Goal: Information Seeking & Learning: Find specific fact

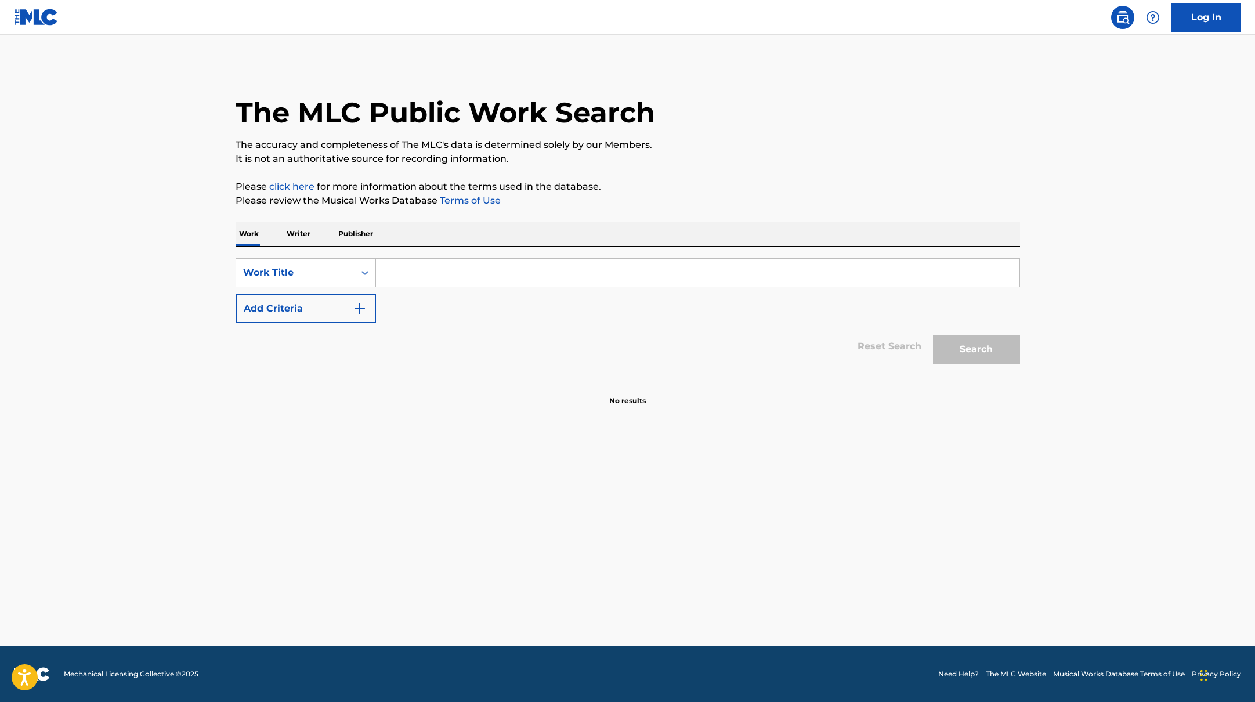
click at [483, 274] on input "Search Form" at bounding box center [697, 273] width 643 height 28
paste input "[DEMOGRAPHIC_DATA] Wants Us to Wait"
type input "[DEMOGRAPHIC_DATA] Wants Us to Wait"
click at [933, 335] on button "Search" at bounding box center [976, 349] width 87 height 29
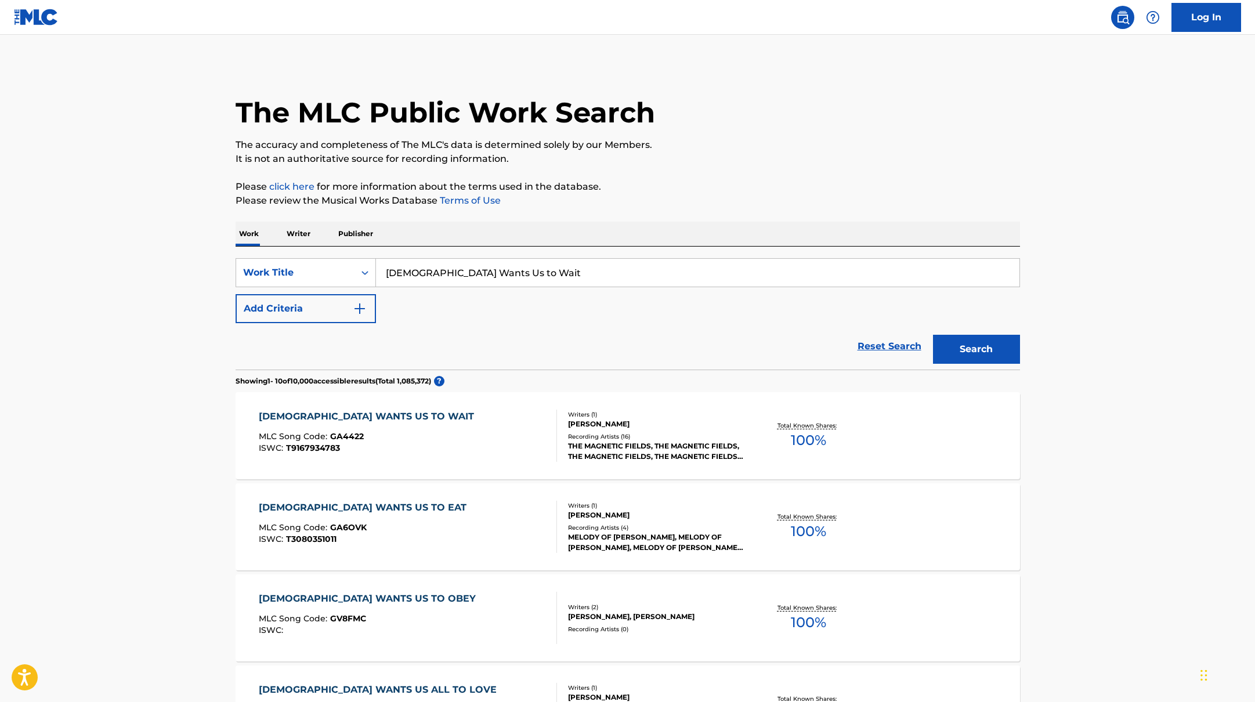
click at [414, 425] on div "GOD WANTS US TO WAIT MLC Song Code : GA4422 ISWC : T9167934783" at bounding box center [408, 436] width 298 height 52
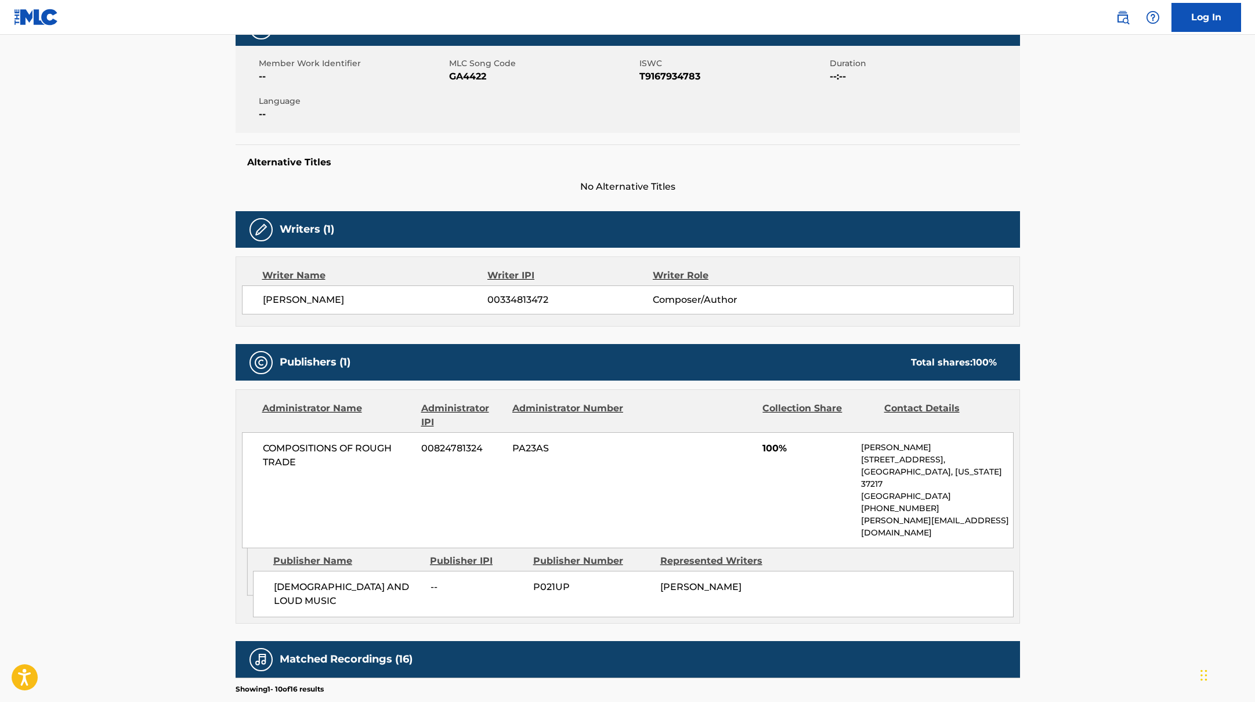
scroll to position [1, 0]
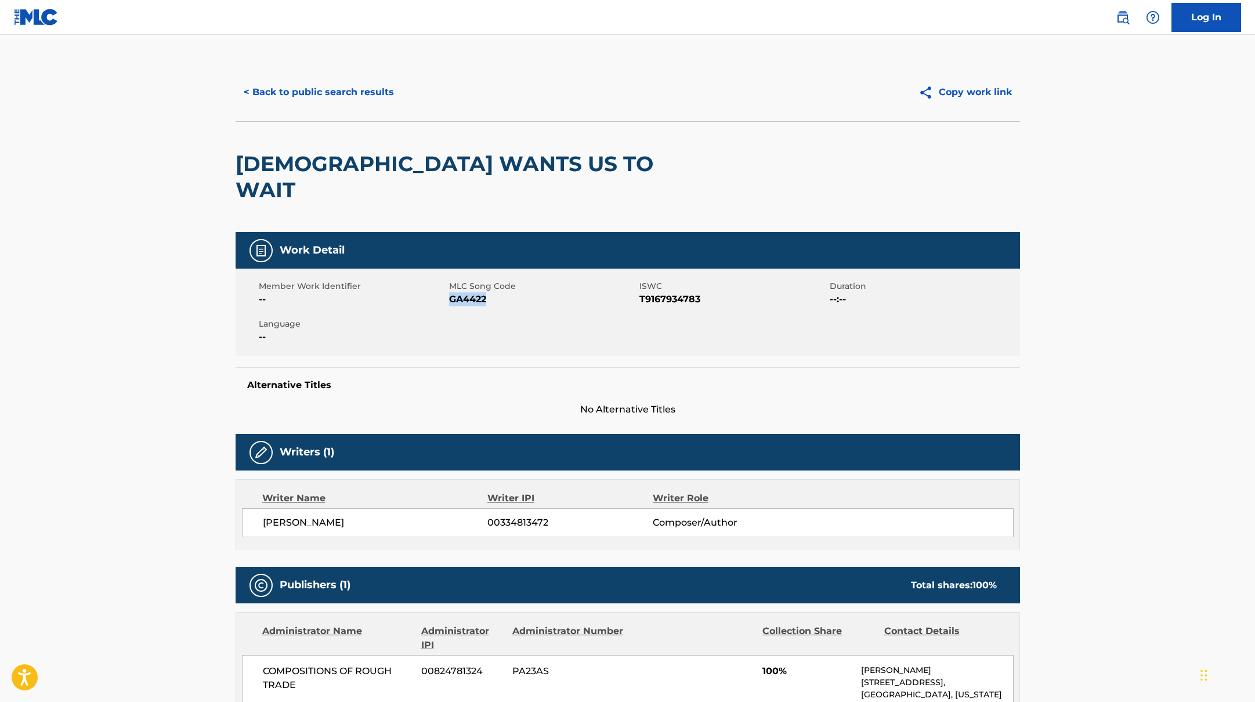
drag, startPoint x: 450, startPoint y: 273, endPoint x: 549, endPoint y: 273, distance: 99.2
click at [549, 292] on span "GA4422" at bounding box center [542, 299] width 187 height 14
copy span "GA4422"
click at [277, 95] on button "< Back to public search results" at bounding box center [319, 92] width 166 height 29
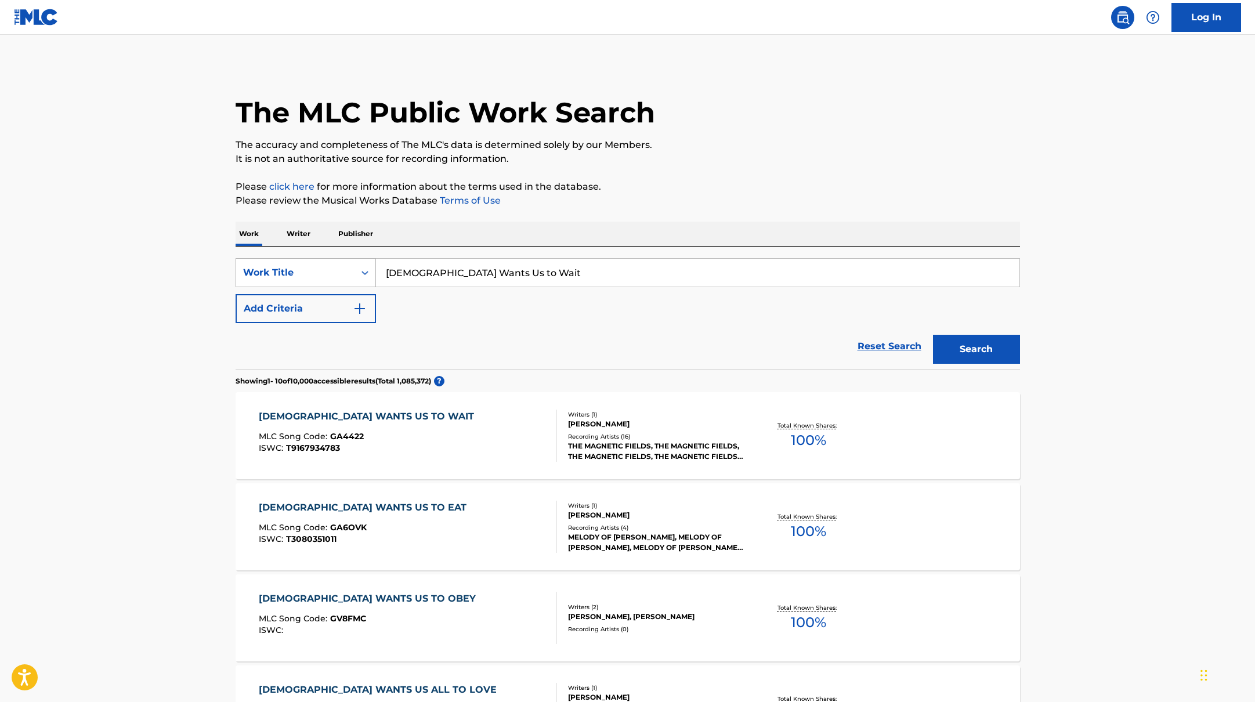
drag, startPoint x: 509, startPoint y: 274, endPoint x: 347, endPoint y: 263, distance: 162.2
click at [345, 263] on div "SearchWithCriteria10771601-4324-4cc8-ab46-06b0d7057aec Work Title God Wants Us …" at bounding box center [628, 272] width 784 height 29
paste input "Your Girlfriend's Face"
type input "Your Girlfriend's Face"
click at [989, 348] on button "Search" at bounding box center [976, 349] width 87 height 29
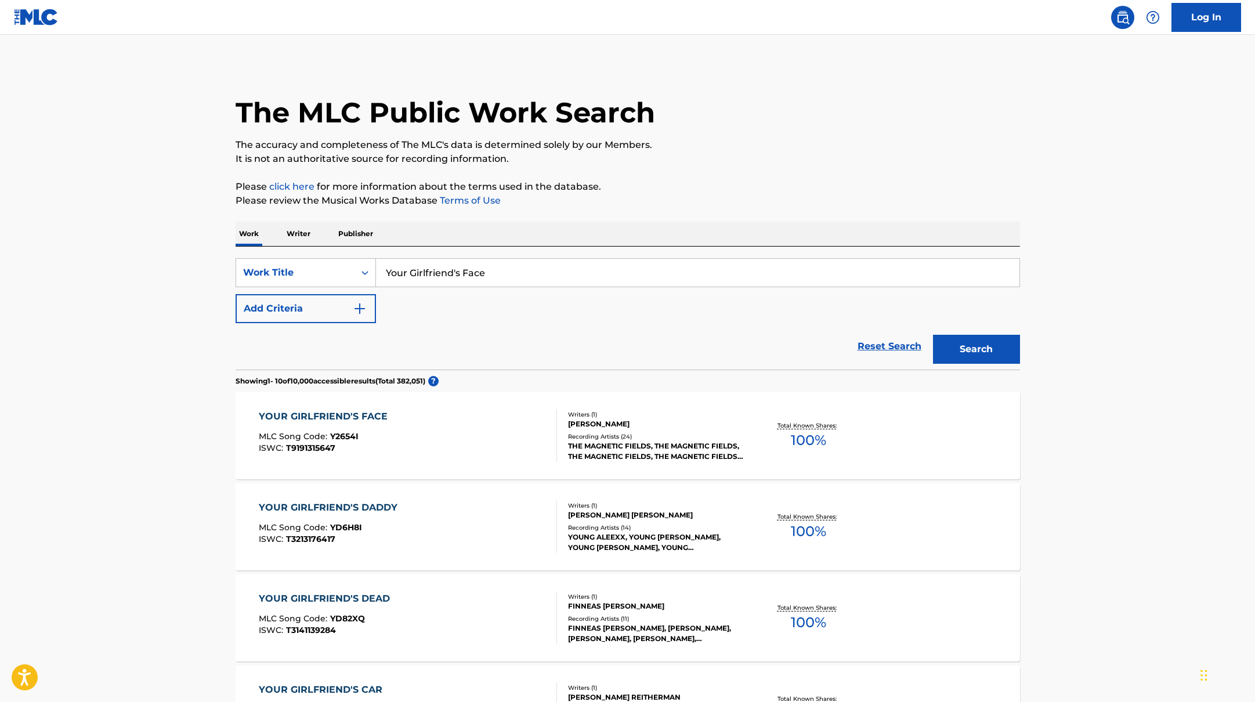
click at [520, 452] on div "YOUR GIRLFRIEND'S FACE MLC Song Code : Y2654I ISWC : T9191315647" at bounding box center [408, 436] width 298 height 52
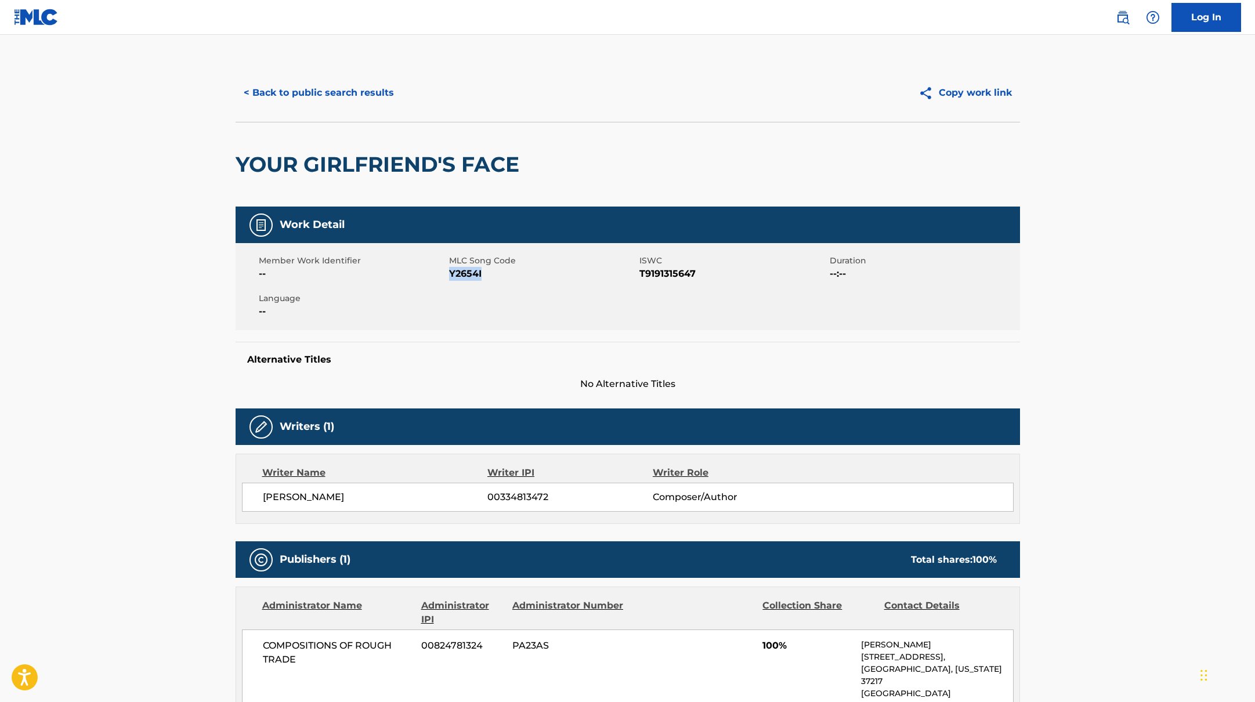
drag, startPoint x: 450, startPoint y: 274, endPoint x: 503, endPoint y: 274, distance: 53.9
click at [503, 274] on span "Y2654I" at bounding box center [542, 274] width 187 height 14
copy span "Y2654I"
click at [295, 93] on button "< Back to public search results" at bounding box center [319, 92] width 166 height 29
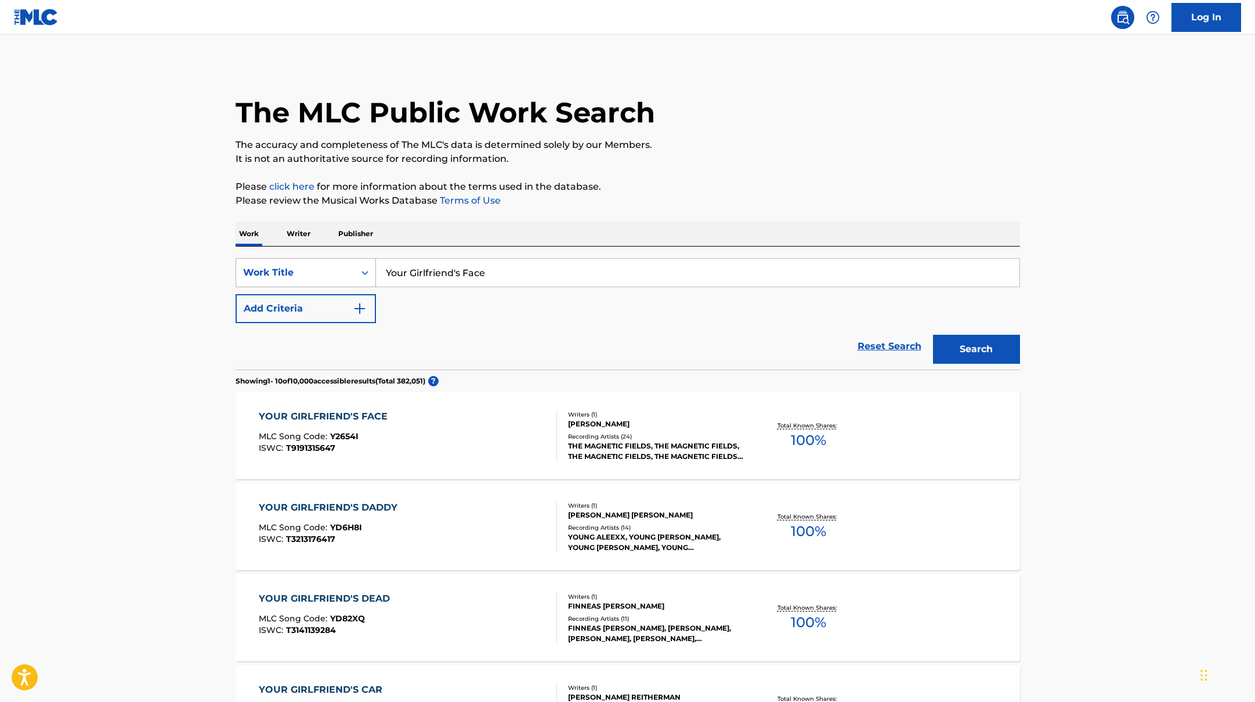
drag, startPoint x: 441, startPoint y: 270, endPoint x: 348, endPoint y: 266, distance: 92.9
click at [348, 266] on div "SearchWithCriteria10771601-4324-4cc8-ab46-06b0d7057aec Work Title Your Girlfrie…" at bounding box center [628, 272] width 784 height 29
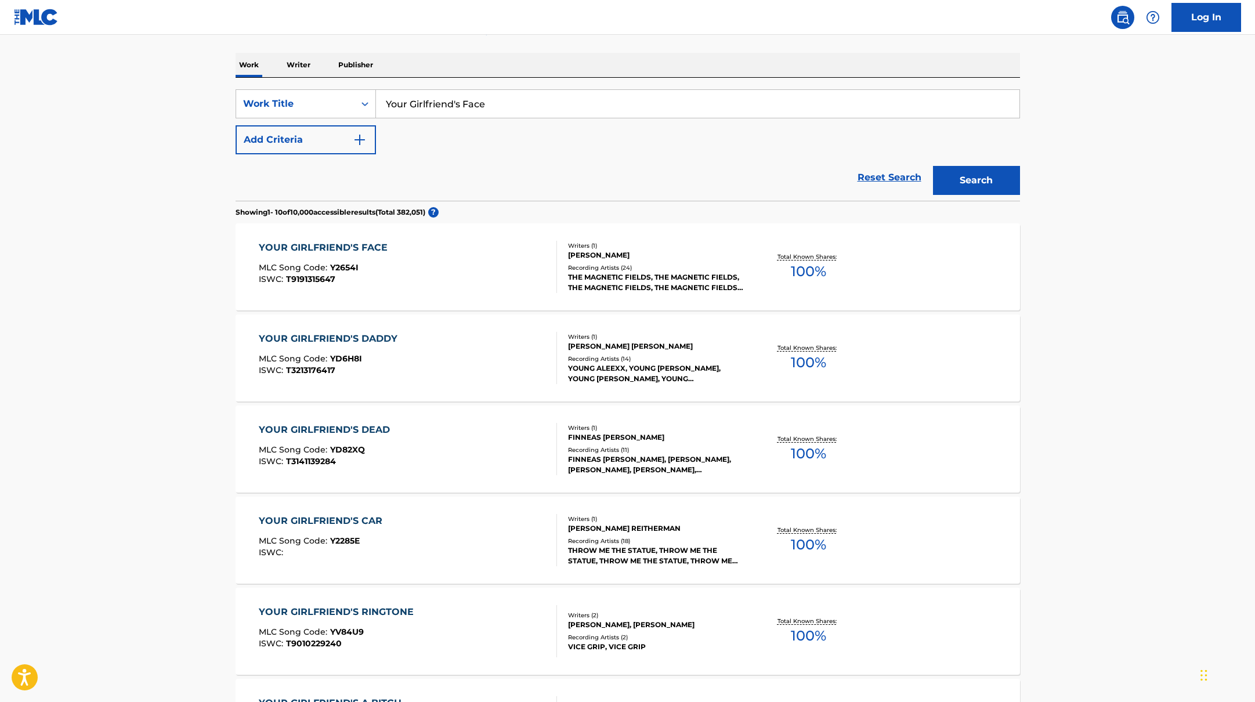
scroll to position [170, 0]
paste input "Born for Lov"
type input "Born for Love"
click at [971, 173] on button "Search" at bounding box center [976, 179] width 87 height 29
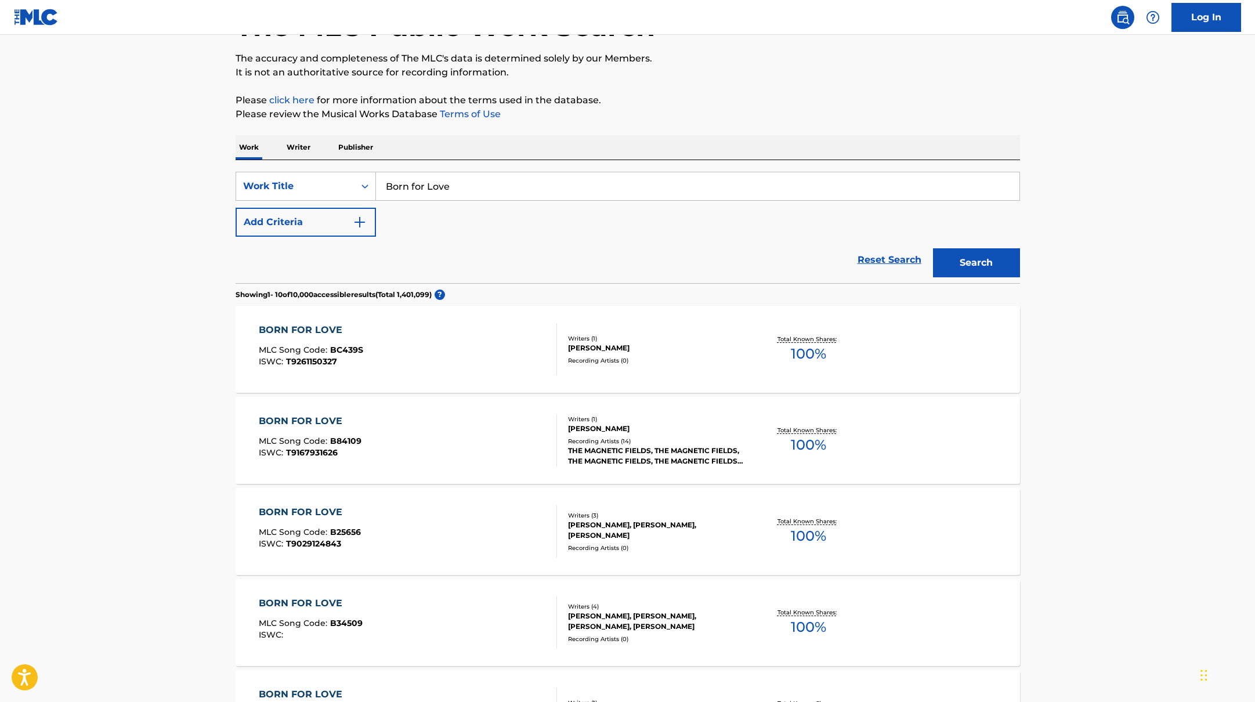
scroll to position [95, 0]
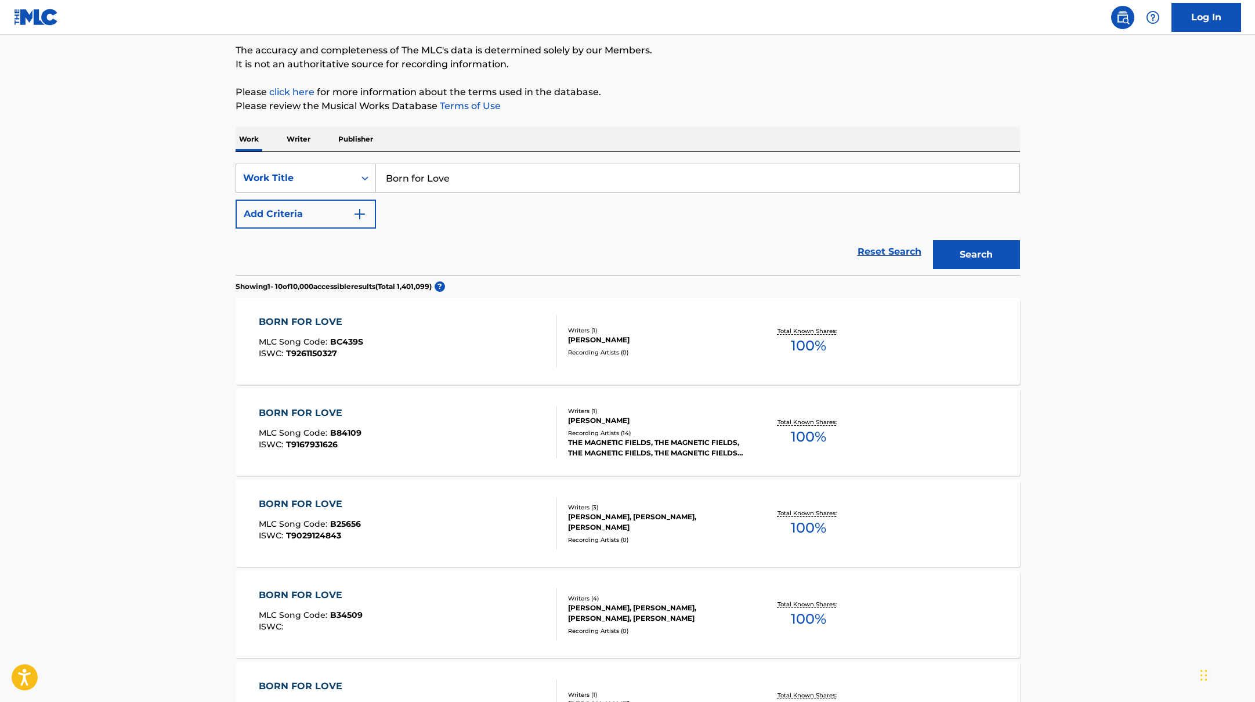
click at [484, 407] on div "BORN FOR LOVE MLC Song Code : B84109 ISWC : T9167931626" at bounding box center [408, 432] width 298 height 52
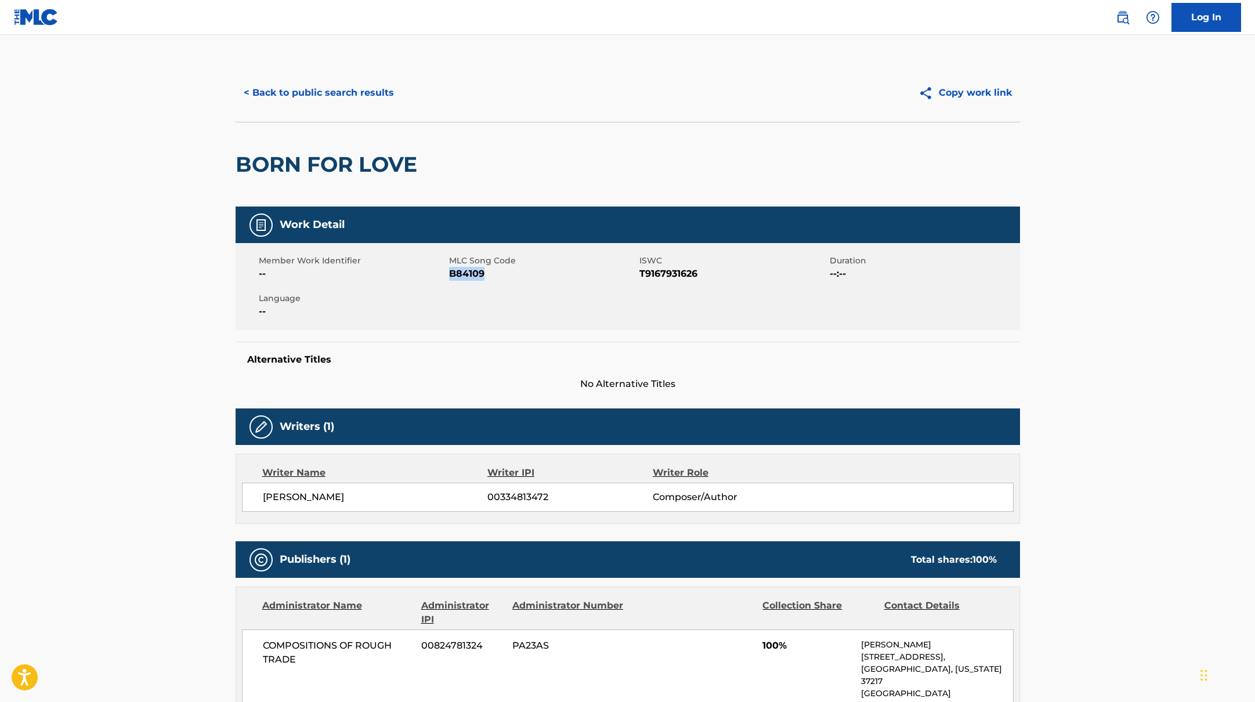
drag, startPoint x: 448, startPoint y: 273, endPoint x: 500, endPoint y: 273, distance: 51.6
click at [500, 273] on span "B84109" at bounding box center [542, 274] width 187 height 14
copy span "B84109"
click at [331, 90] on button "< Back to public search results" at bounding box center [319, 92] width 166 height 29
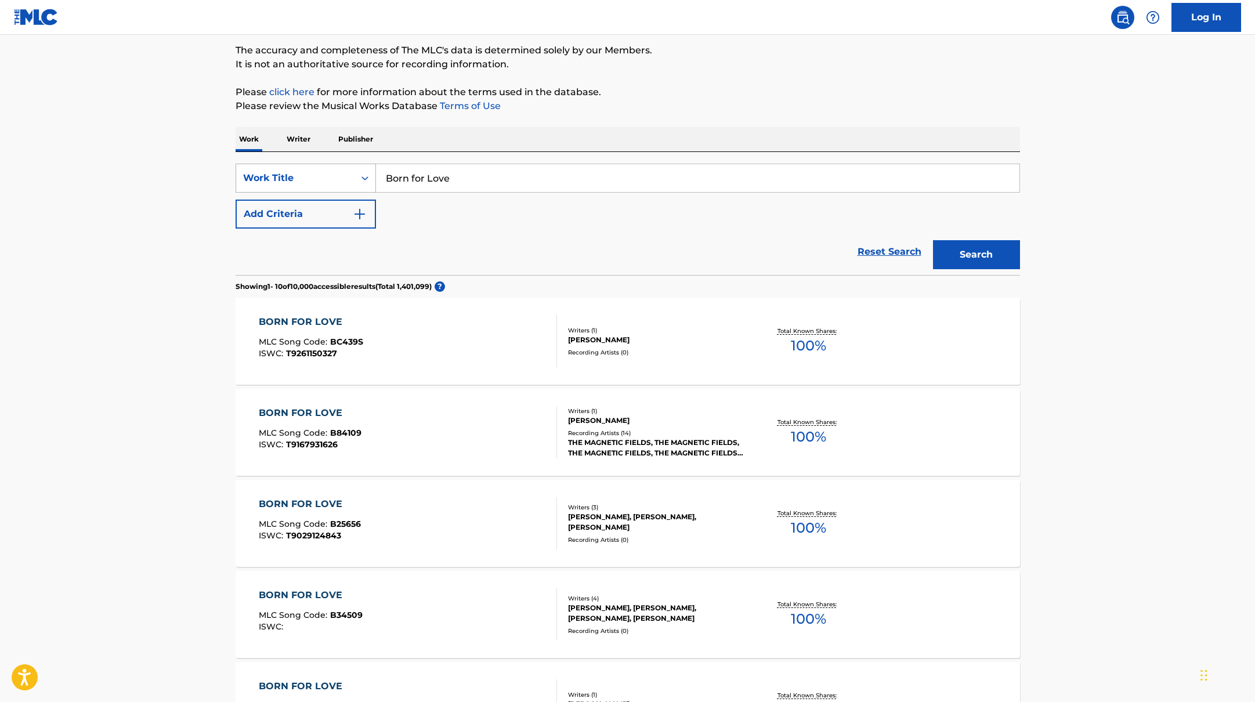
drag, startPoint x: 457, startPoint y: 177, endPoint x: 357, endPoint y: 173, distance: 99.3
click at [357, 173] on div "SearchWithCriteria10771601-4324-4cc8-ab46-06b0d7057aec Work Title Born for Love" at bounding box center [628, 178] width 784 height 29
paste input "I'd Go Anywhere with [PERSON_NAME]"
type input "I'd Go Anywhere with [PERSON_NAME]"
click at [982, 254] on button "Search" at bounding box center [976, 254] width 87 height 29
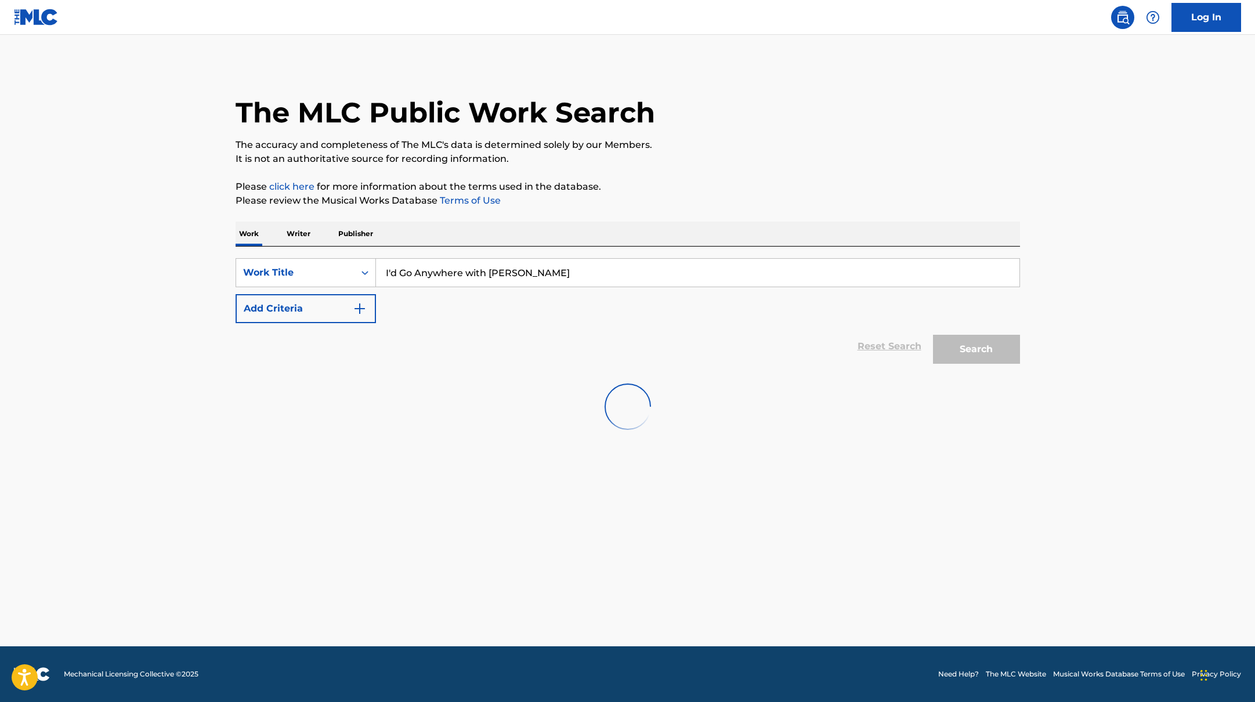
scroll to position [0, 0]
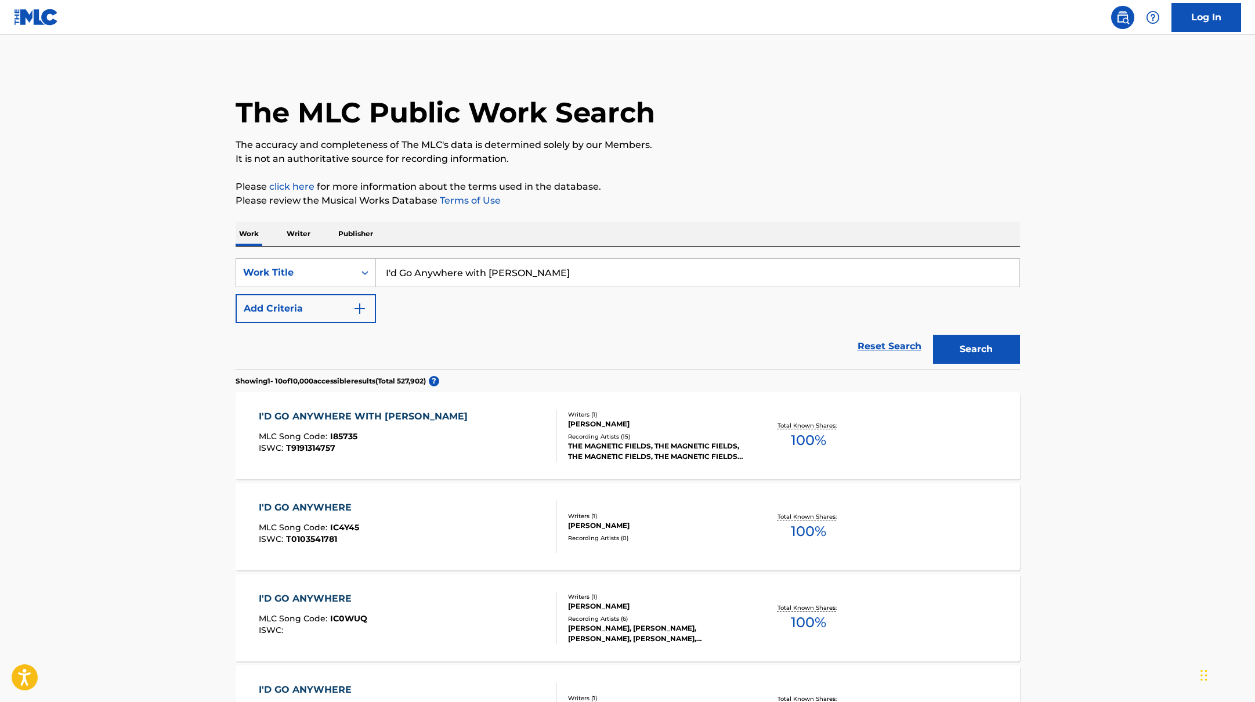
click at [481, 428] on div "I'D GO ANYWHERE WITH [PERSON_NAME] MLC Song Code : I85735 ISWC : T9191314757" at bounding box center [408, 436] width 298 height 52
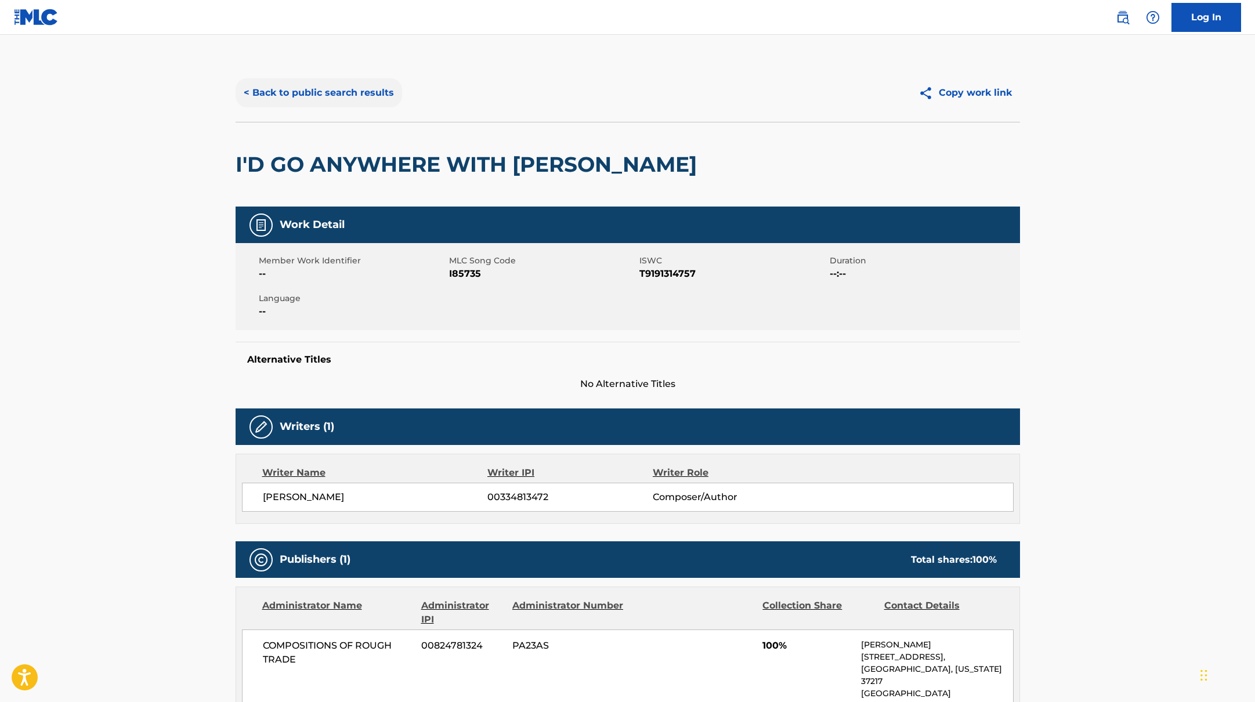
click at [335, 94] on button "< Back to public search results" at bounding box center [319, 92] width 166 height 29
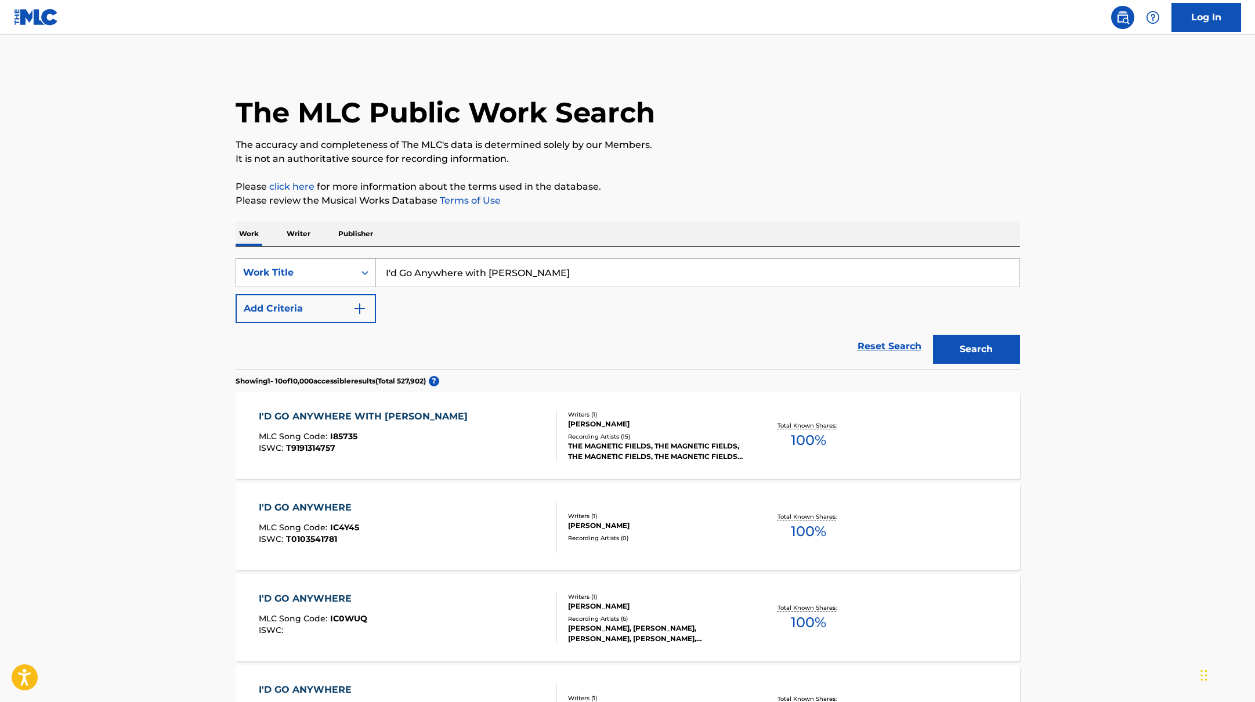
drag, startPoint x: 526, startPoint y: 279, endPoint x: 332, endPoint y: 277, distance: 193.7
click at [332, 277] on div "SearchWithCriteria10771601-4324-4cc8-ab46-06b0d7057aec Work Title I'd Go Anywhe…" at bounding box center [628, 272] width 784 height 29
click at [416, 411] on div "I'D GO ANYWHERE WITH [PERSON_NAME]" at bounding box center [366, 417] width 215 height 14
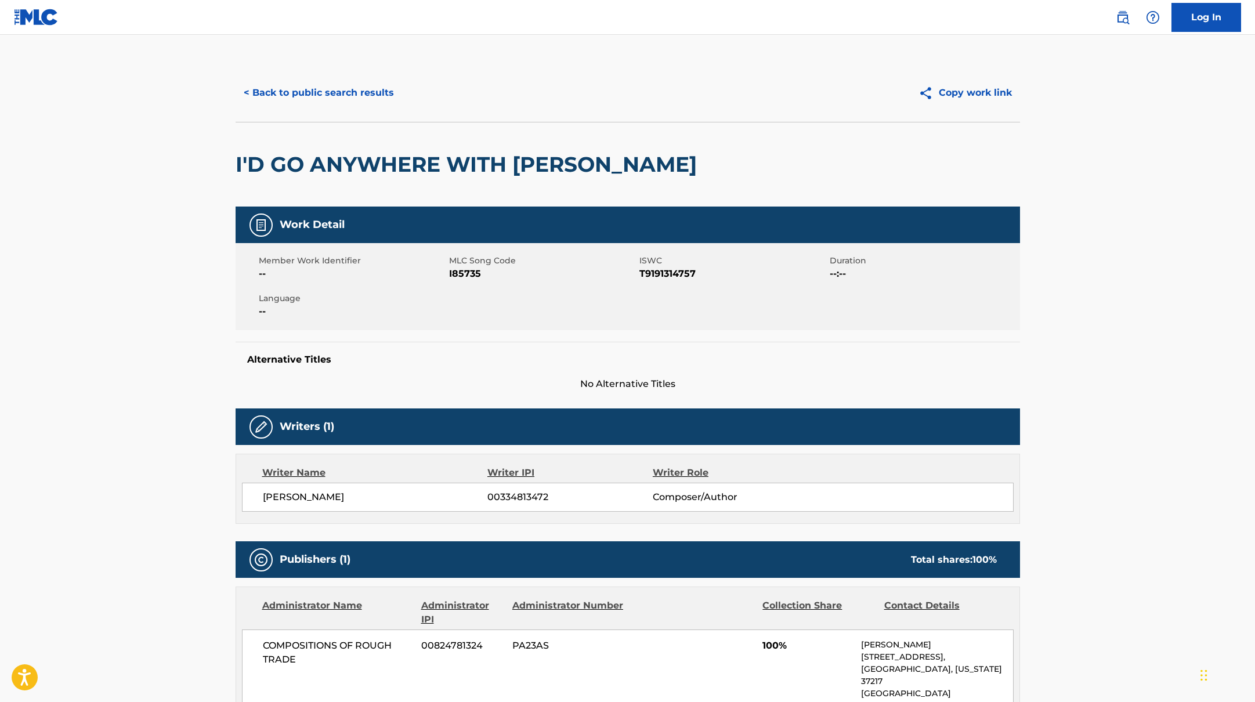
drag, startPoint x: 450, startPoint y: 273, endPoint x: 495, endPoint y: 273, distance: 45.2
click at [495, 273] on span "I85735" at bounding box center [542, 274] width 187 height 14
drag, startPoint x: 450, startPoint y: 274, endPoint x: 491, endPoint y: 274, distance: 40.6
click at [491, 274] on span "I85735" at bounding box center [542, 274] width 187 height 14
drag, startPoint x: 481, startPoint y: 276, endPoint x: 450, endPoint y: 276, distance: 31.3
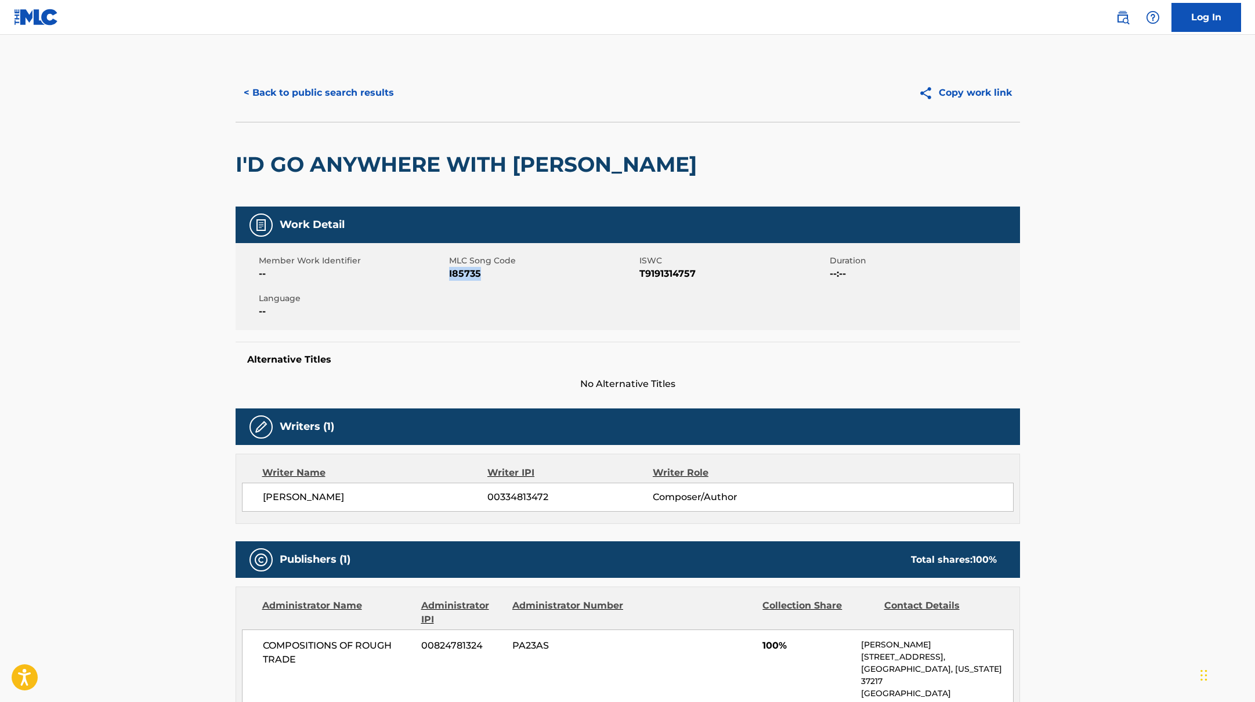
click at [450, 276] on span "I85735" at bounding box center [542, 274] width 187 height 14
copy span "I85735"
click at [376, 91] on button "< Back to public search results" at bounding box center [319, 92] width 166 height 29
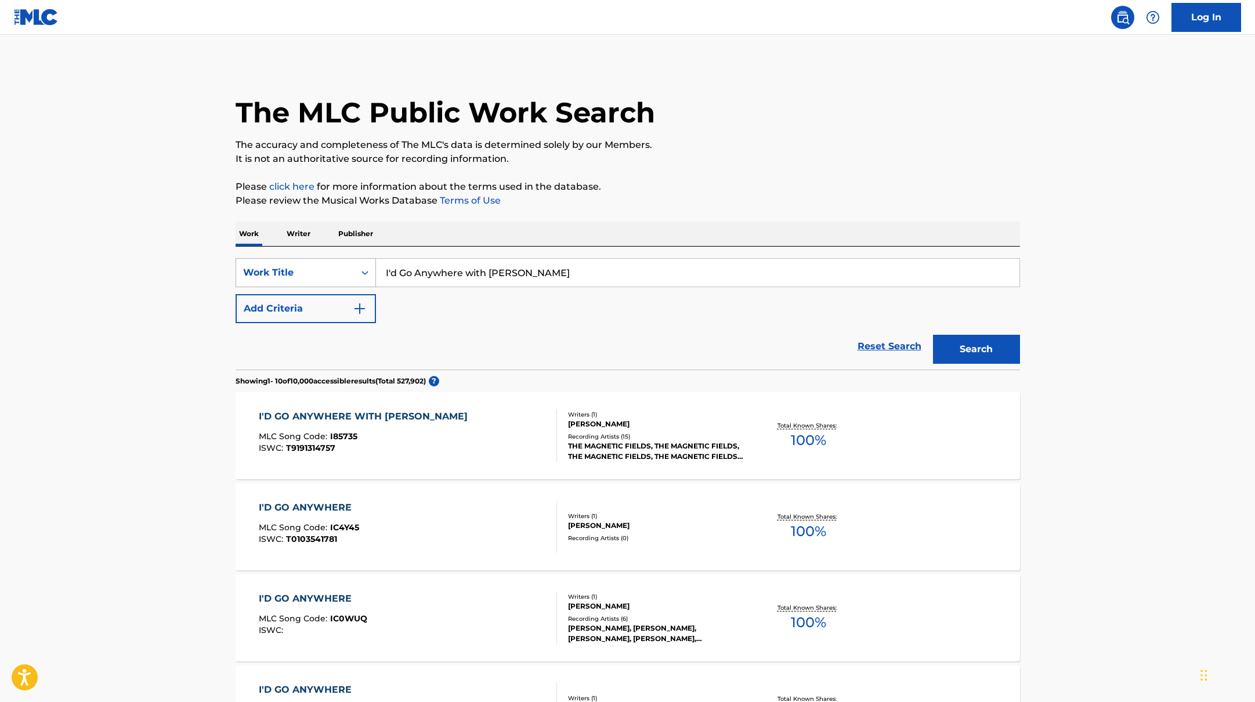
paste input "nfatuation (With Your Gyration)"
drag, startPoint x: 534, startPoint y: 269, endPoint x: 317, endPoint y: 270, distance: 216.9
click at [317, 270] on div "SearchWithCriteria10771601-4324-4cc8-ab46-06b0d7057aec Work Title Infatuation (…" at bounding box center [628, 272] width 784 height 29
type input "Infatuation (With Your Gyration)"
click at [781, 177] on div "The MLC Public Work Search The accuracy and completeness of The MLC's data is d…" at bounding box center [628, 711] width 812 height 1295
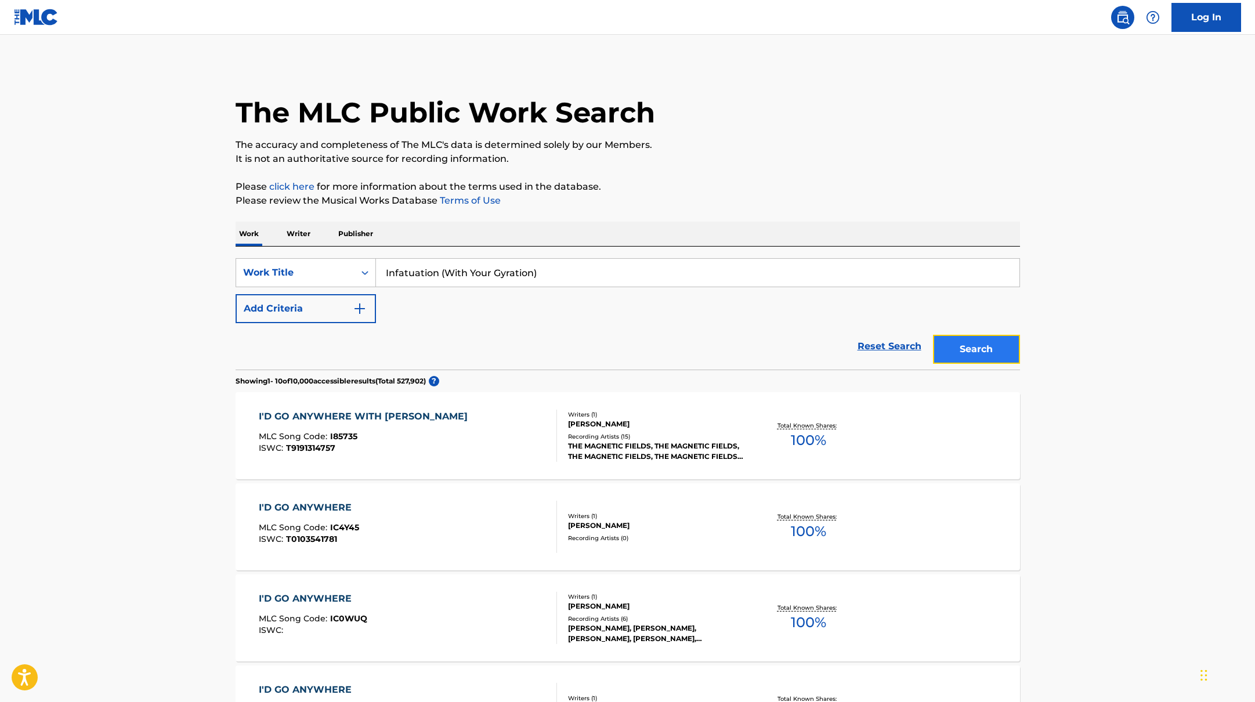
click at [988, 343] on button "Search" at bounding box center [976, 349] width 87 height 29
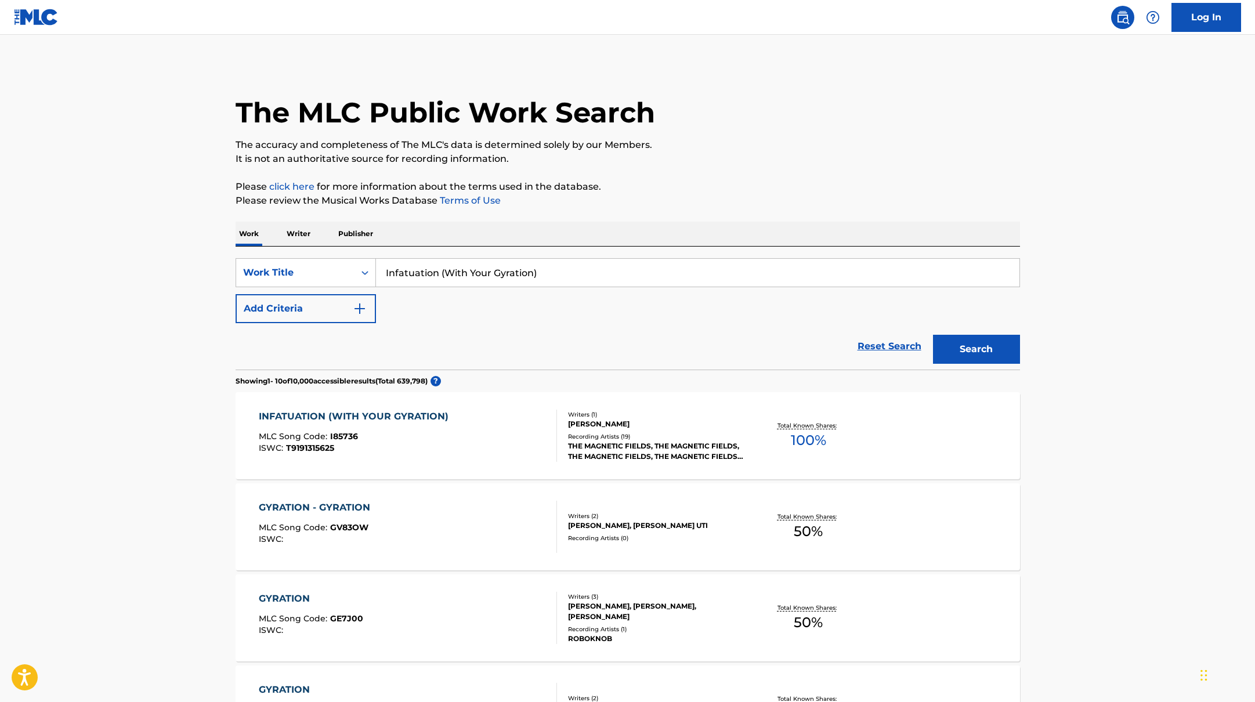
click at [508, 436] on div "INFATUATION (WITH YOUR GYRATION) MLC Song Code : I85736 ISWC : T9191315625" at bounding box center [408, 436] width 298 height 52
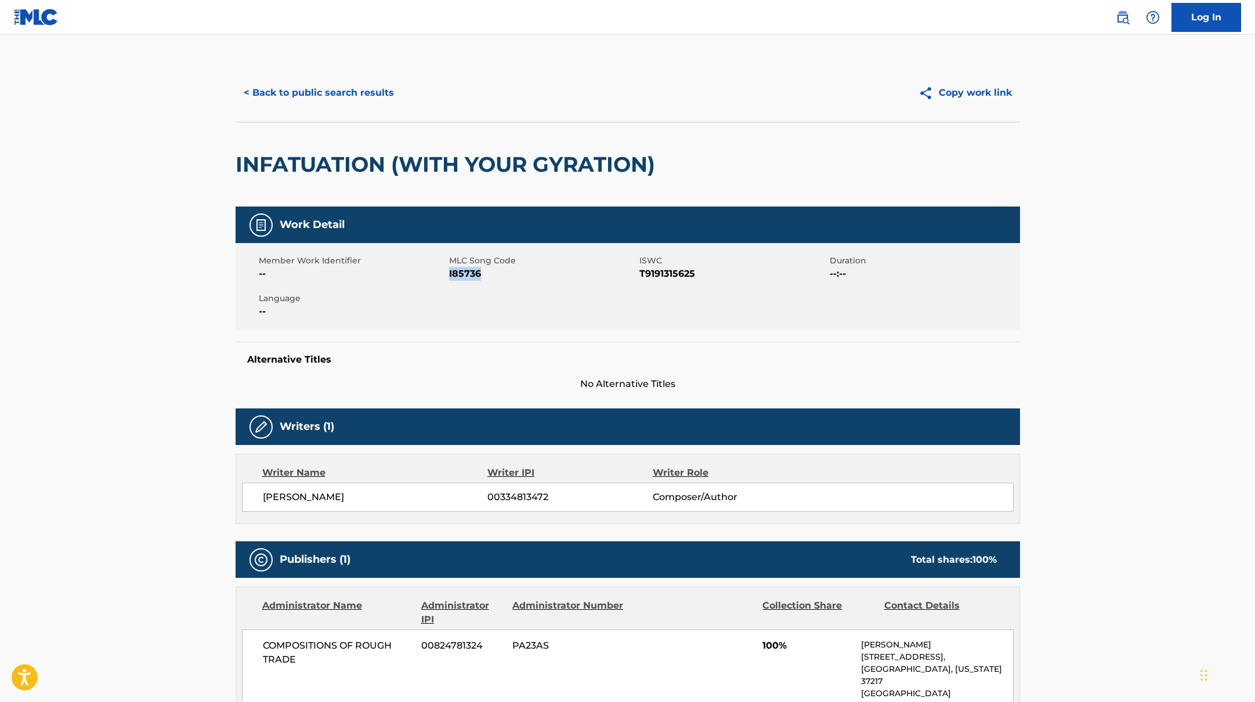
drag, startPoint x: 448, startPoint y: 274, endPoint x: 503, endPoint y: 274, distance: 54.5
click at [503, 274] on span "I85736" at bounding box center [542, 274] width 187 height 14
copy span "I85736"
click at [343, 95] on button "< Back to public search results" at bounding box center [319, 92] width 166 height 29
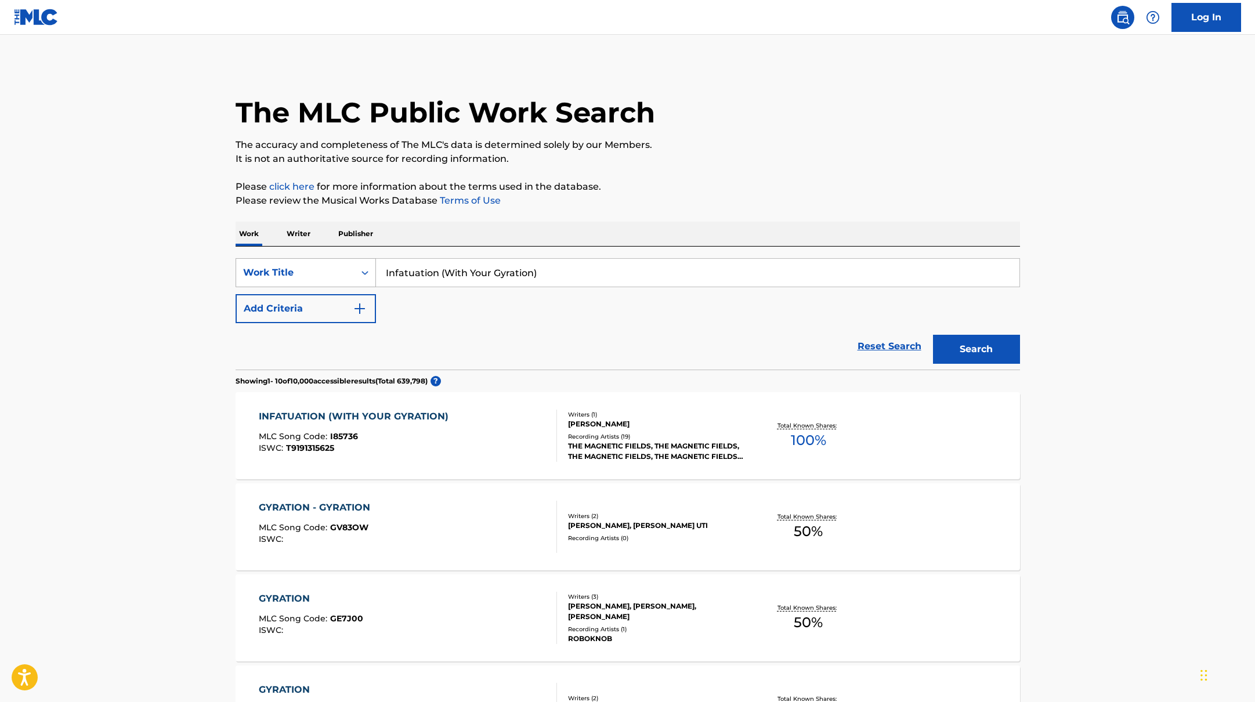
drag, startPoint x: 570, startPoint y: 277, endPoint x: 345, endPoint y: 276, distance: 225.1
click at [345, 276] on div "SearchWithCriteria10771601-4324-4cc8-ab46-06b0d7057aec Work Title Infatuation (…" at bounding box center [628, 272] width 784 height 29
paste input "The Only Boy in [GEOGRAPHIC_DATA]"
type input "The Only Boy in [GEOGRAPHIC_DATA]"
click at [657, 201] on p "Please review the Musical Works Database Terms of Use" at bounding box center [628, 201] width 784 height 14
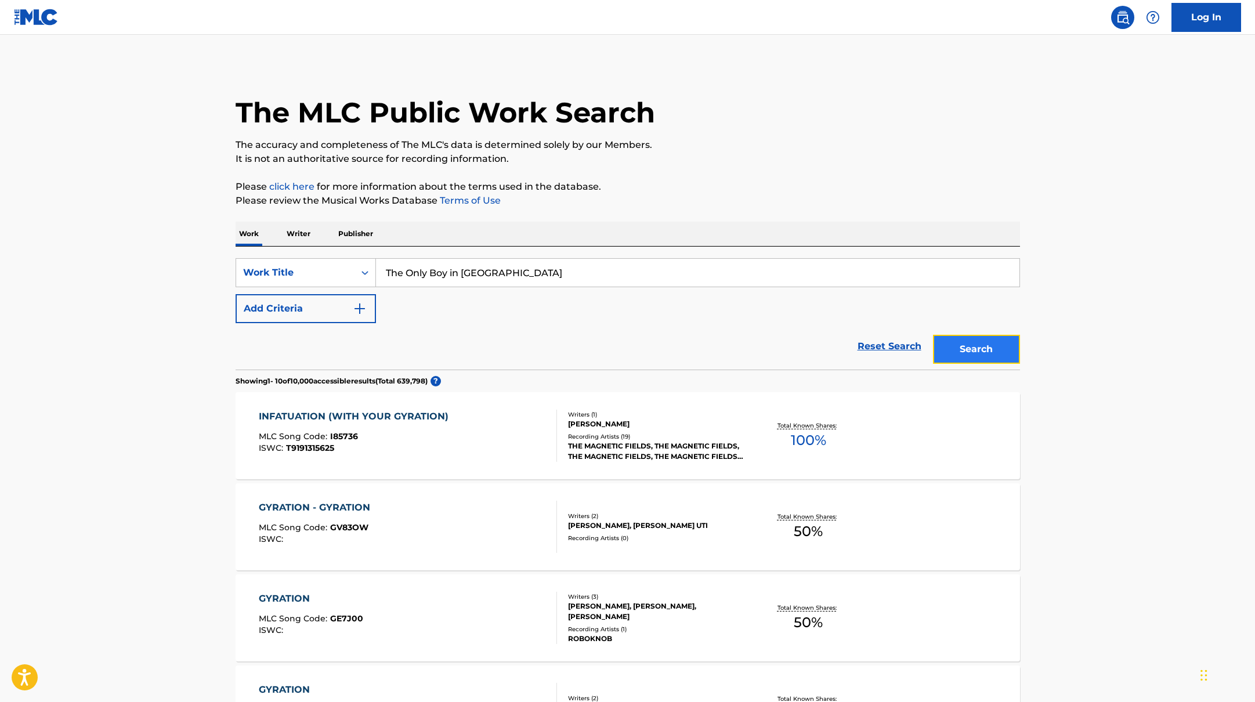
click at [991, 352] on button "Search" at bounding box center [976, 349] width 87 height 29
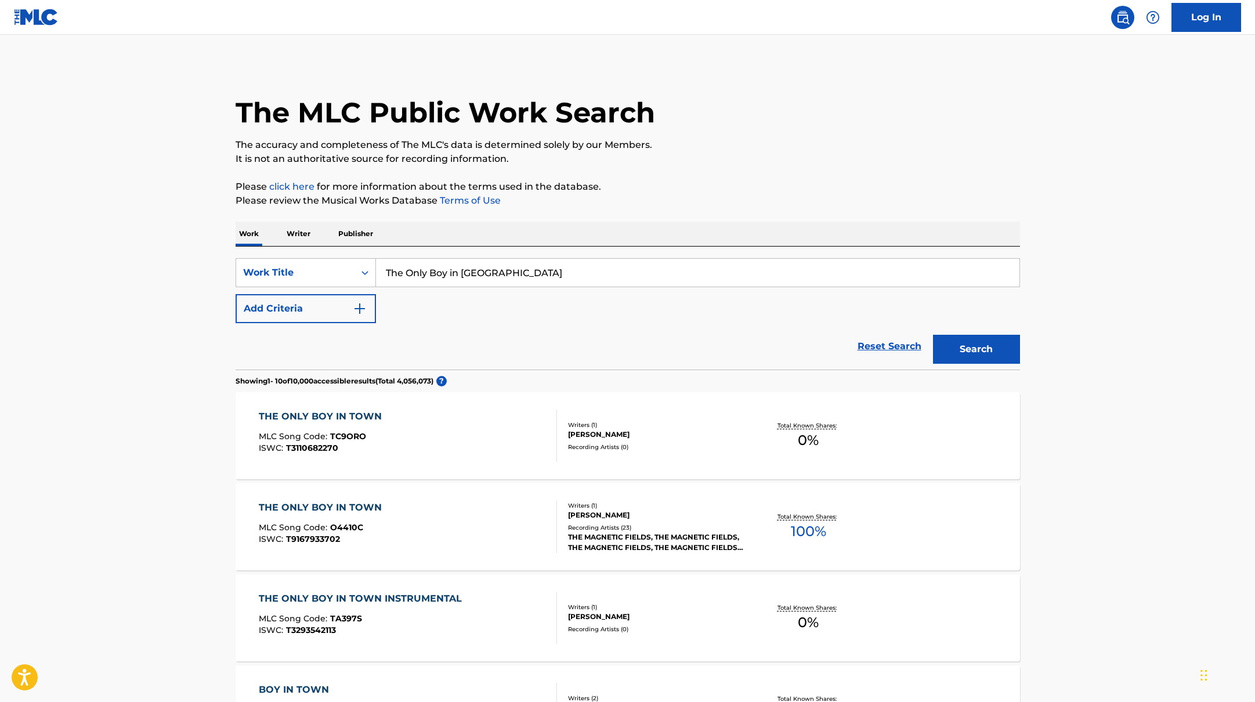
click at [481, 509] on div "THE ONLY BOY IN TOWN MLC Song Code : O4410C ISWC : T9167933702" at bounding box center [408, 527] width 298 height 52
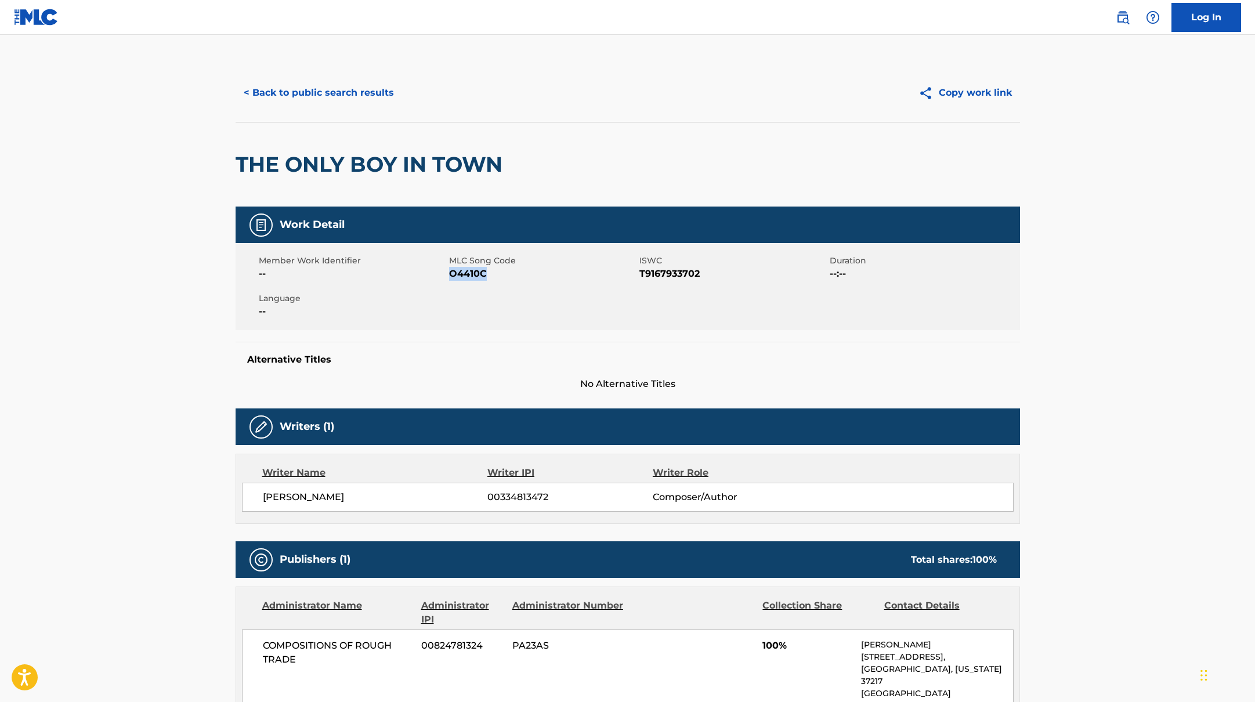
drag, startPoint x: 451, startPoint y: 274, endPoint x: 516, endPoint y: 274, distance: 65.0
click at [516, 274] on span "O4410C" at bounding box center [542, 274] width 187 height 14
copy span "O4410C"
click at [378, 96] on button "< Back to public search results" at bounding box center [319, 92] width 166 height 29
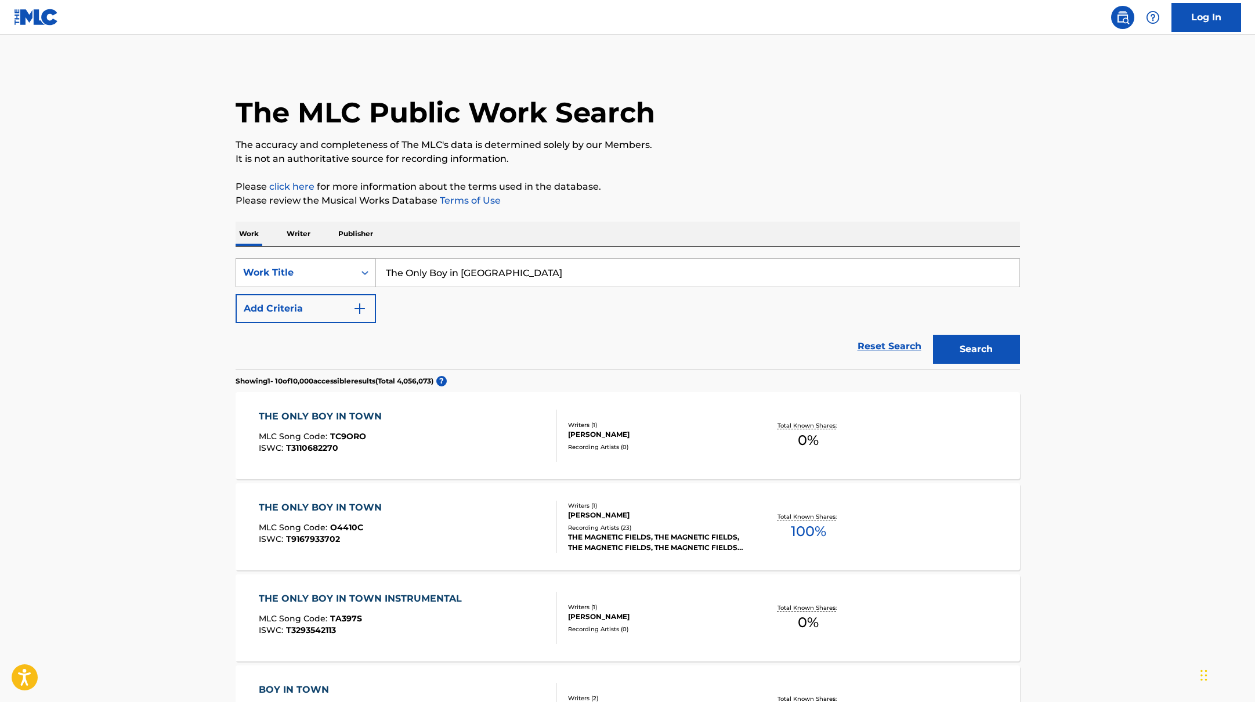
drag, startPoint x: 497, startPoint y: 270, endPoint x: 330, endPoint y: 264, distance: 167.2
click at [330, 264] on div "SearchWithCriteria10771601-4324-4cc8-ab46-06b0d7057aec Work Title The Only Boy …" at bounding box center [628, 272] width 784 height 29
paste input "Machine in Your Hand"
type input "The Machine in Your Hand"
click at [769, 201] on p "Please review the Musical Works Database Terms of Use" at bounding box center [628, 201] width 784 height 14
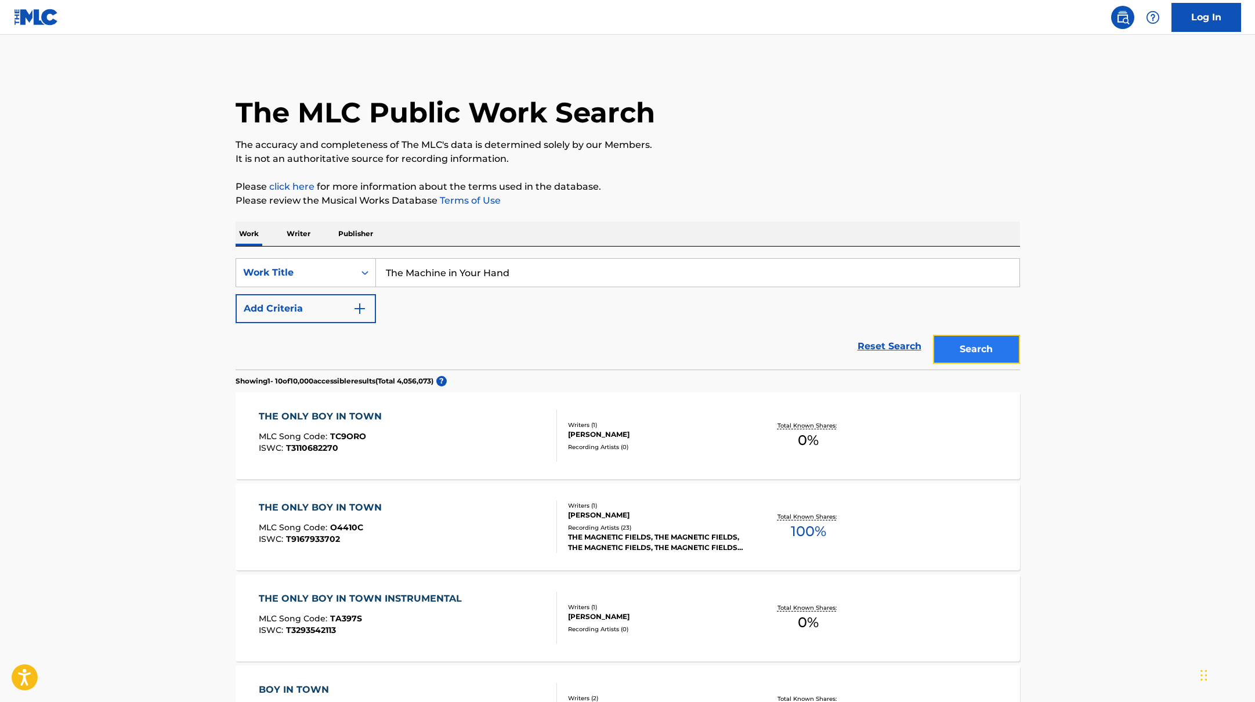
click at [963, 349] on button "Search" at bounding box center [976, 349] width 87 height 29
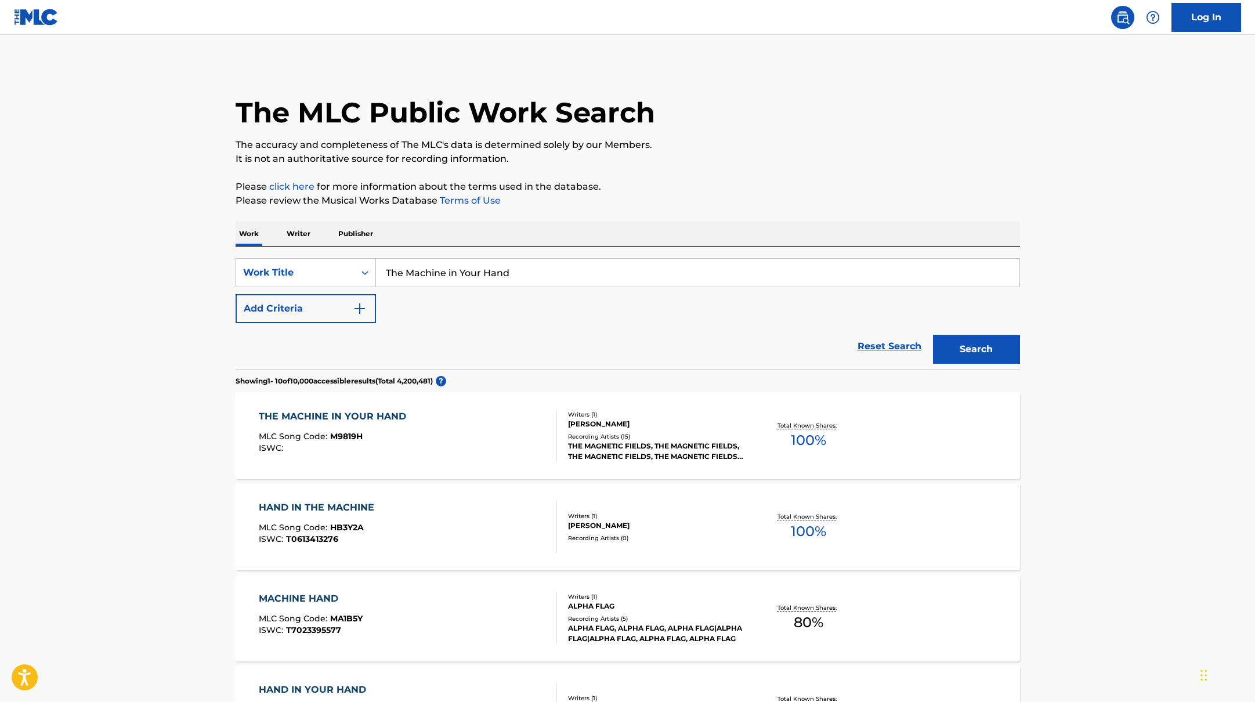
click at [515, 439] on div "THE MACHINE IN YOUR HAND MLC Song Code : M9819H ISWC :" at bounding box center [408, 436] width 298 height 52
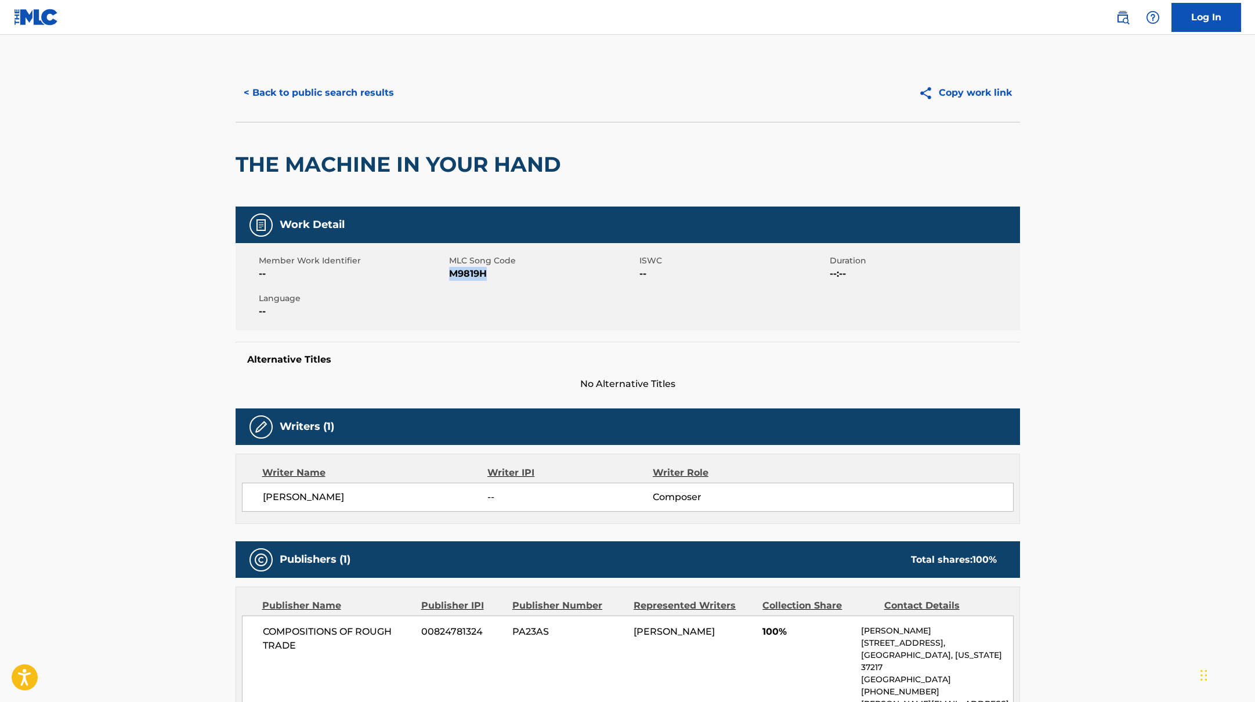
drag, startPoint x: 450, startPoint y: 274, endPoint x: 501, endPoint y: 273, distance: 51.1
click at [501, 273] on span "M9819H" at bounding box center [542, 274] width 187 height 14
copy span "M9819H"
click at [376, 97] on button "< Back to public search results" at bounding box center [319, 92] width 166 height 29
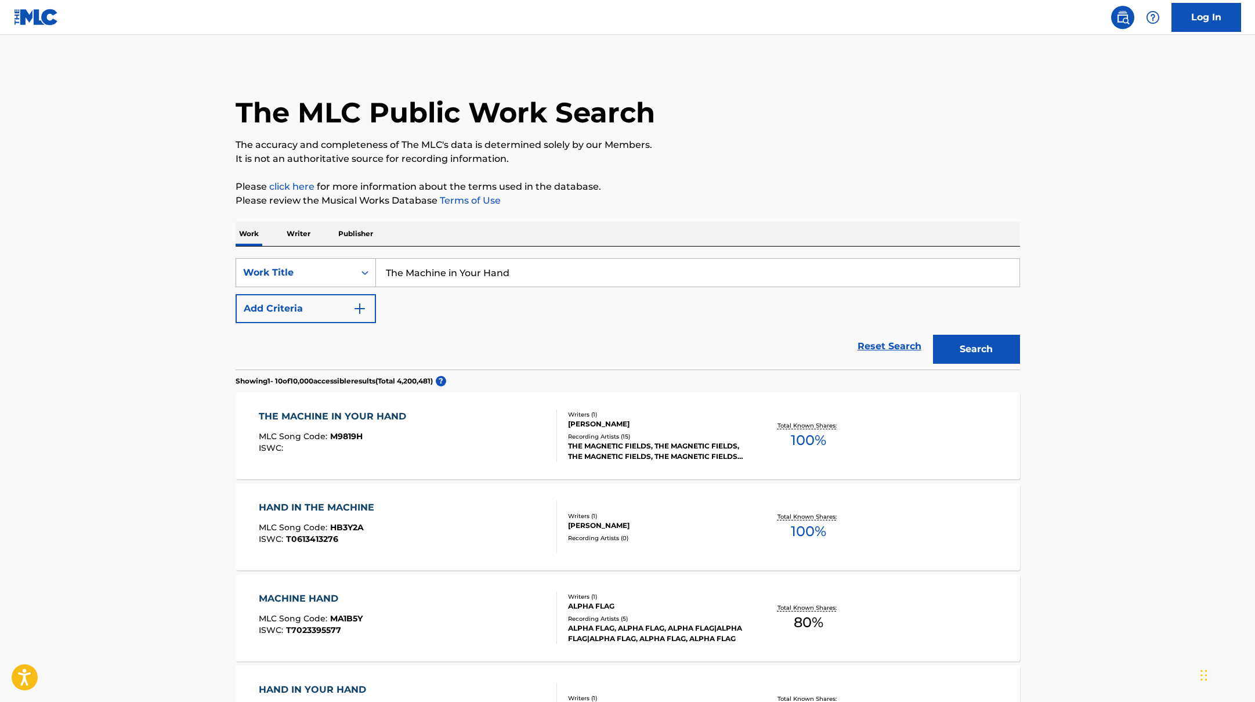
drag, startPoint x: 495, startPoint y: 275, endPoint x: 359, endPoint y: 269, distance: 136.5
click at [359, 269] on div "SearchWithCriteria10771601-4324-4cc8-ab46-06b0d7057aec Work Title The Machine i…" at bounding box center [628, 272] width 784 height 29
paste input "Goin' Back to the Country"
type input "Goin' Back to the Country"
click at [750, 209] on div "The MLC Public Work Search The accuracy and completeness of The MLC's data is d…" at bounding box center [628, 711] width 812 height 1295
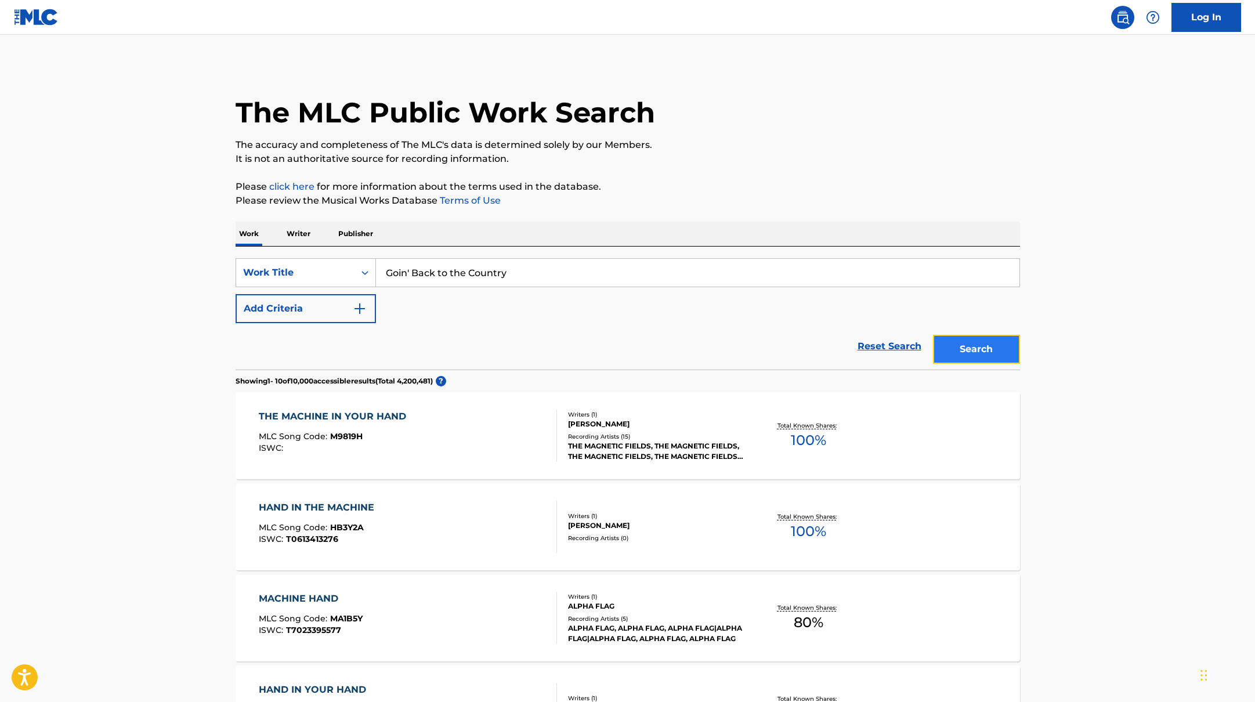
click at [1001, 343] on button "Search" at bounding box center [976, 349] width 87 height 29
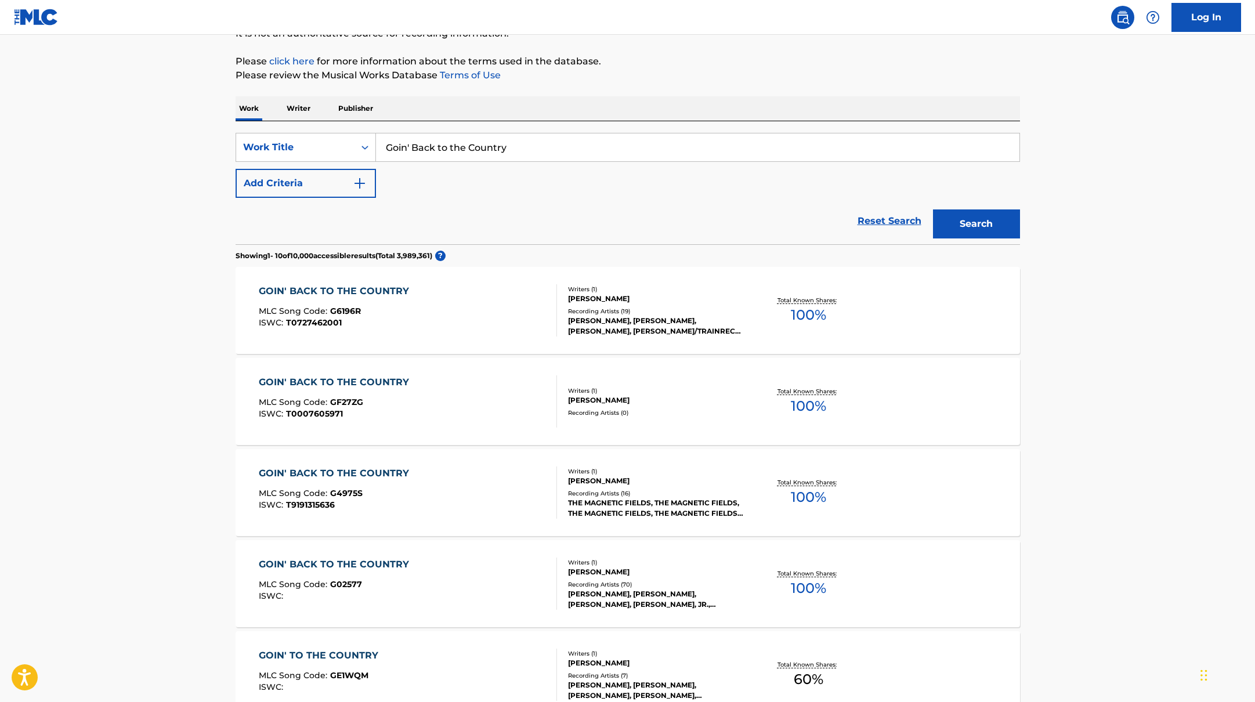
scroll to position [134, 0]
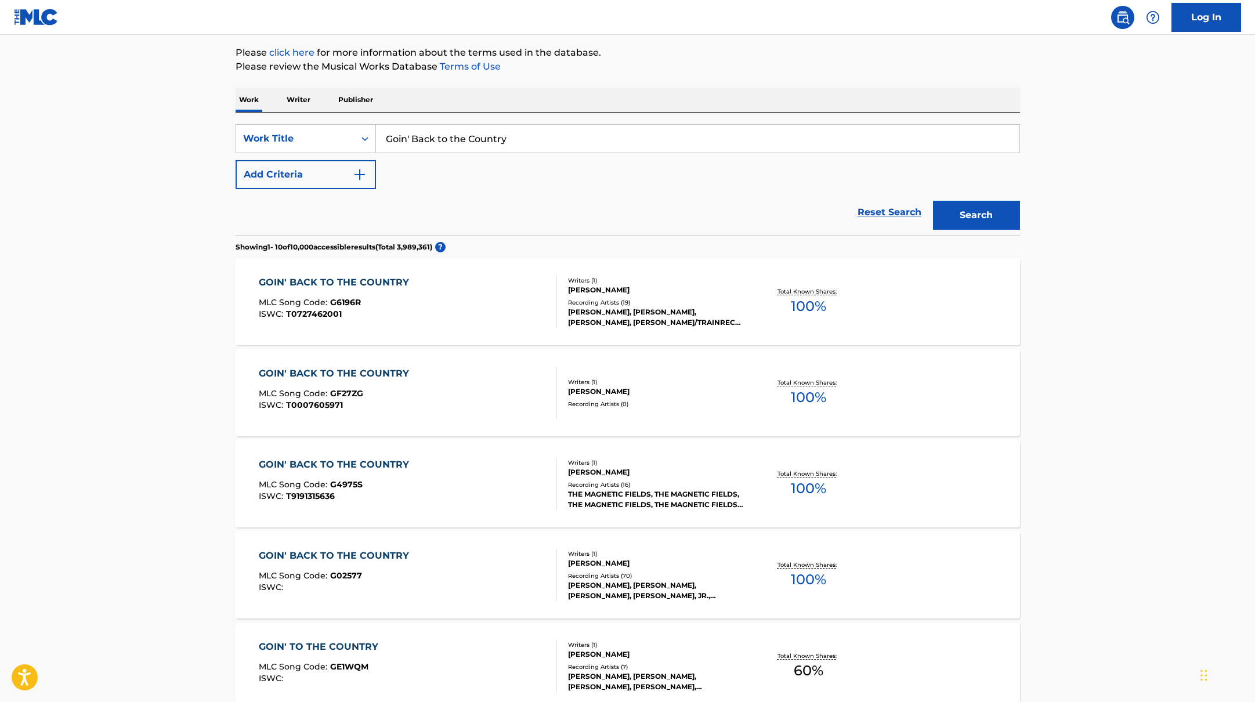
click at [481, 490] on div "GOIN' BACK TO THE COUNTRY MLC Song Code : G4975S ISWC : T9191315636" at bounding box center [408, 484] width 298 height 52
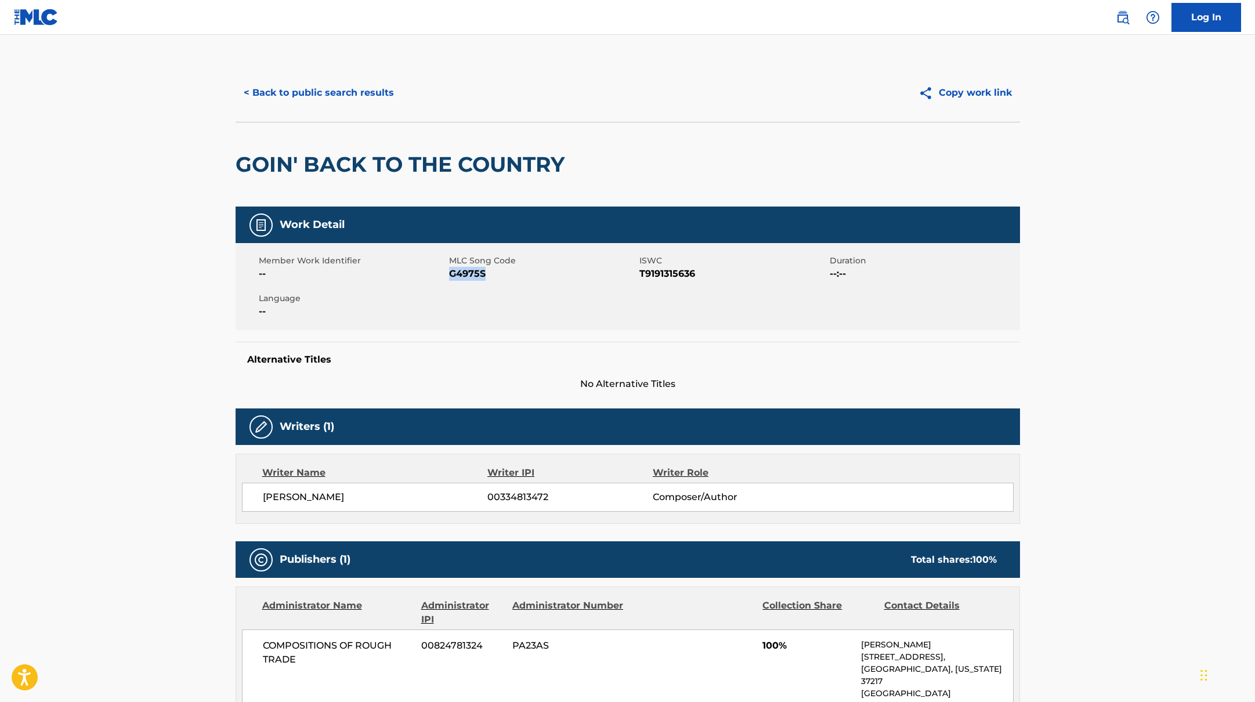
drag, startPoint x: 451, startPoint y: 276, endPoint x: 534, endPoint y: 276, distance: 82.9
click at [534, 276] on span "G4975S" at bounding box center [542, 274] width 187 height 14
copy span "G4975S"
click at [302, 90] on button "< Back to public search results" at bounding box center [319, 92] width 166 height 29
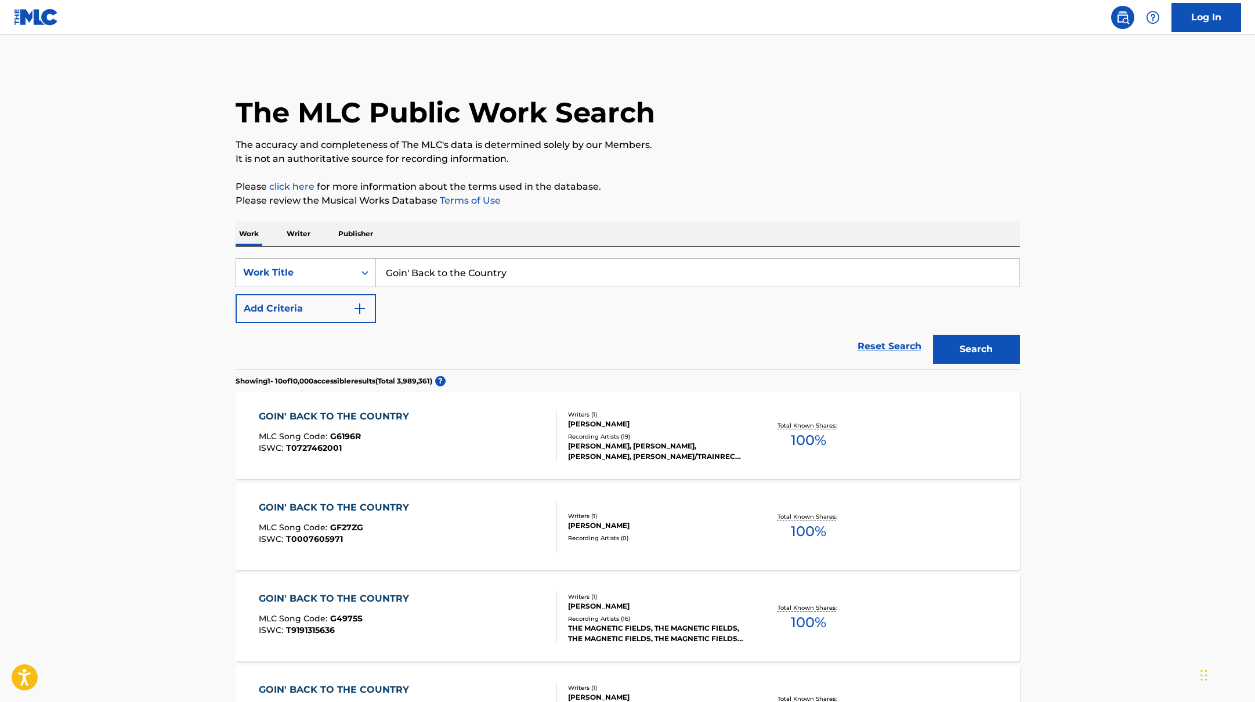
scroll to position [134, 0]
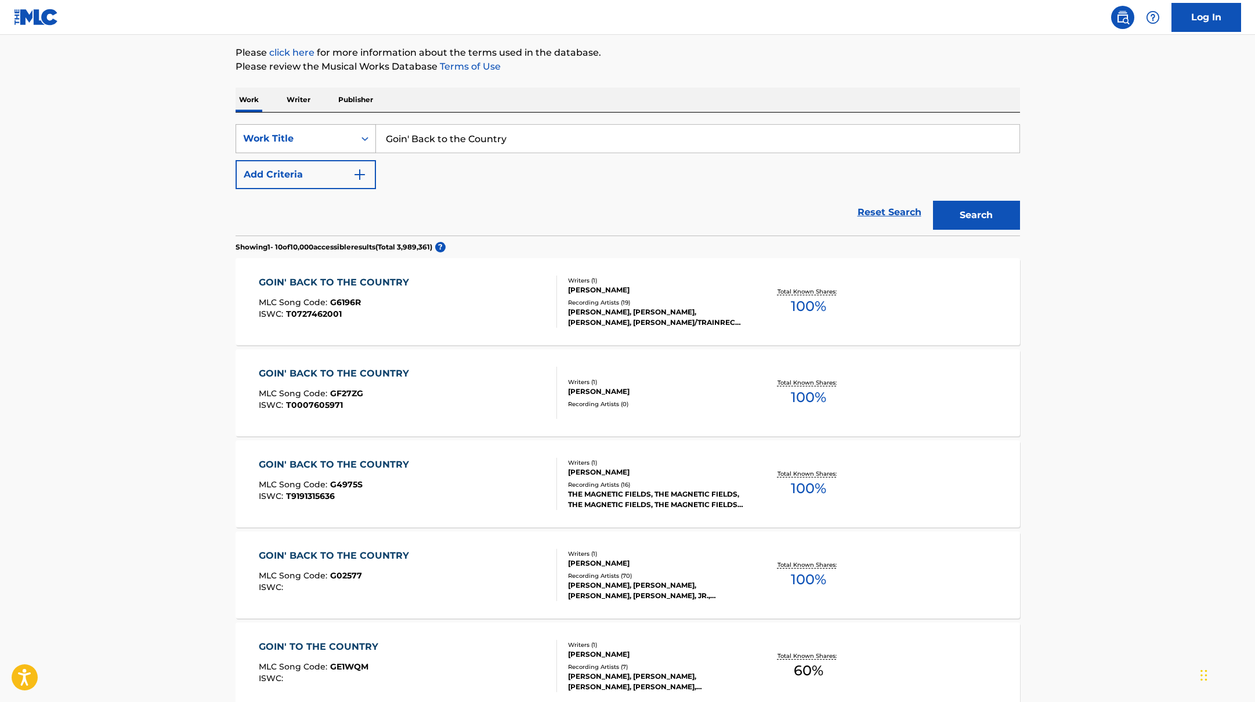
drag, startPoint x: 512, startPoint y: 140, endPoint x: 334, endPoint y: 132, distance: 177.7
click at [334, 132] on div "SearchWithCriteria10771601-4324-4cc8-ab46-06b0d7057aec Work Title Goin' Back to…" at bounding box center [628, 138] width 784 height 29
paste input "I've Run Away to Join the Fairies"
type input "I've Run Away to Join the Fairies"
click at [933, 201] on button "Search" at bounding box center [976, 215] width 87 height 29
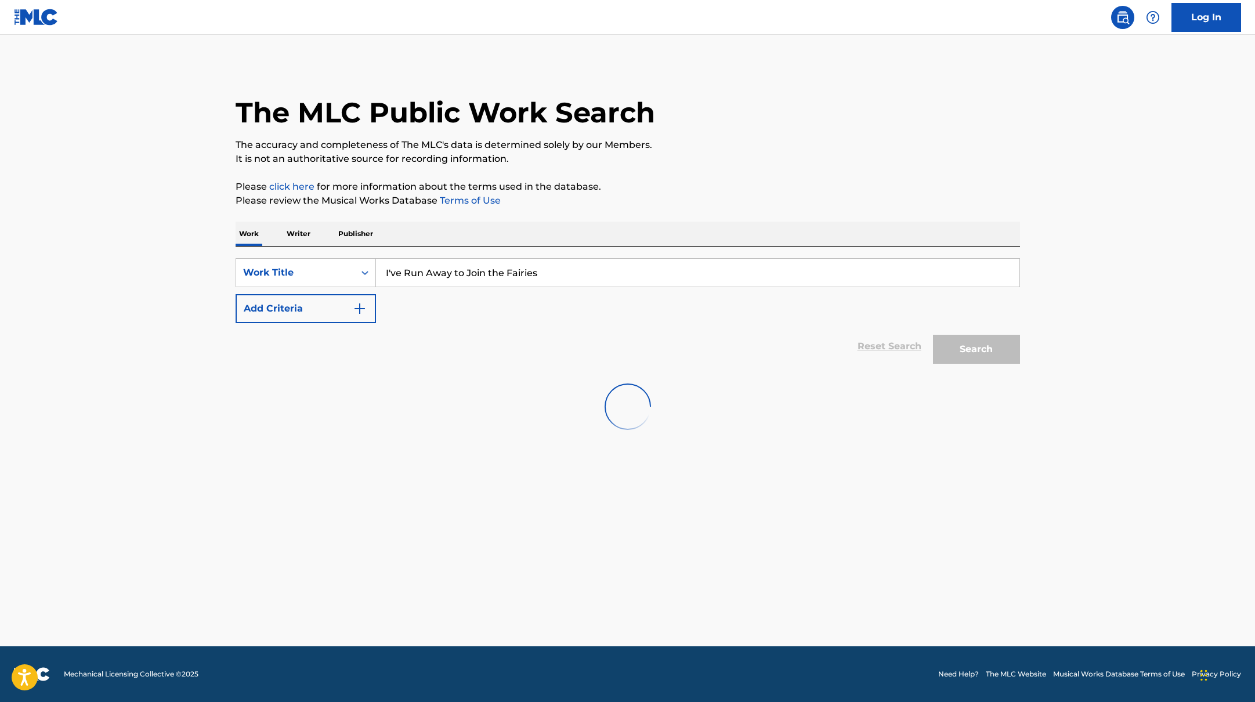
scroll to position [0, 0]
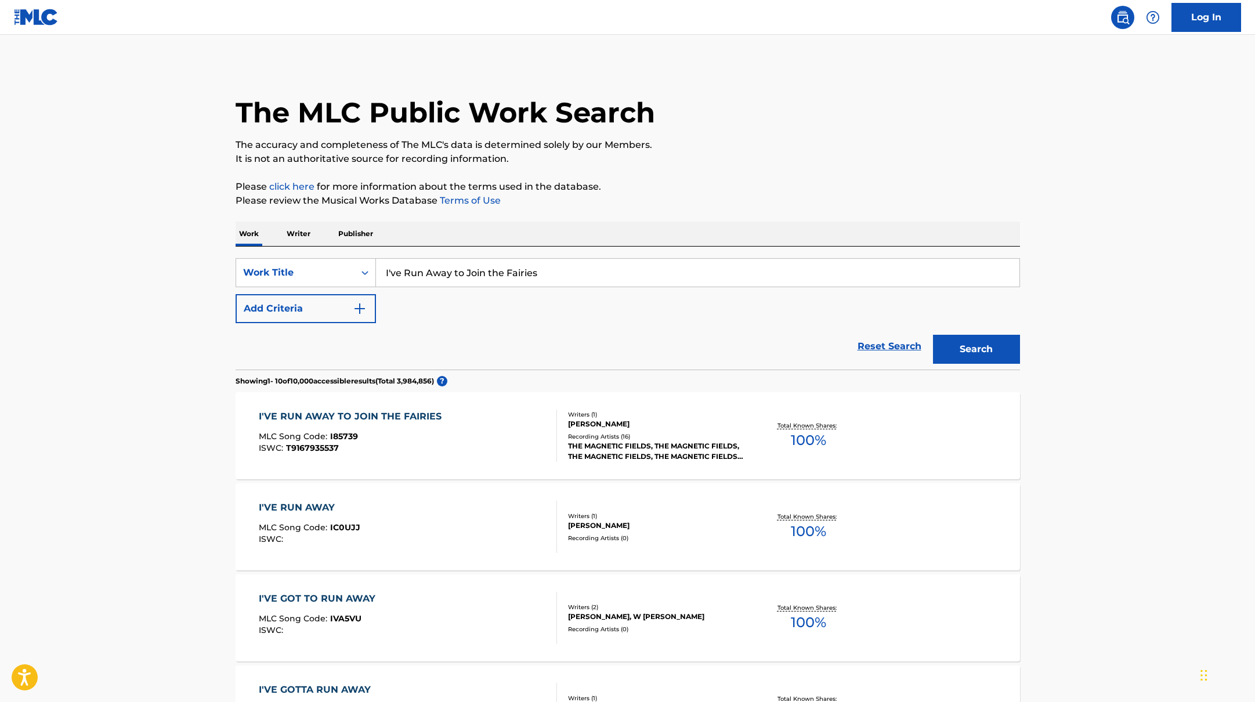
click at [474, 439] on div "I'VE RUN AWAY TO JOIN THE FAIRIES MLC Song Code : I85739 ISWC : T9167935537" at bounding box center [408, 436] width 298 height 52
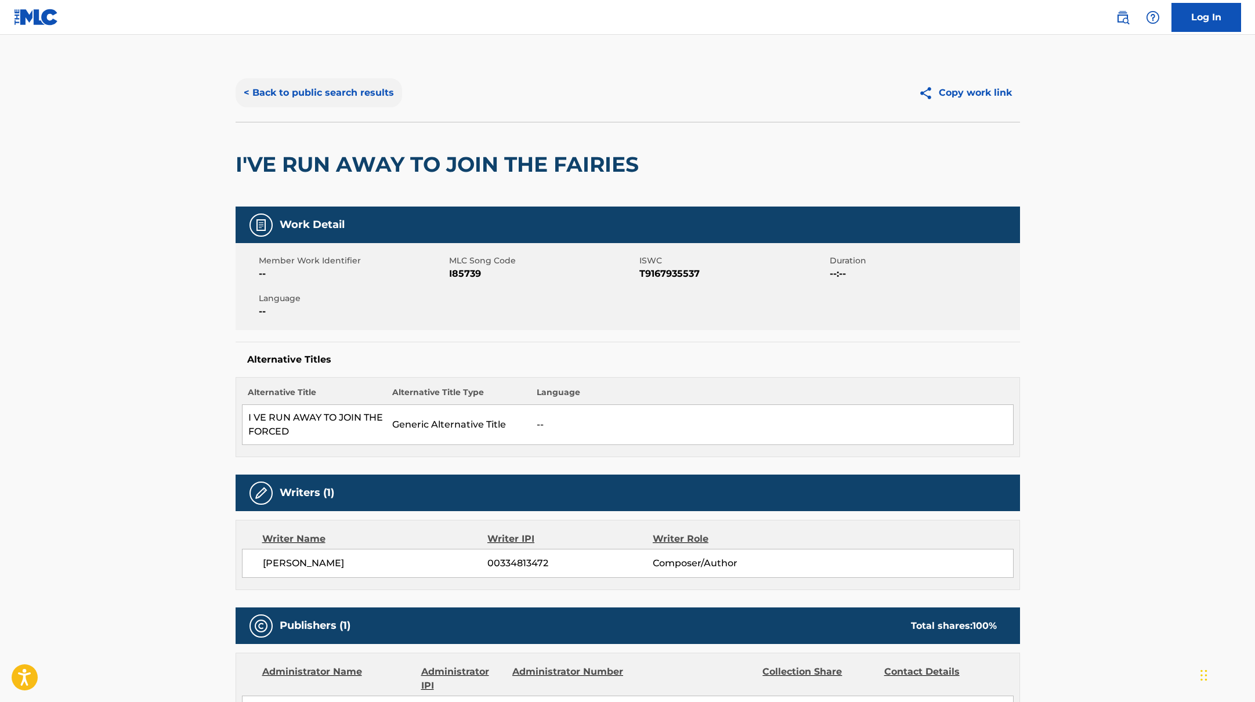
click at [348, 89] on button "< Back to public search results" at bounding box center [319, 92] width 166 height 29
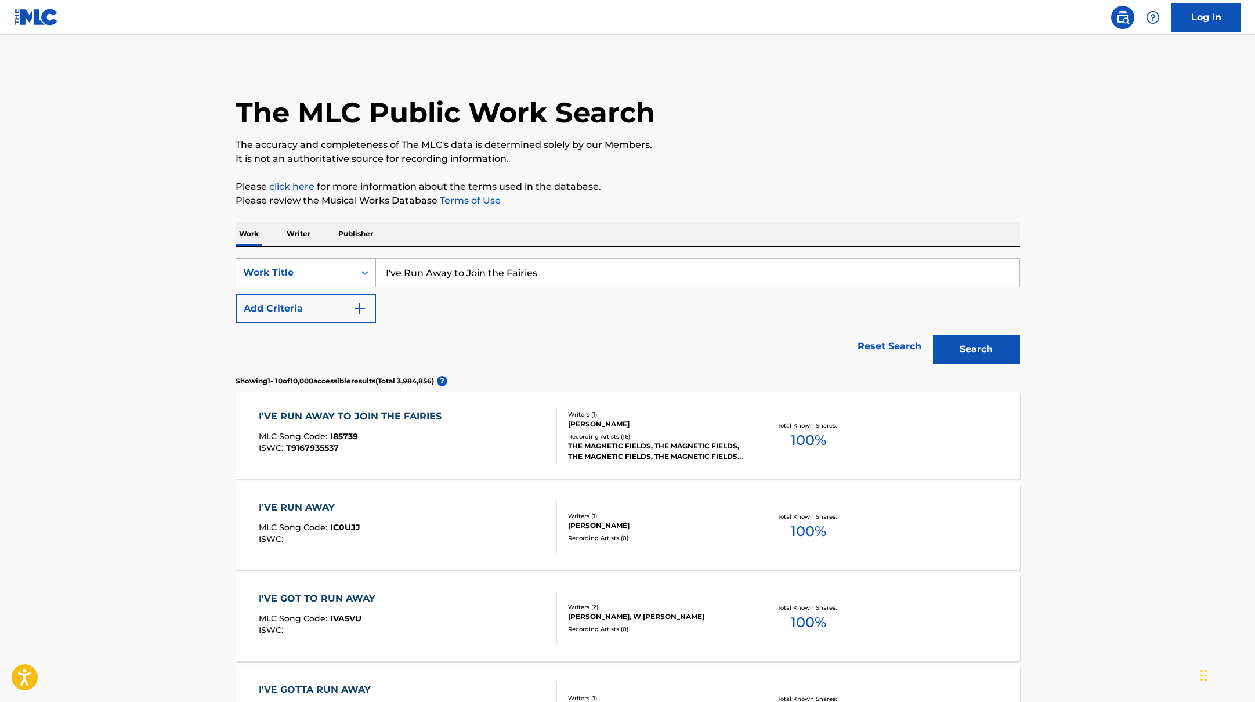
drag, startPoint x: 542, startPoint y: 277, endPoint x: 357, endPoint y: 266, distance: 185.3
click at [357, 266] on div "SearchWithCriteria10771601-4324-4cc8-ab46-06b0d7057aec Work Title I've Run Away…" at bounding box center [628, 272] width 784 height 29
paste input "The Horrible Party"
type input "The Horrible Party"
click at [933, 335] on button "Search" at bounding box center [976, 349] width 87 height 29
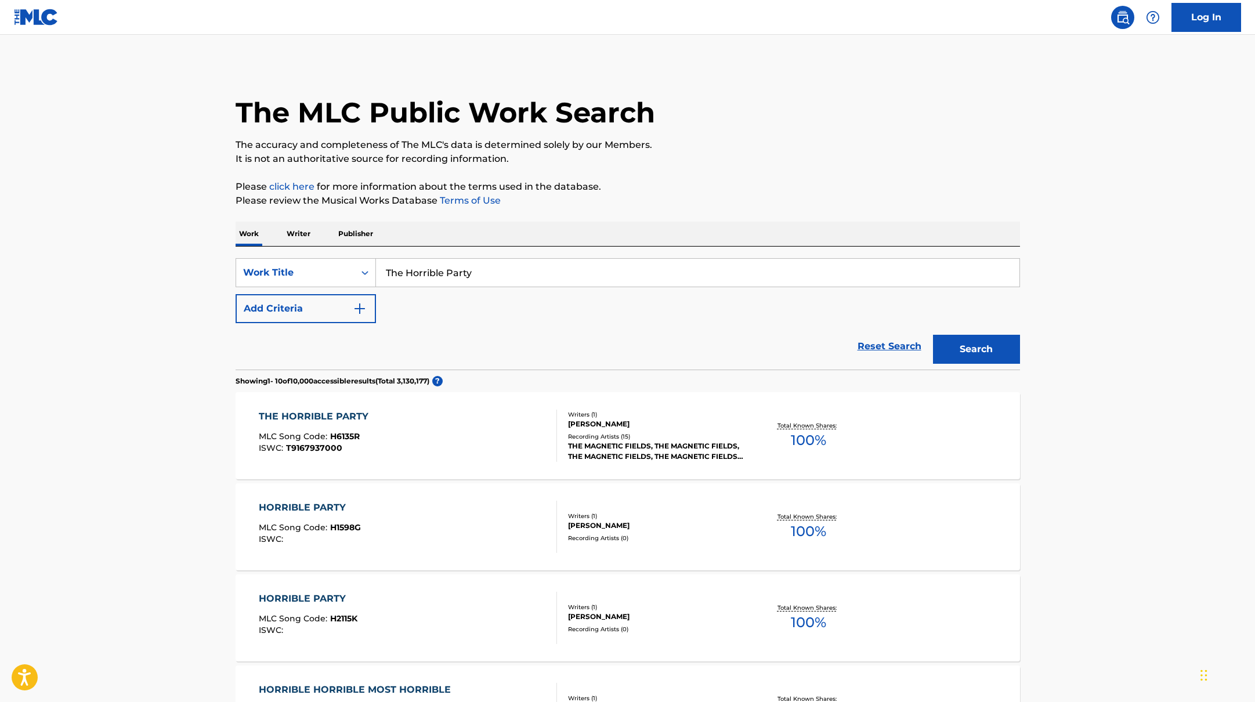
click at [464, 441] on div "THE HORRIBLE PARTY MLC Song Code : H6135R ISWC : T9167937000" at bounding box center [408, 436] width 298 height 52
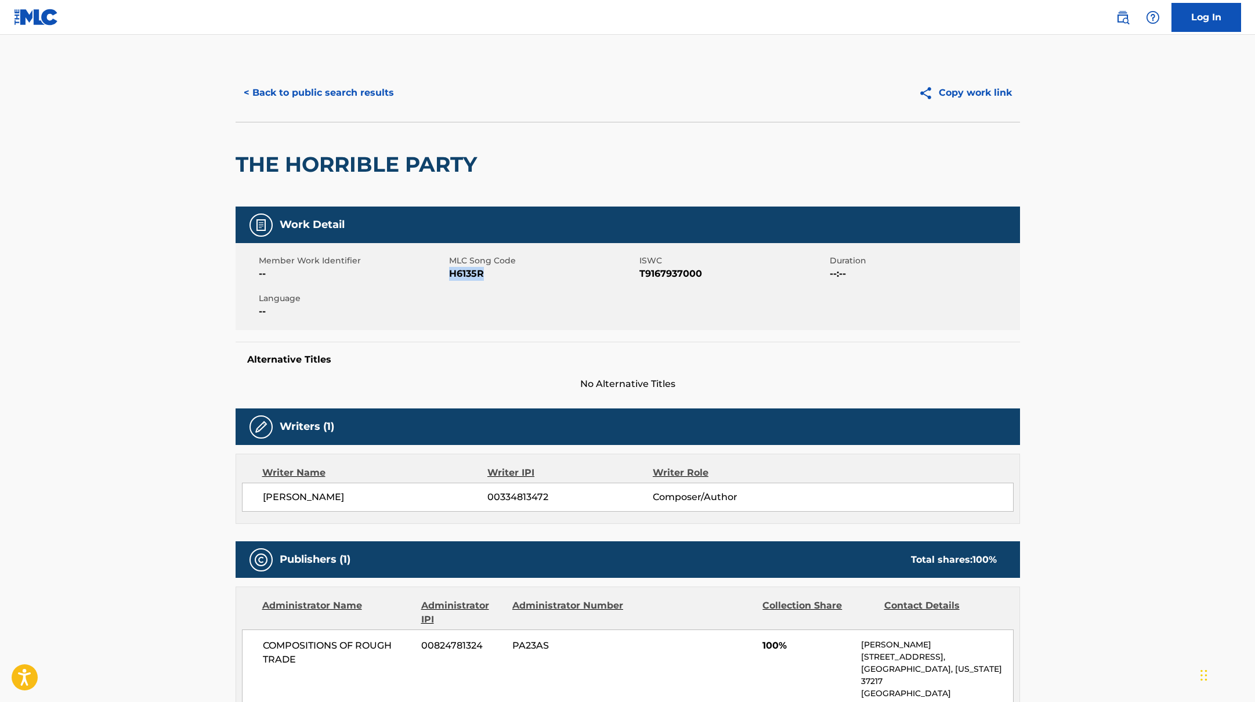
drag, startPoint x: 451, startPoint y: 274, endPoint x: 504, endPoint y: 274, distance: 53.4
click at [504, 274] on span "H6135R" at bounding box center [542, 274] width 187 height 14
copy span "H6135R"
click at [319, 93] on button "< Back to public search results" at bounding box center [319, 92] width 166 height 29
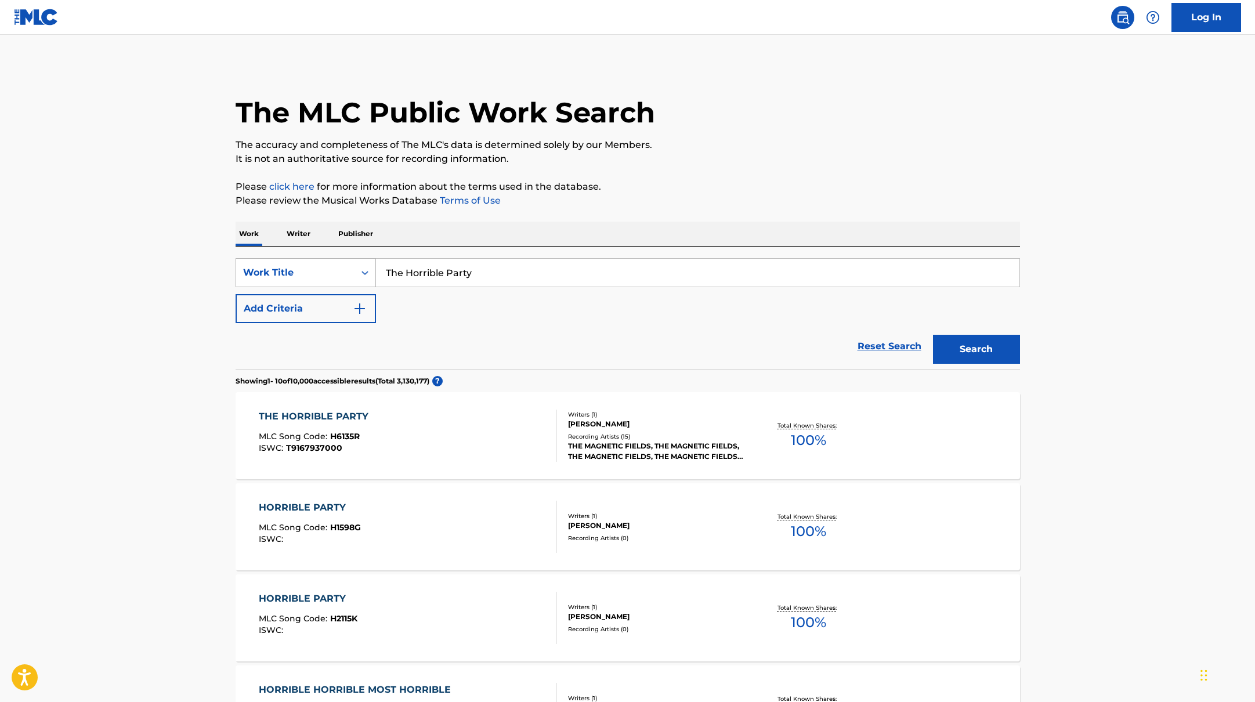
drag, startPoint x: 467, startPoint y: 273, endPoint x: 355, endPoint y: 268, distance: 112.0
click at [355, 268] on div "SearchWithCriteria10771601-4324-4cc8-ab46-06b0d7057aec Work Title The Horrible …" at bounding box center [628, 272] width 784 height 29
paste input "My Husband's Pied-a-Terre"
type input "My Husband's Pied-a-Terre"
click at [985, 346] on button "Search" at bounding box center [976, 349] width 87 height 29
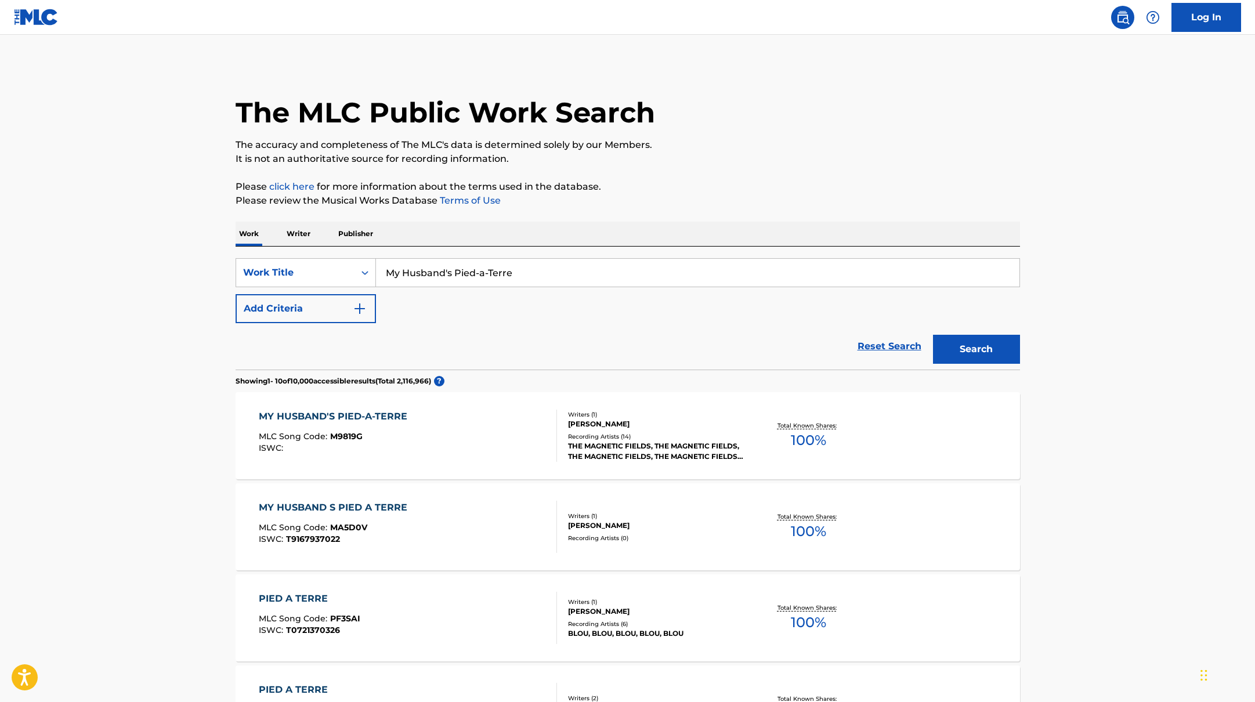
click at [497, 426] on div "MY HUSBAND'S PIED-A-TERRE MLC Song Code : M9819G ISWC :" at bounding box center [408, 436] width 298 height 52
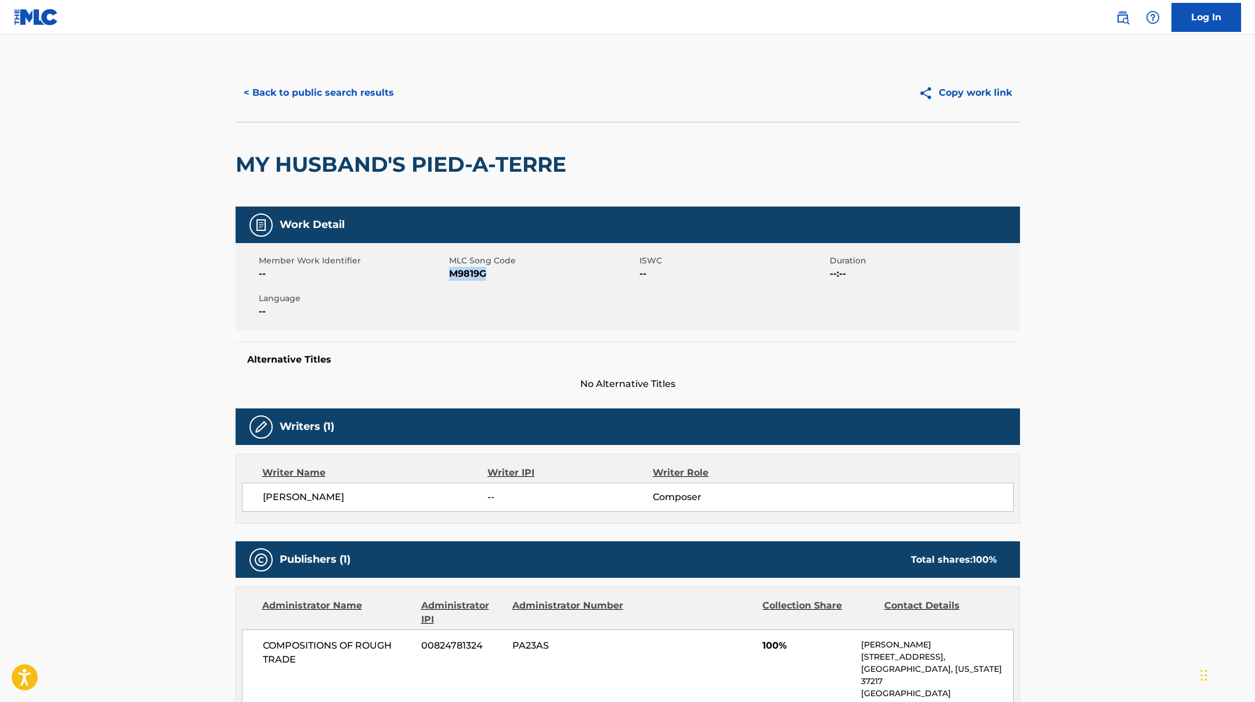
drag, startPoint x: 450, startPoint y: 274, endPoint x: 487, endPoint y: 274, distance: 37.1
click at [487, 274] on span "M9819G" at bounding box center [542, 274] width 187 height 14
copy span "M9819G"
click at [323, 101] on button "< Back to public search results" at bounding box center [319, 92] width 166 height 29
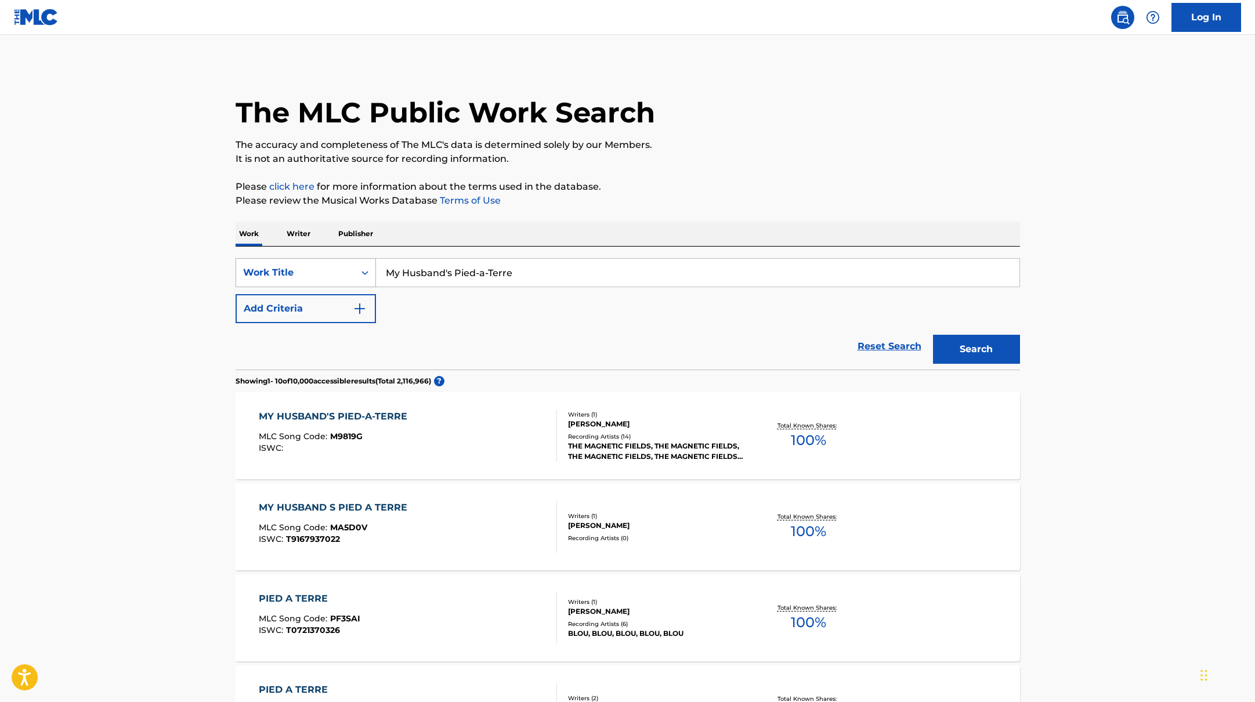
drag, startPoint x: 519, startPoint y: 277, endPoint x: 351, endPoint y: 275, distance: 168.2
click at [351, 275] on div "SearchWithCriteria10771601-4324-4cc8-ab46-06b0d7057aec Work Title My Husband's …" at bounding box center [628, 272] width 784 height 29
paste input "I Don't Like Your Ton"
type input "I Don't Like Your Tone"
click at [723, 166] on div "The MLC Public Work Search The accuracy and completeness of The MLC's data is d…" at bounding box center [628, 711] width 812 height 1295
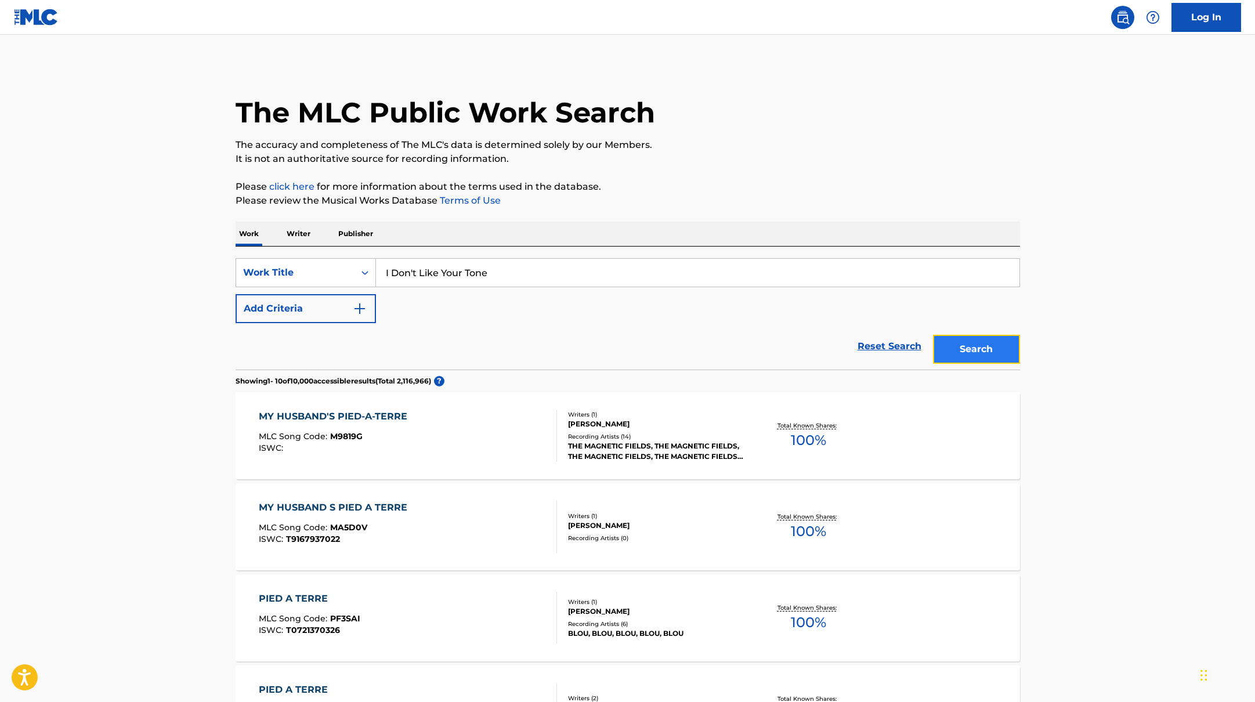
click at [955, 343] on button "Search" at bounding box center [976, 349] width 87 height 29
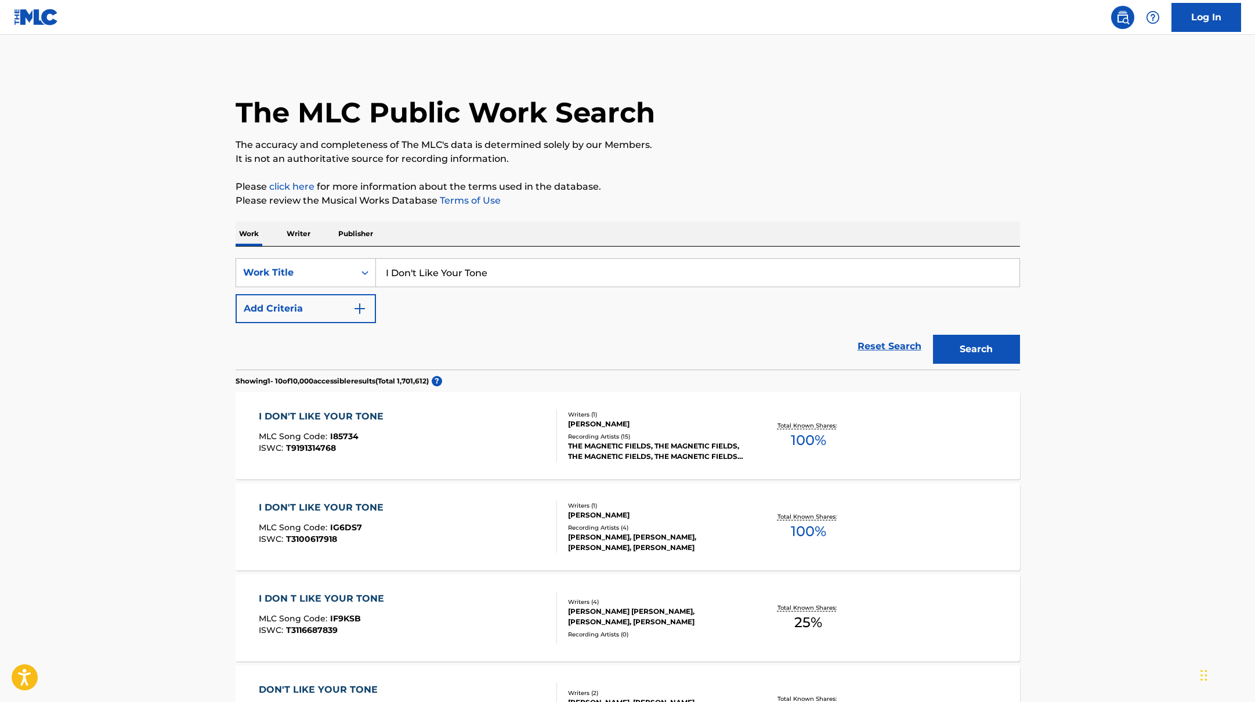
click at [513, 425] on div "I DON'T LIKE YOUR TONE MLC Song Code : I85734 ISWC : T9191314768" at bounding box center [408, 436] width 298 height 52
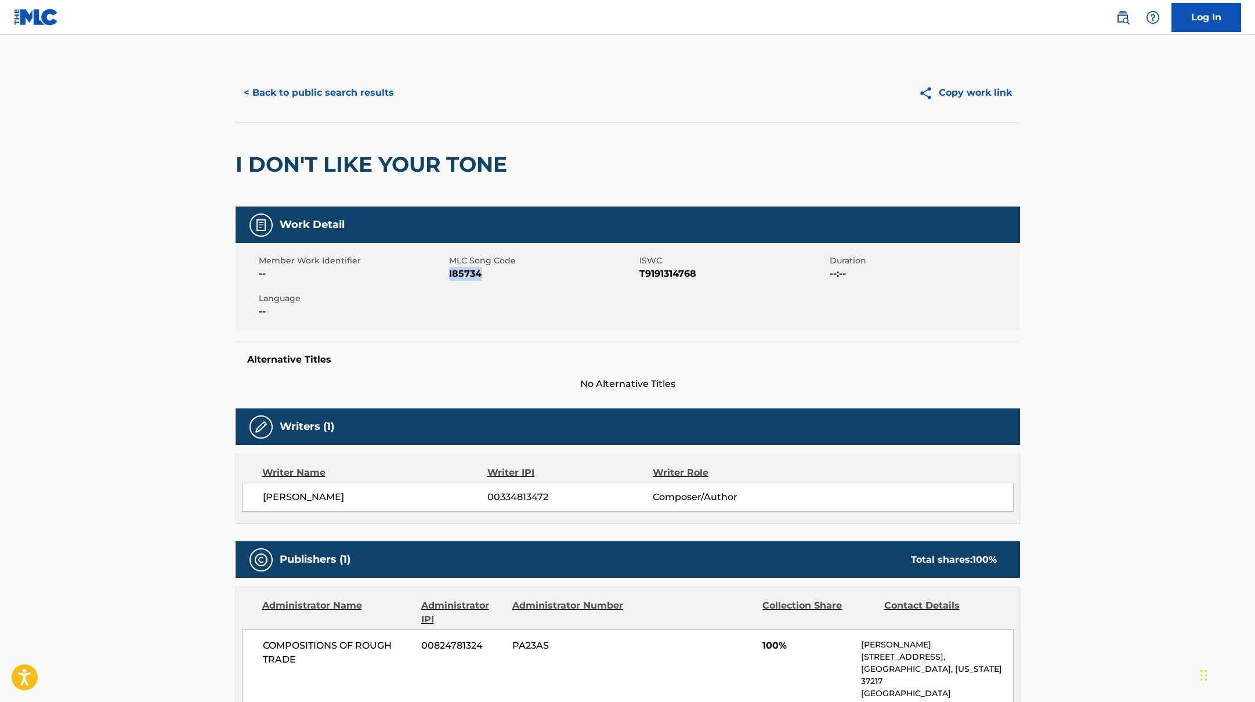
drag, startPoint x: 450, startPoint y: 274, endPoint x: 481, endPoint y: 275, distance: 31.9
click at [481, 274] on span "I85734" at bounding box center [542, 274] width 187 height 14
click at [352, 93] on button "< Back to public search results" at bounding box center [319, 92] width 166 height 29
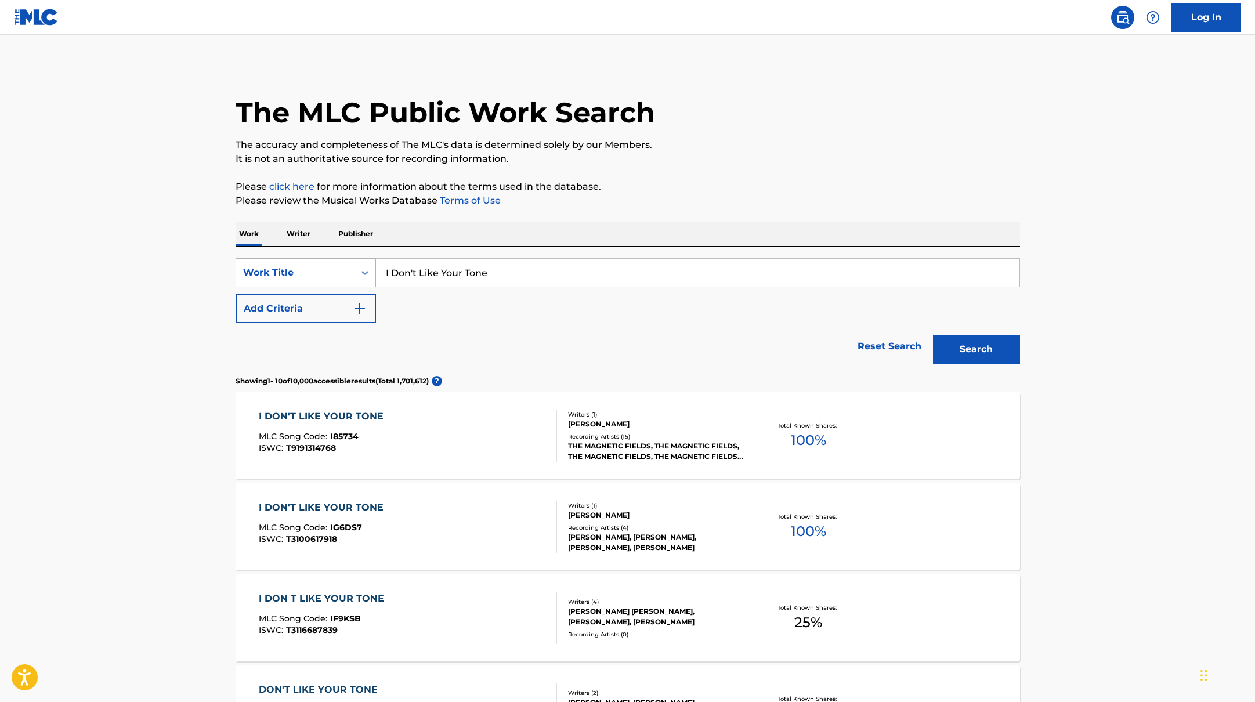
drag, startPoint x: 501, startPoint y: 272, endPoint x: 364, endPoint y: 270, distance: 136.9
click at [364, 270] on div "SearchWithCriteria10771601-4324-4cc8-ab46-06b0d7057aec Work Title I Don't Like …" at bounding box center [628, 272] width 784 height 29
paste input "Quick!"
type input "Quick!"
click at [661, 198] on p "Please review the Musical Works Database Terms of Use" at bounding box center [628, 201] width 784 height 14
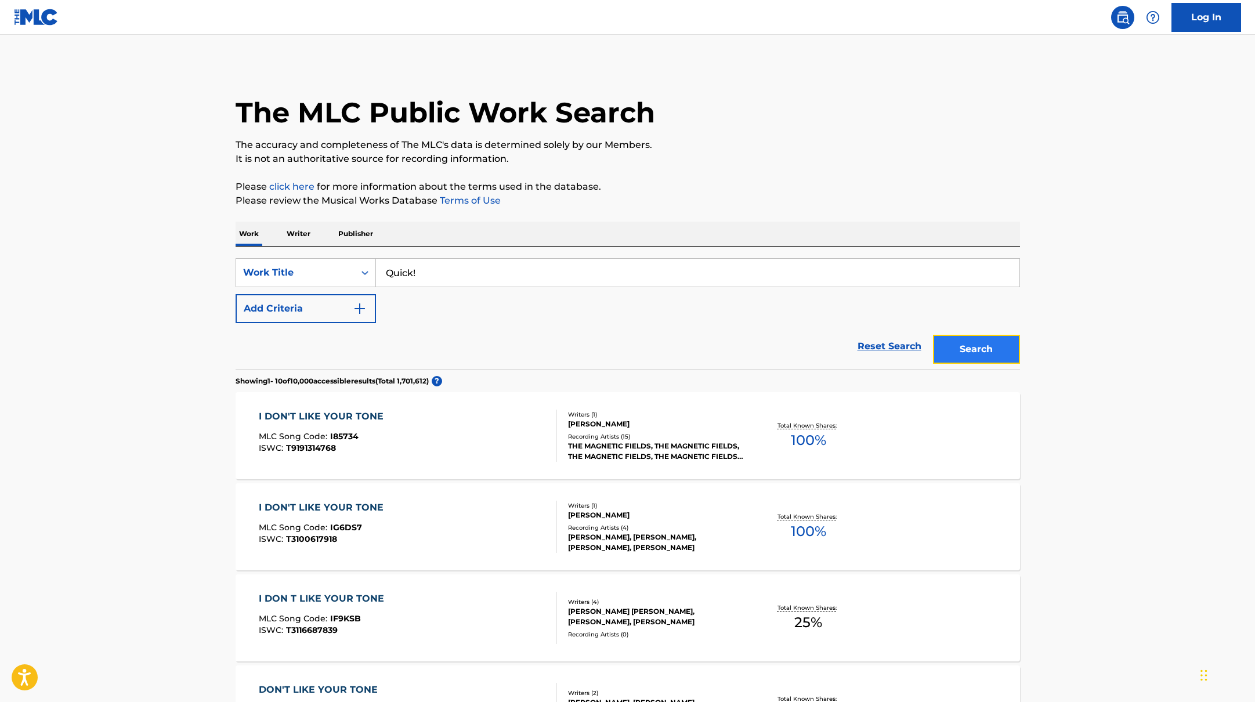
click at [969, 345] on button "Search" at bounding box center [976, 349] width 87 height 29
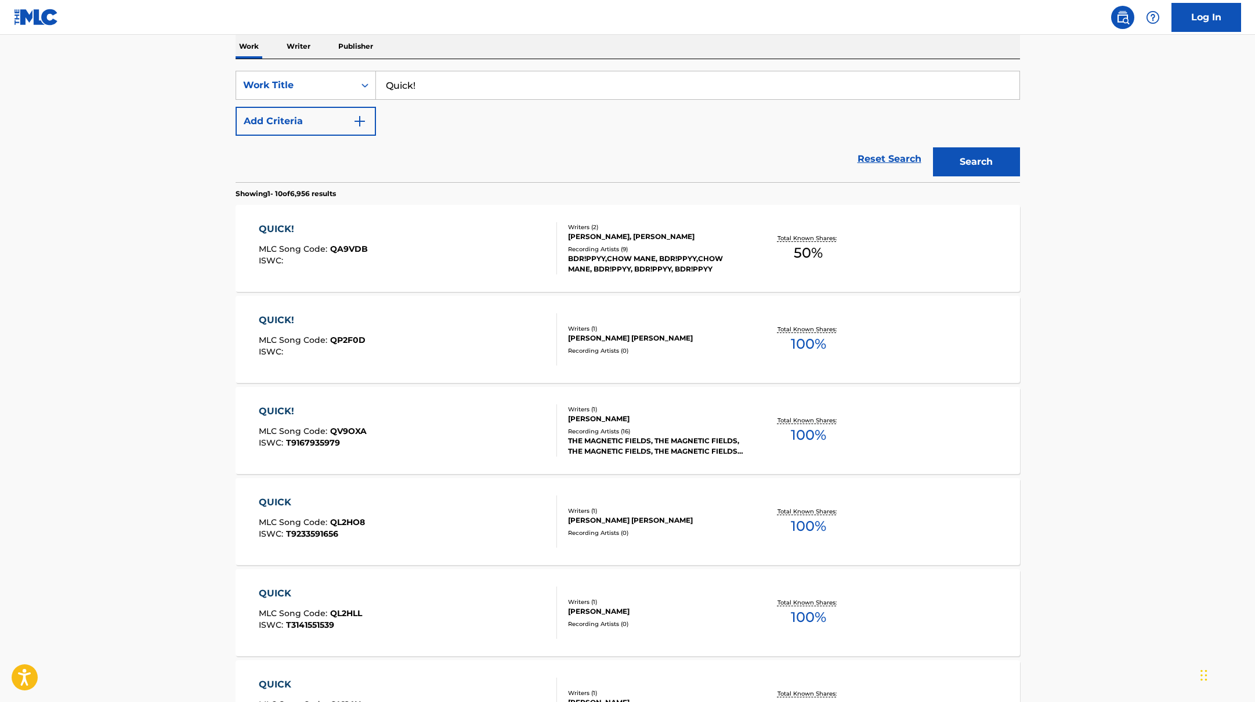
scroll to position [186, 0]
click at [364, 122] on img "Search Form" at bounding box center [360, 123] width 14 height 14
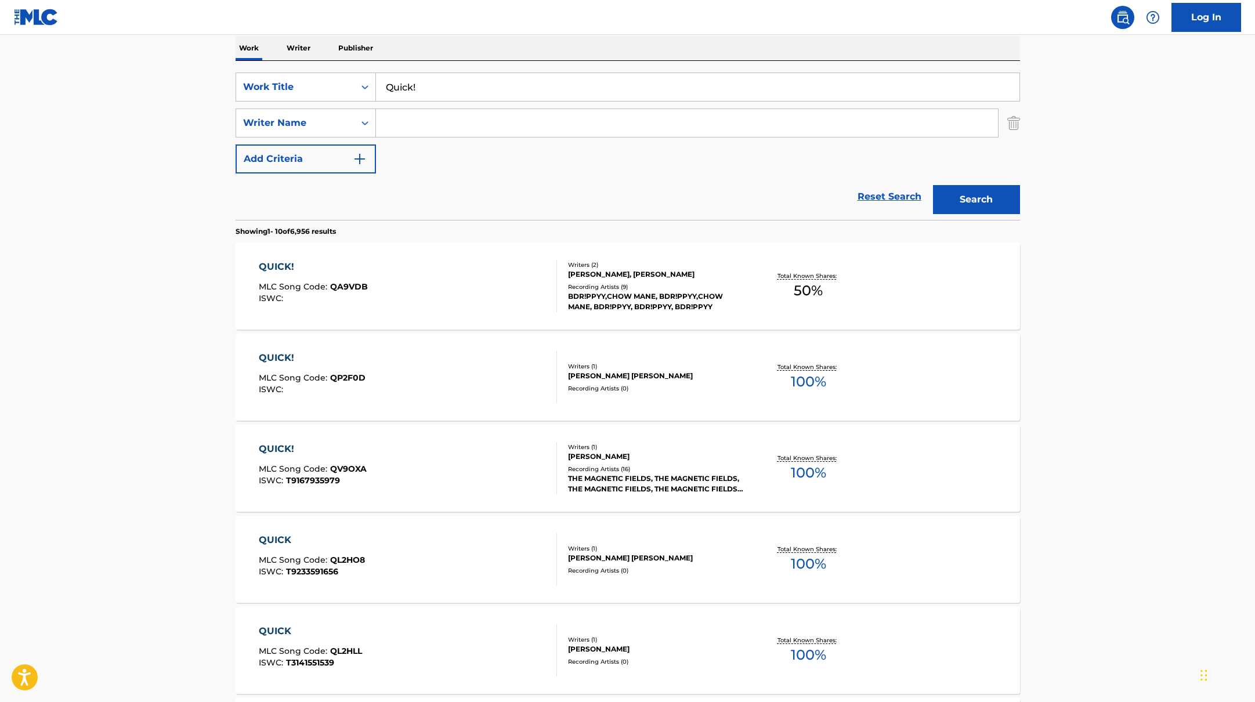
click at [476, 121] on input "Search Form" at bounding box center [687, 123] width 622 height 28
type input "[PERSON_NAME]"
click at [933, 185] on button "Search" at bounding box center [976, 199] width 87 height 29
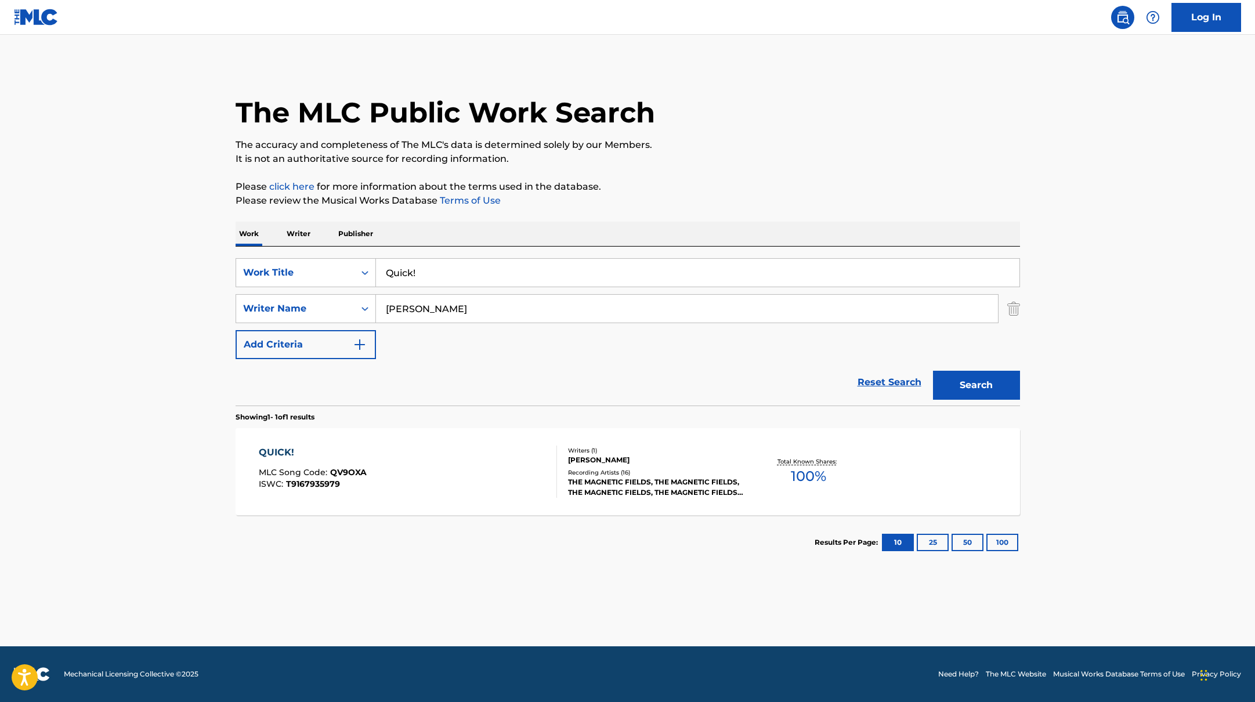
click at [463, 448] on div "QUICK! MLC Song Code : QV9OXA ISWC : T9167935979" at bounding box center [408, 471] width 298 height 52
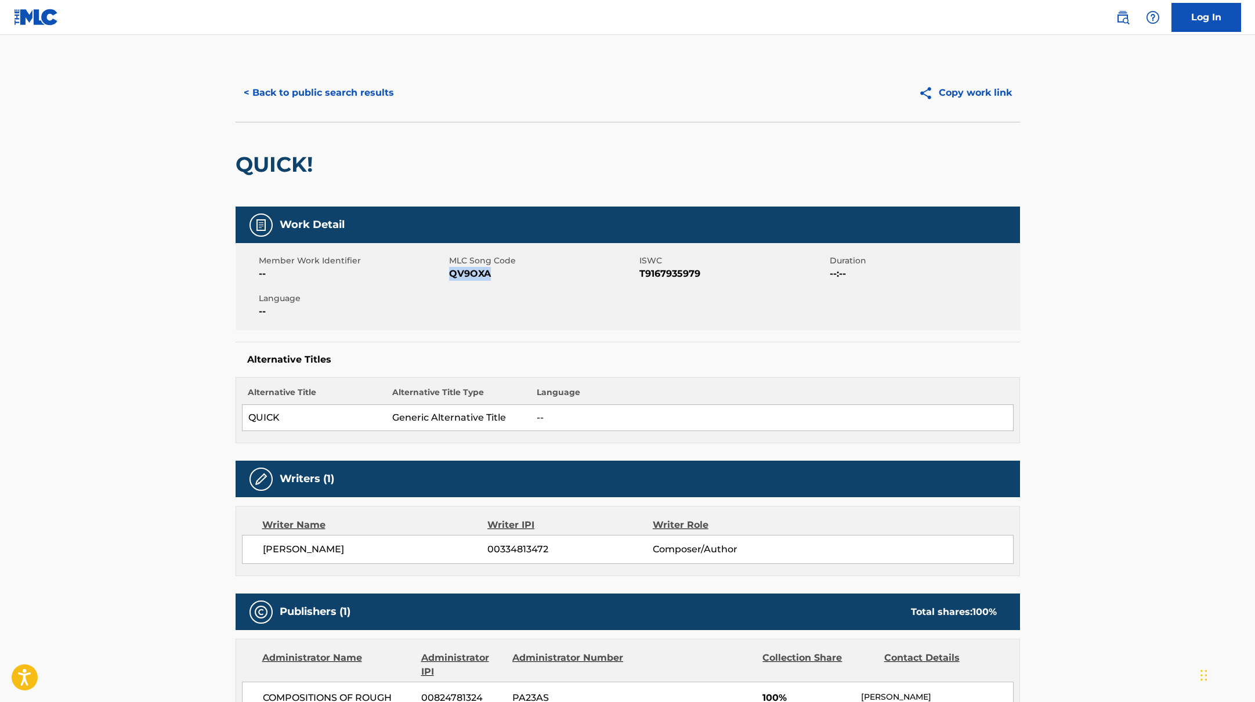
drag, startPoint x: 449, startPoint y: 273, endPoint x: 501, endPoint y: 272, distance: 51.6
click at [501, 272] on span "QV9OXA" at bounding box center [542, 274] width 187 height 14
click at [289, 92] on button "< Back to public search results" at bounding box center [319, 92] width 166 height 29
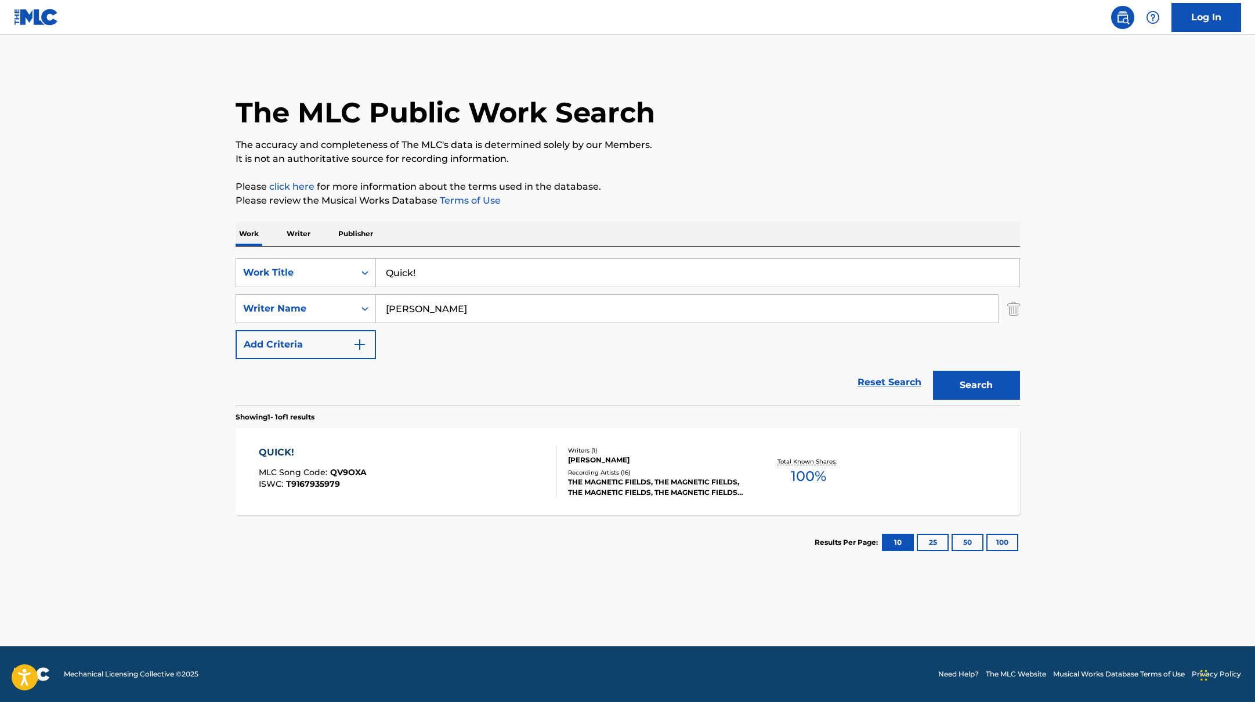
drag, startPoint x: 428, startPoint y: 272, endPoint x: 382, endPoint y: 267, distance: 45.5
click at [382, 267] on input "Quick!" at bounding box center [697, 273] width 643 height 28
paste input "All She Cares About Is [PERSON_NAME]"
type input "All She Cares About Is [PERSON_NAME]"
click at [681, 213] on div "The MLC Public Work Search The accuracy and completeness of The MLC's data is d…" at bounding box center [628, 317] width 812 height 506
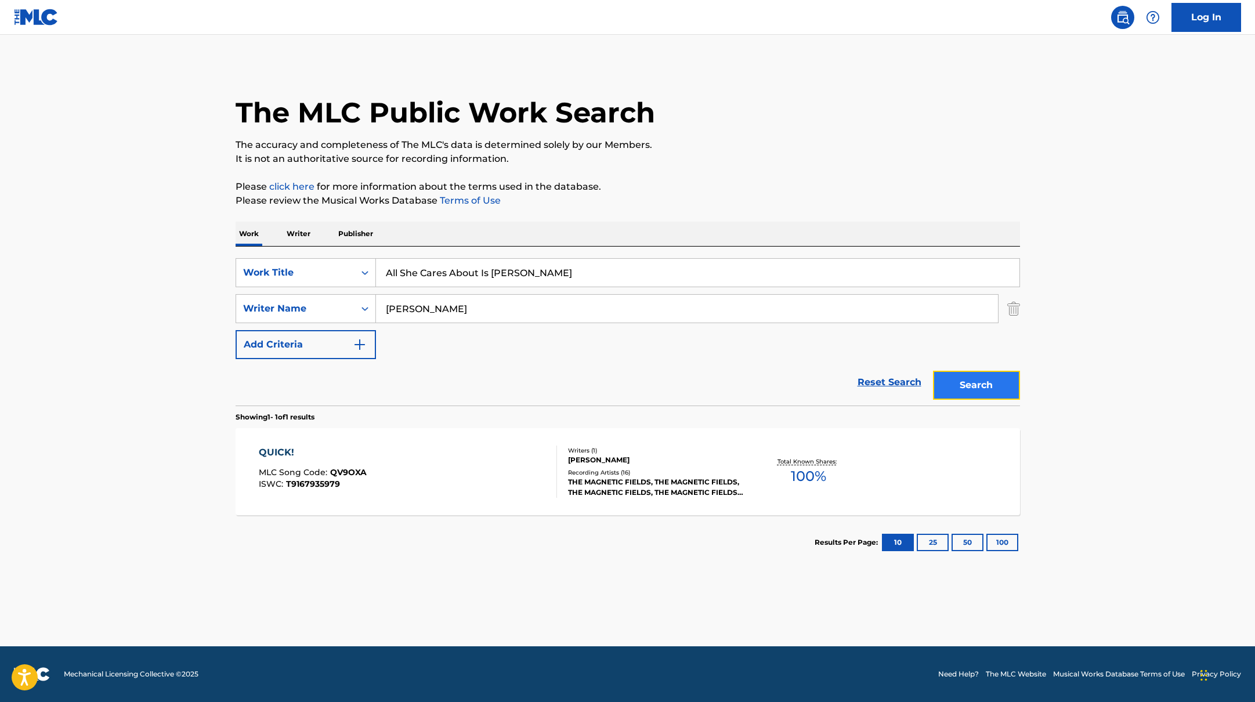
click at [975, 385] on button "Search" at bounding box center [976, 385] width 87 height 29
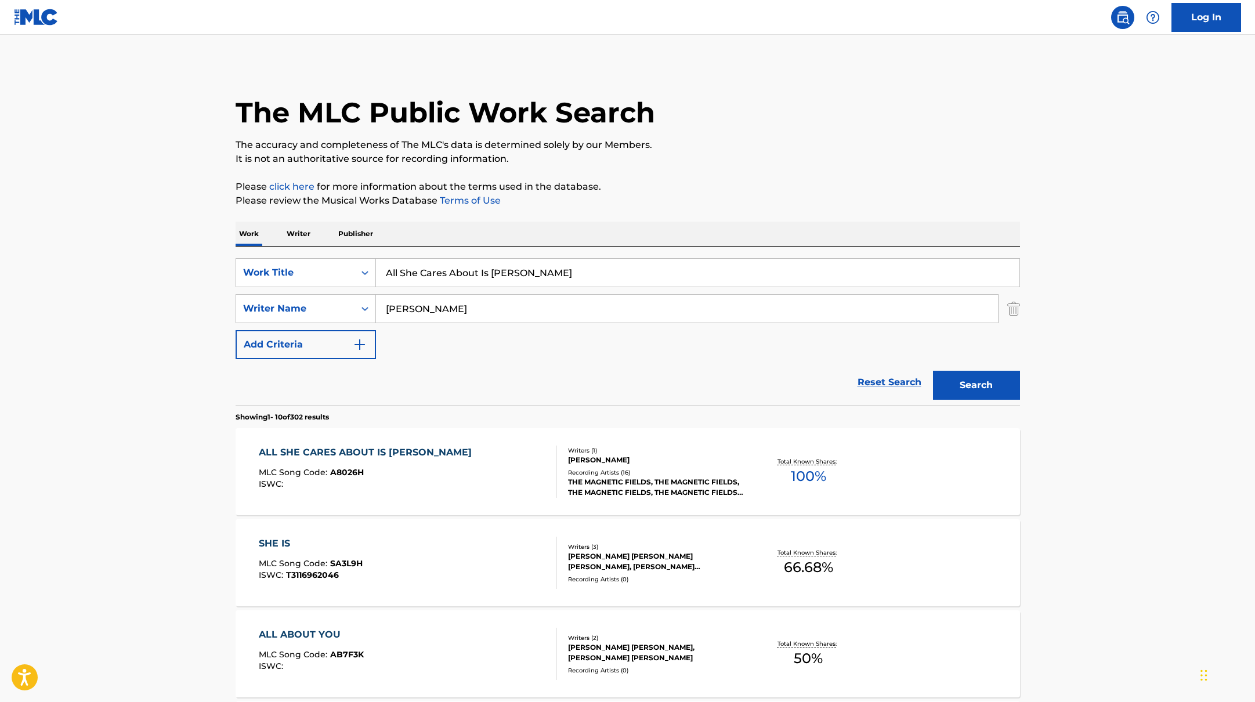
click at [473, 473] on div "ALL SHE CARES ABOUT IS MARIACHI MLC Song Code : A8026H ISWC :" at bounding box center [408, 471] width 298 height 52
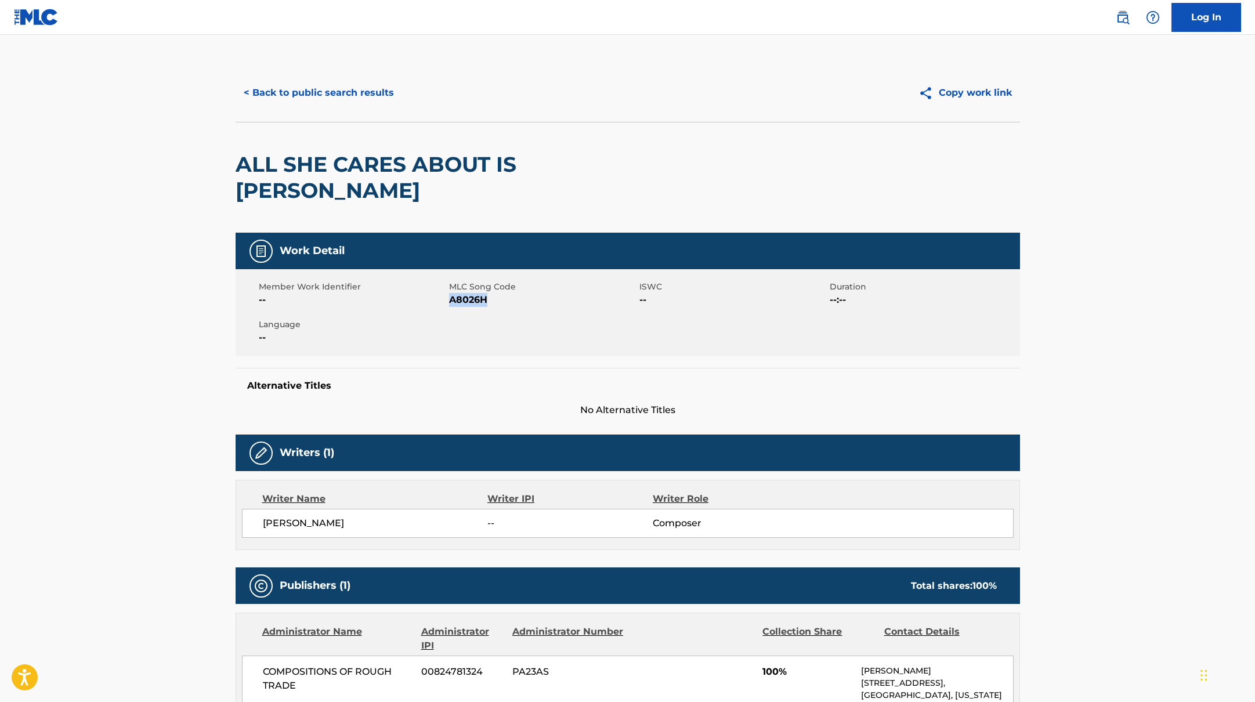
drag, startPoint x: 450, startPoint y: 274, endPoint x: 506, endPoint y: 274, distance: 55.7
click at [506, 293] on span "A8026H" at bounding box center [542, 300] width 187 height 14
click at [325, 93] on button "< Back to public search results" at bounding box center [319, 92] width 166 height 29
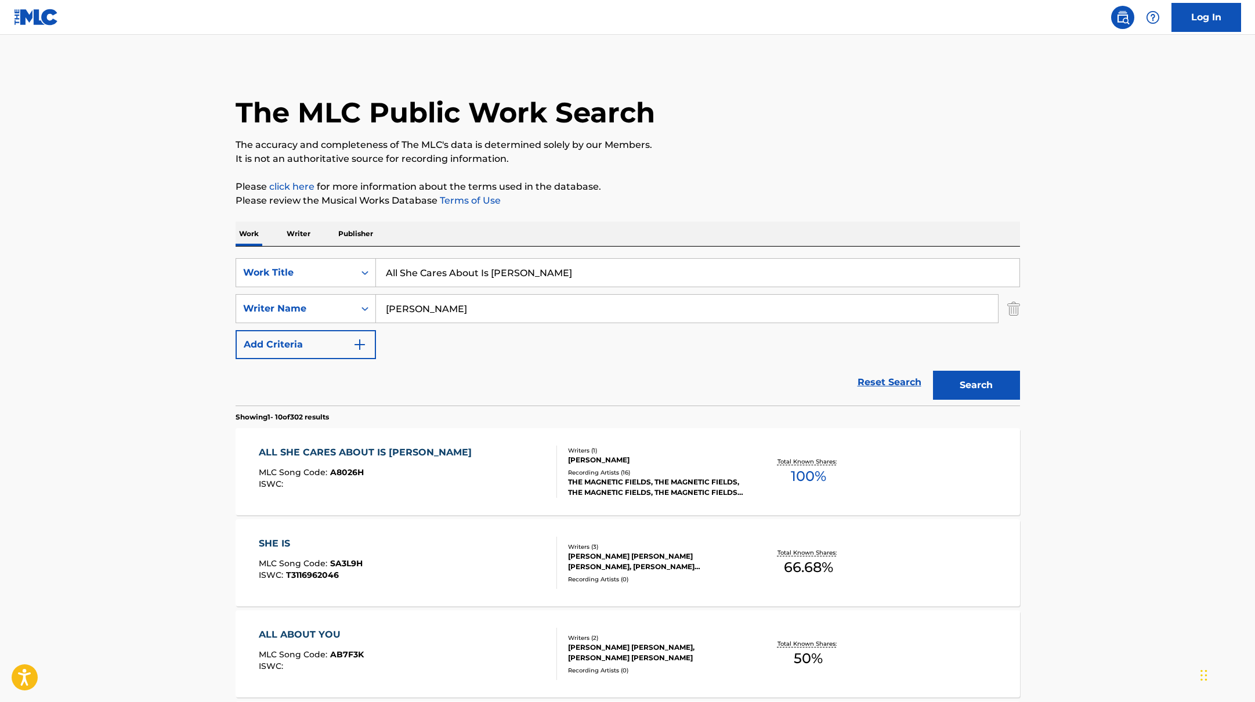
drag, startPoint x: 547, startPoint y: 277, endPoint x: 381, endPoint y: 274, distance: 166.5
click at [381, 274] on input "All She Cares About Is [PERSON_NAME]" at bounding box center [697, 273] width 643 height 28
paste input "[URL][DOMAIN_NAME]"
drag, startPoint x: 668, startPoint y: 276, endPoint x: 362, endPoint y: 270, distance: 305.7
click at [362, 270] on div "SearchWithCriteria10771601-4324-4cc8-ab46-06b0d7057aec Work Title [URL][DOMAIN_…" at bounding box center [628, 272] width 784 height 29
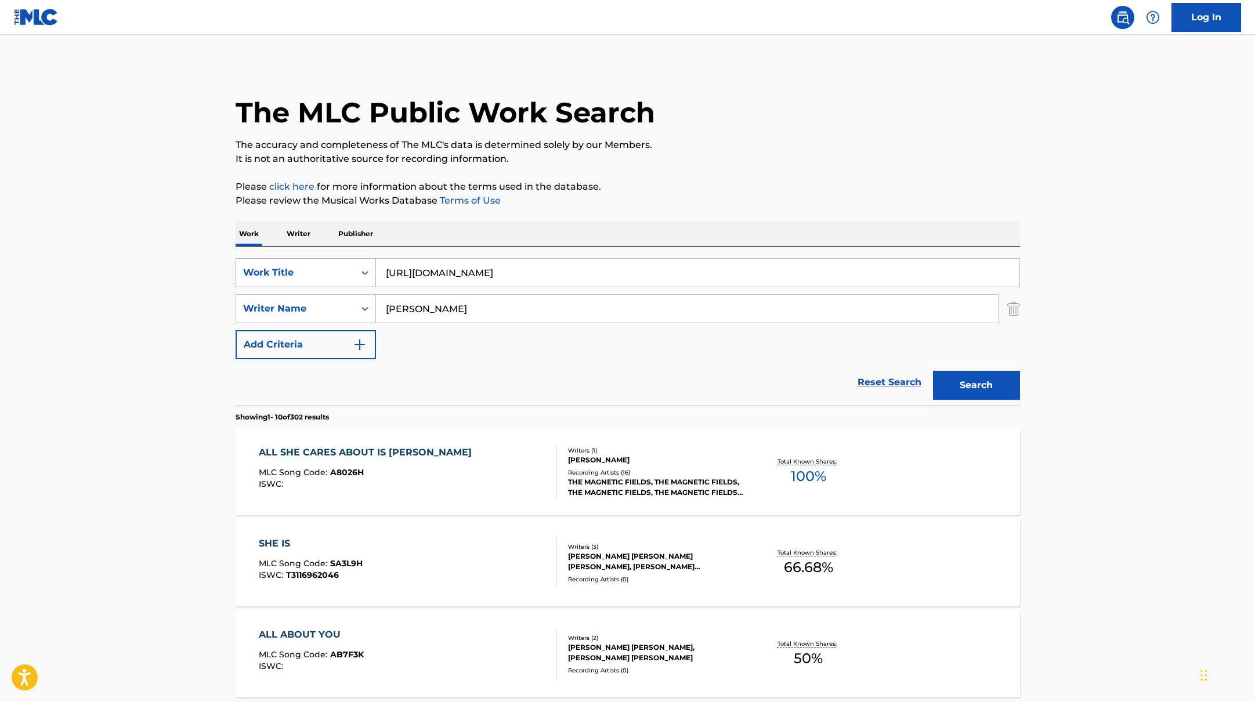
drag, startPoint x: 687, startPoint y: 274, endPoint x: 359, endPoint y: 262, distance: 328.6
click at [359, 262] on div "SearchWithCriteria10771601-4324-4cc8-ab46-06b0d7057aec Work Title [URL][DOMAIN_…" at bounding box center [628, 272] width 784 height 29
paste input "Beside Of Me"
type input "Beside Of Me"
click at [765, 152] on p "It is not an authoritative source for recording information." at bounding box center [628, 159] width 784 height 14
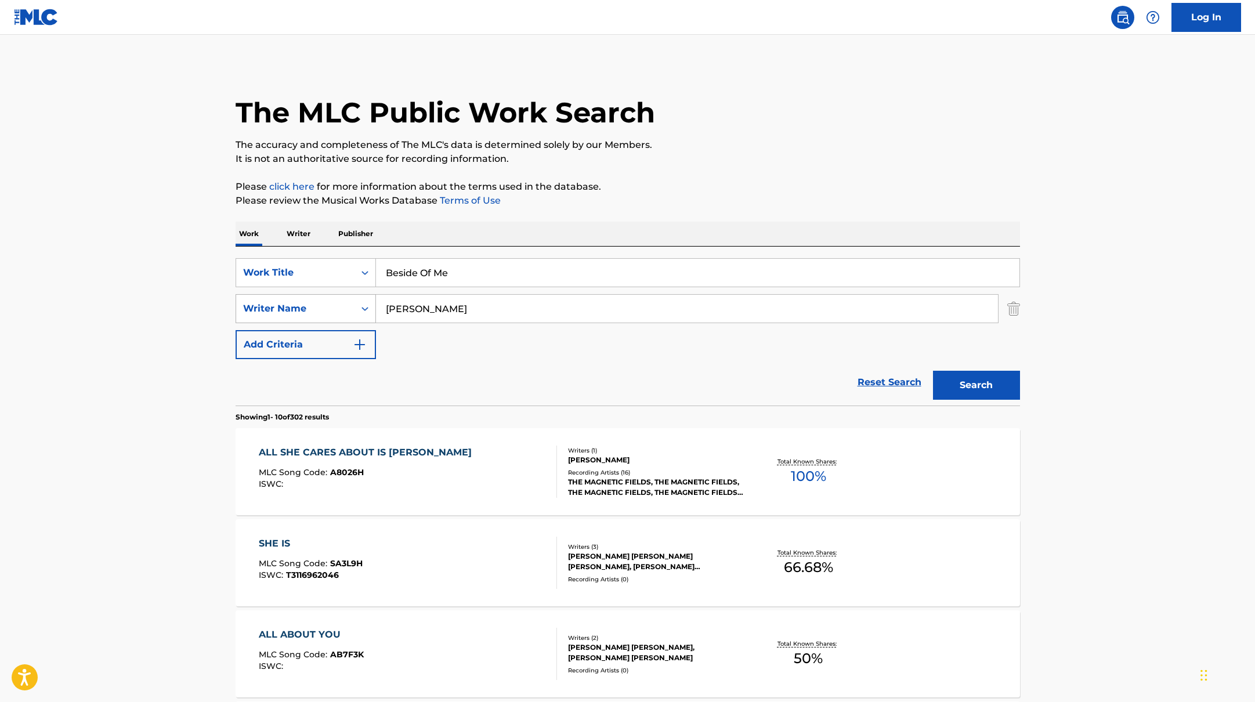
drag, startPoint x: 426, startPoint y: 305, endPoint x: 350, endPoint y: 305, distance: 75.4
click at [350, 305] on div "SearchWithCriteria17b139b1-9d92-4180-9b1a-8426ad8e22ea Writer Name [PERSON_NAME]" at bounding box center [628, 308] width 784 height 29
paste input "[PERSON_NAME]"
type input "[PERSON_NAME]"
click at [776, 162] on p "It is not an authoritative source for recording information." at bounding box center [628, 159] width 784 height 14
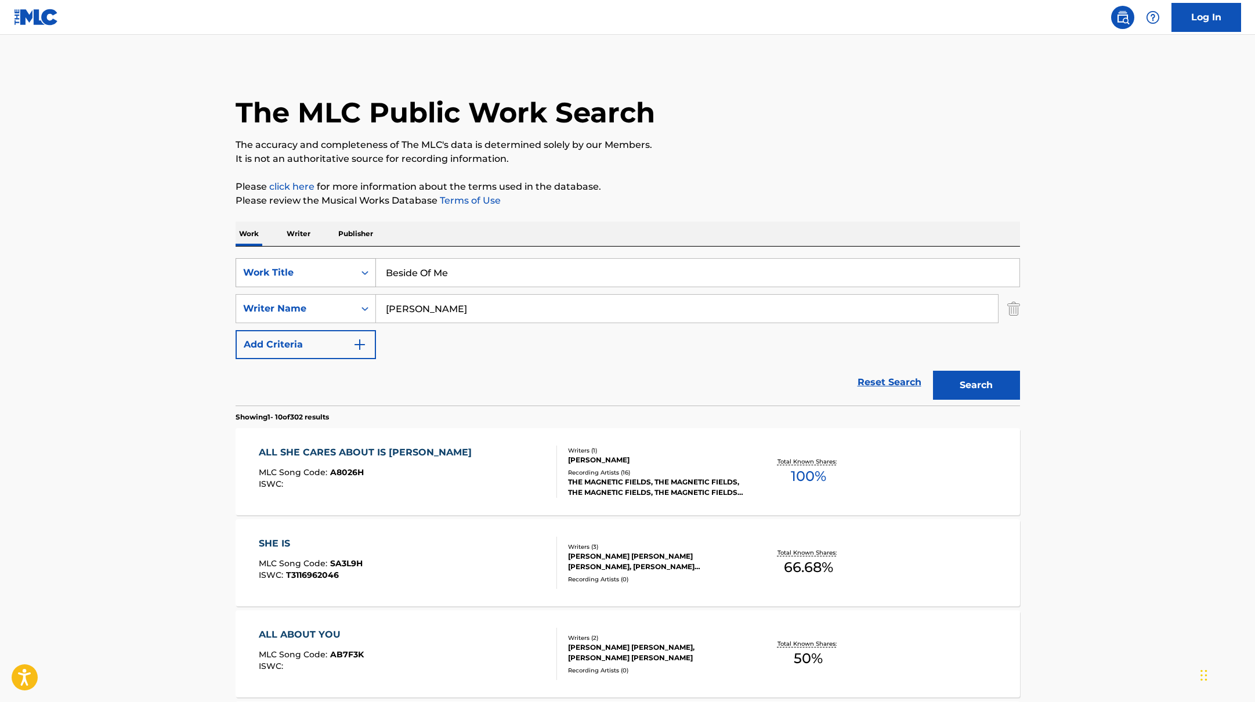
drag, startPoint x: 462, startPoint y: 274, endPoint x: 346, endPoint y: 268, distance: 116.7
click at [349, 268] on div "SearchWithCriteria10771601-4324-4cc8-ab46-06b0d7057aec Work Title Beside Of Me" at bounding box center [628, 272] width 784 height 29
click at [996, 392] on button "Search" at bounding box center [976, 385] width 87 height 29
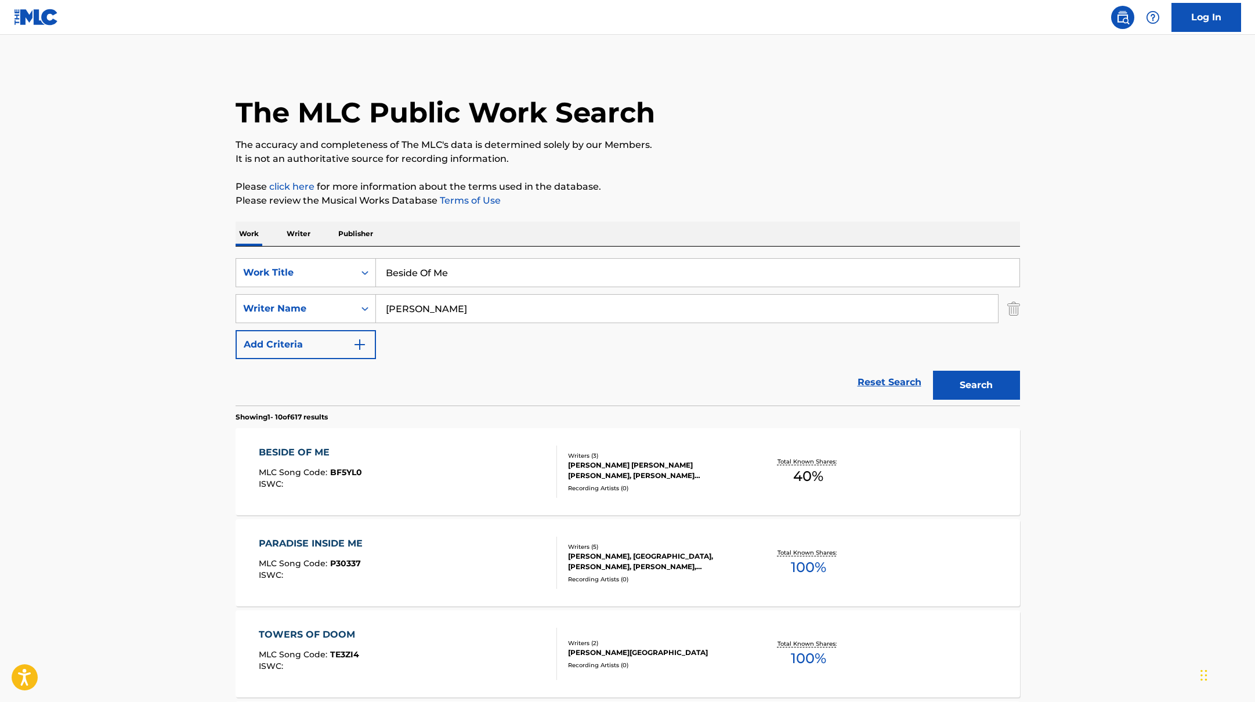
click at [448, 473] on div "BESIDE OF ME MLC Song Code : BF5YL0 ISWC :" at bounding box center [408, 471] width 298 height 52
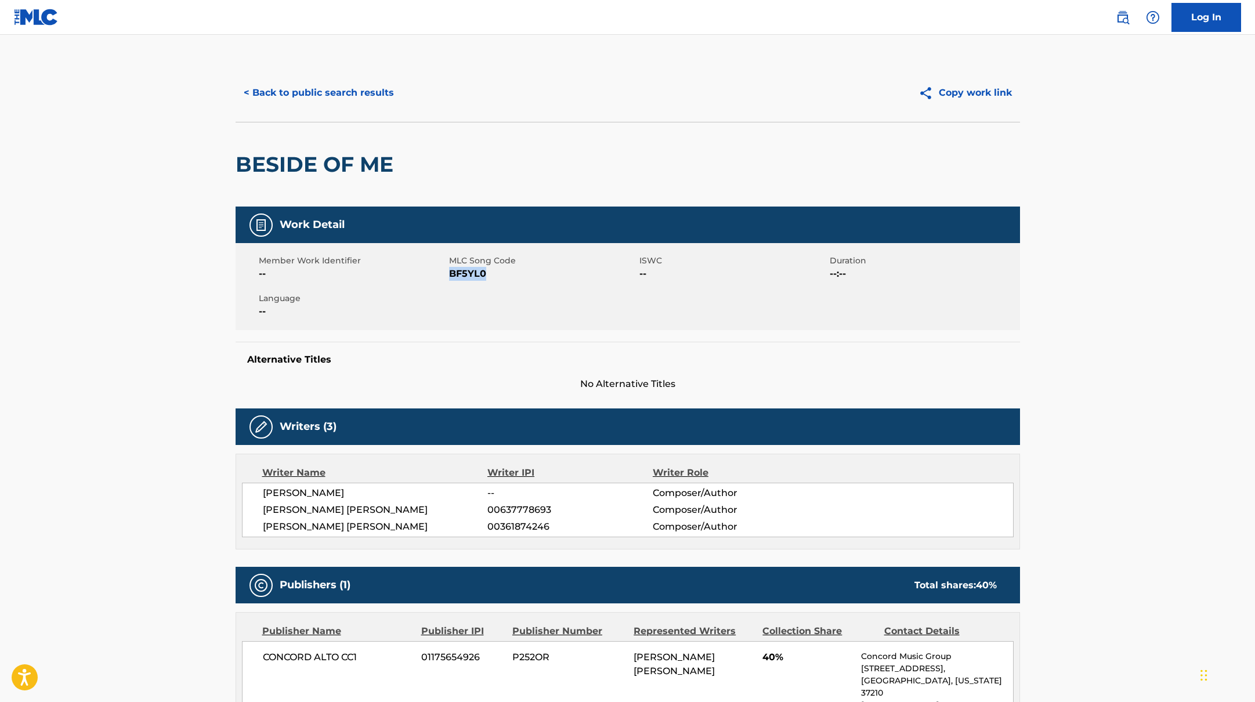
drag, startPoint x: 451, startPoint y: 274, endPoint x: 502, endPoint y: 274, distance: 50.5
click at [502, 274] on span "BF5YL0" at bounding box center [542, 274] width 187 height 14
click at [326, 99] on button "< Back to public search results" at bounding box center [319, 92] width 166 height 29
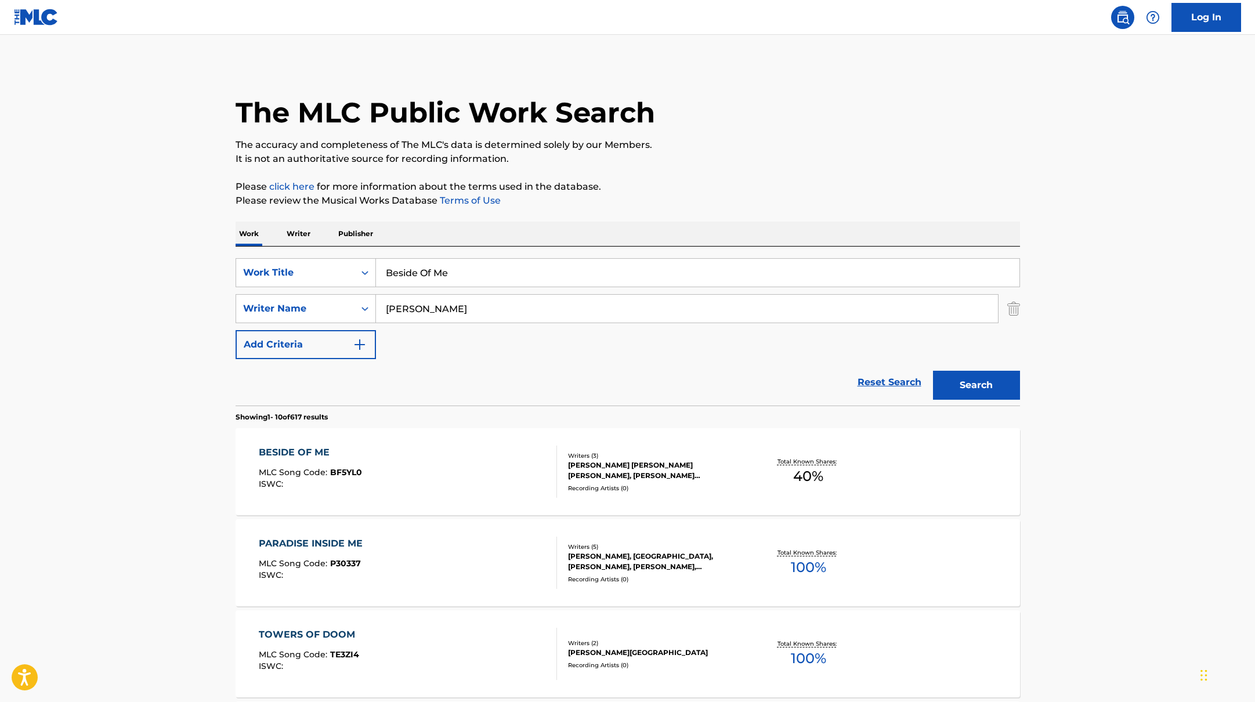
drag, startPoint x: 464, startPoint y: 274, endPoint x: 338, endPoint y: 257, distance: 127.1
click at [338, 257] on div "SearchWithCriteria10771601-4324-4cc8-ab46-06b0d7057aec Work Title Beside Of Me …" at bounding box center [628, 326] width 784 height 159
paste input "[PERSON_NAME]"
click at [468, 274] on input "[PERSON_NAME]" at bounding box center [697, 273] width 643 height 28
drag, startPoint x: 546, startPoint y: 276, endPoint x: 335, endPoint y: 263, distance: 212.1
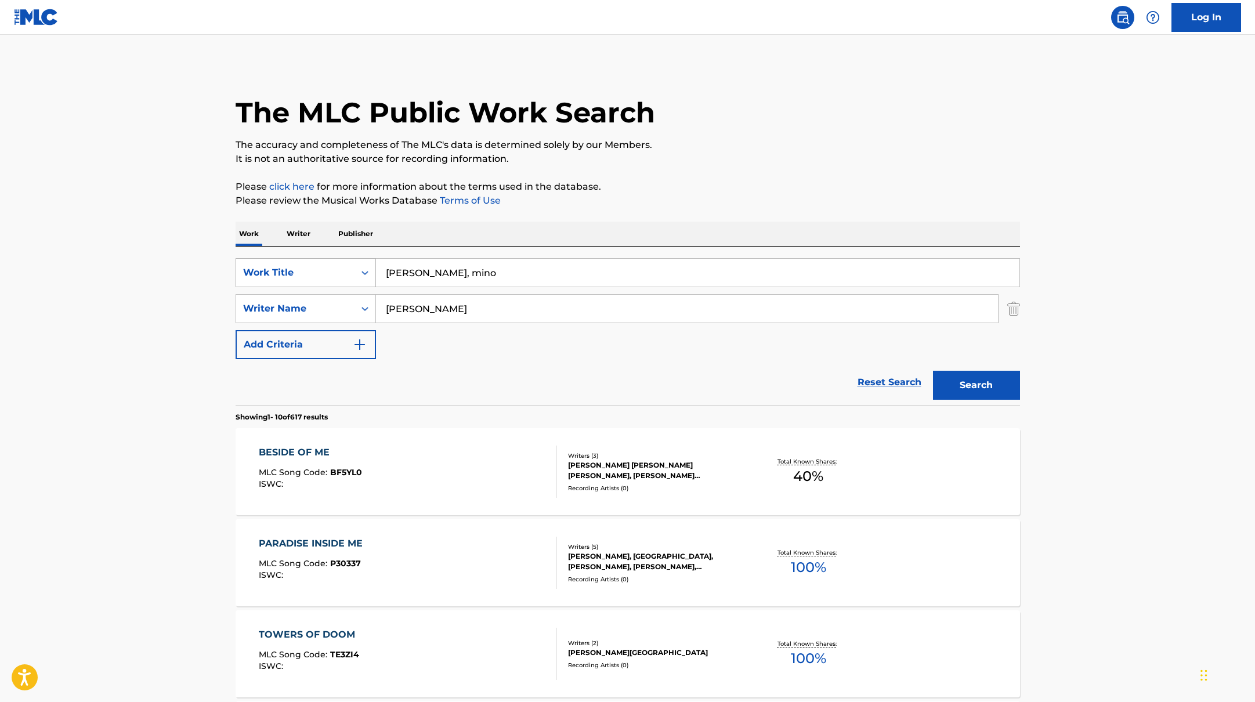
click at [335, 263] on div "SearchWithCriteria10771601-4324-4cc8-ab46-06b0d7057aec Work Title [PERSON_NAME]…" at bounding box center [628, 272] width 784 height 29
paste input "I Only Smoke When I Drink"
type input "I Only Smoke When I Drink"
click at [981, 378] on button "Search" at bounding box center [976, 385] width 87 height 29
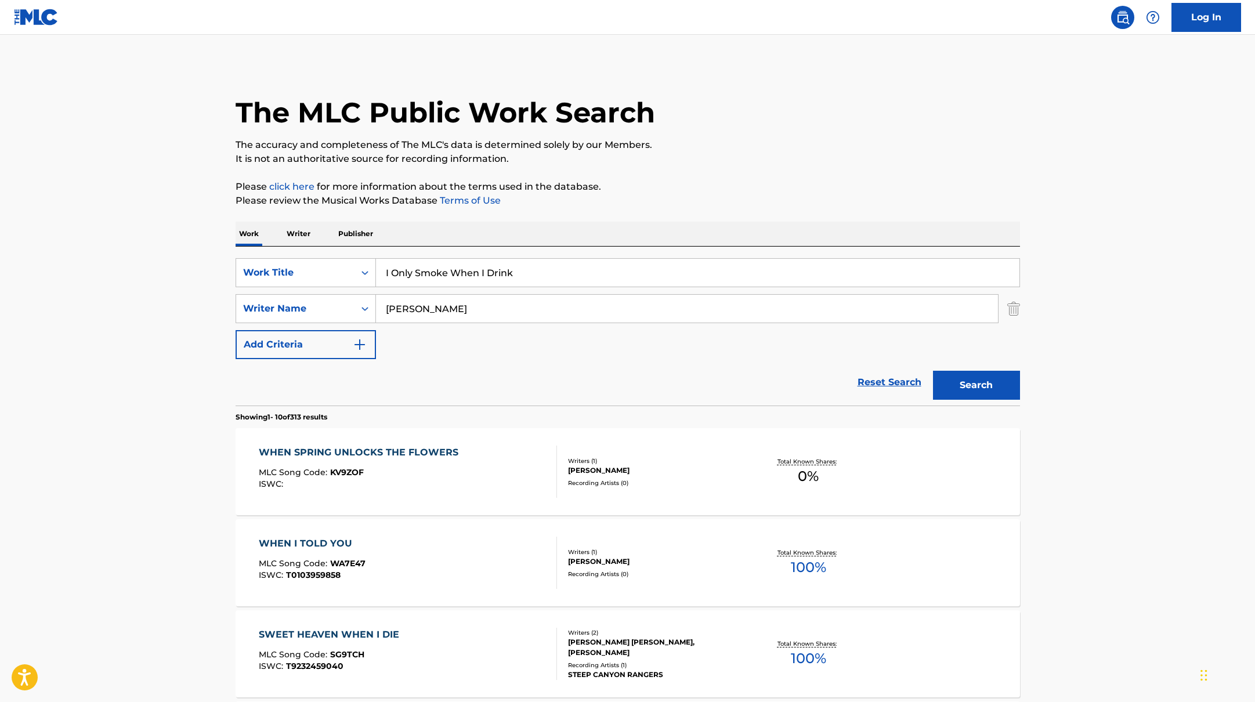
drag, startPoint x: 437, startPoint y: 310, endPoint x: 490, endPoint y: 237, distance: 89.8
click at [335, 303] on div "SearchWithCriteria17b139b1-9d92-4180-9b1a-8426ad8e22ea Writer Name [PERSON_NAME]" at bounding box center [628, 308] width 784 height 29
paste input "Wishlade"
type input "Wishlade"
click at [848, 129] on div "The MLC Public Work Search" at bounding box center [628, 106] width 784 height 85
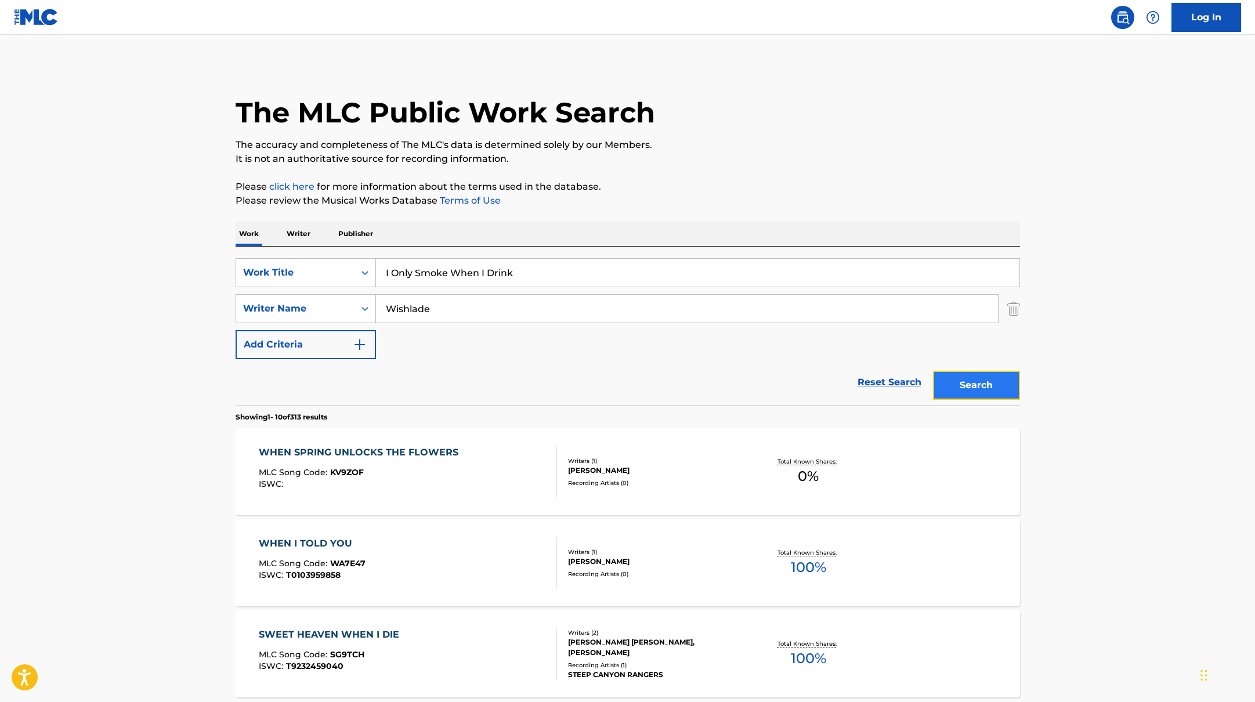
click at [1018, 388] on button "Search" at bounding box center [976, 385] width 87 height 29
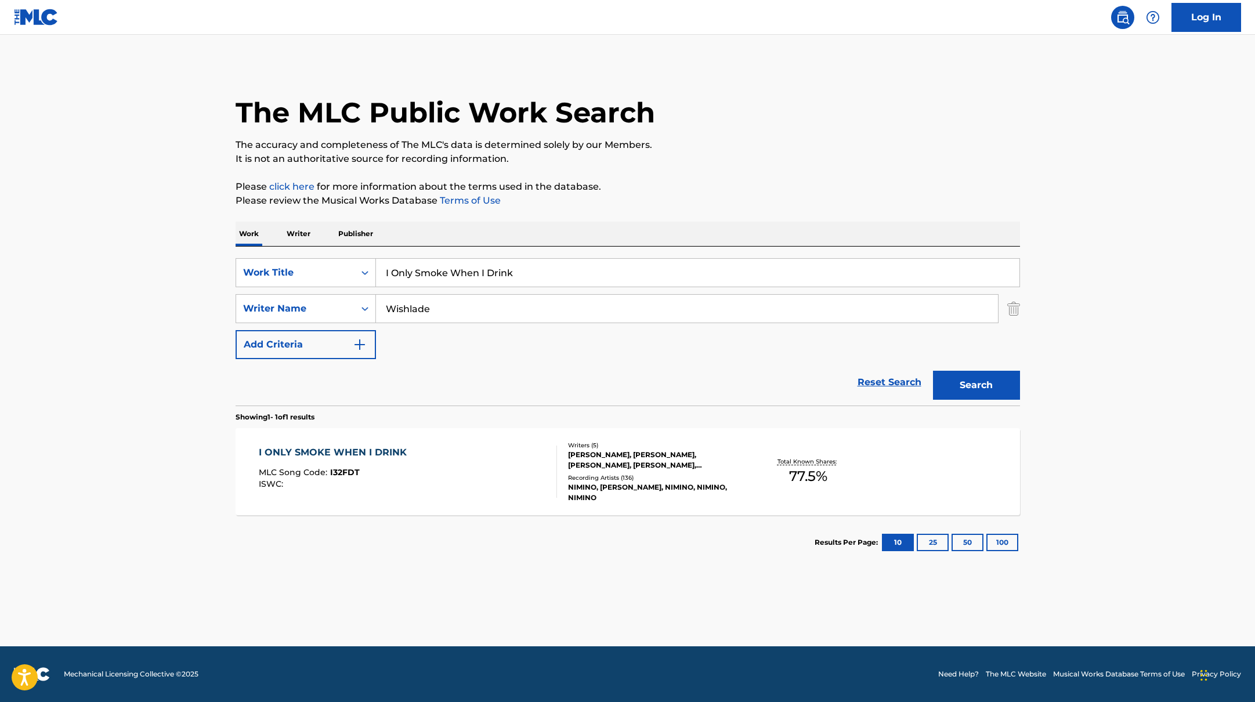
click at [469, 461] on div "I ONLY SMOKE WHEN I DRINK MLC Song Code : I32FDT ISWC :" at bounding box center [408, 471] width 298 height 52
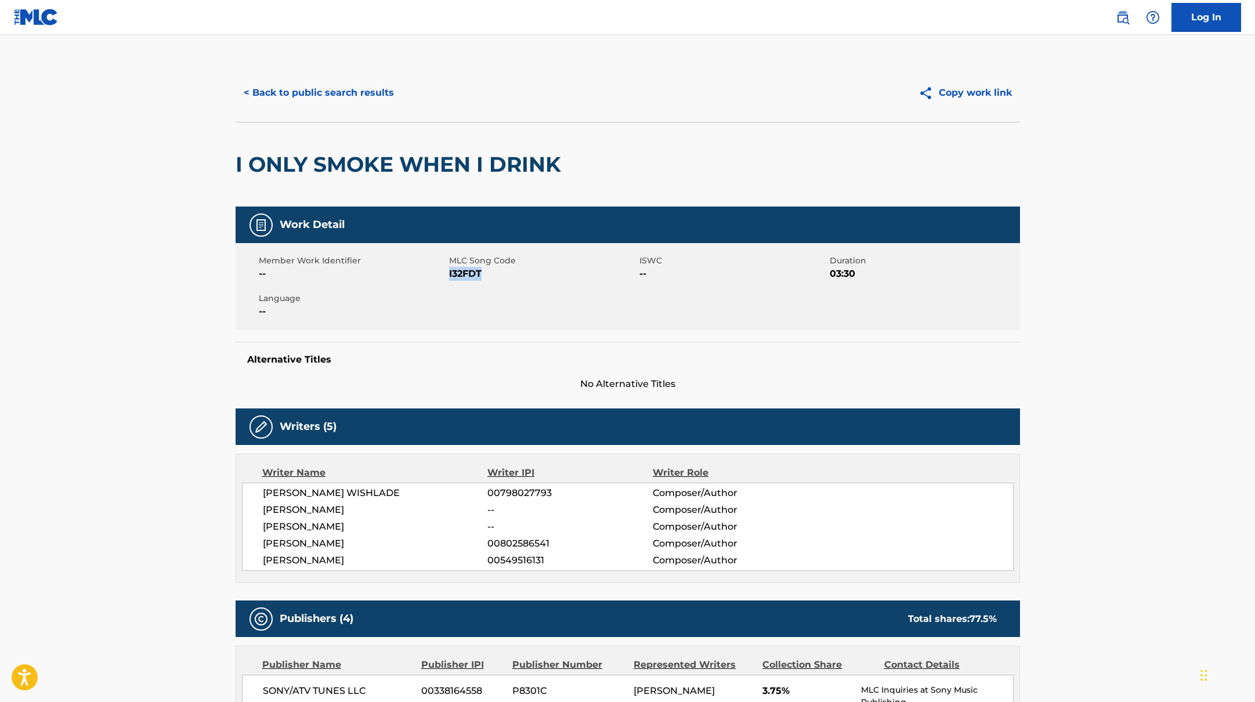
drag, startPoint x: 448, startPoint y: 274, endPoint x: 494, endPoint y: 274, distance: 45.8
click at [494, 274] on span "I32FDT" at bounding box center [542, 274] width 187 height 14
click at [324, 90] on button "< Back to public search results" at bounding box center [319, 92] width 166 height 29
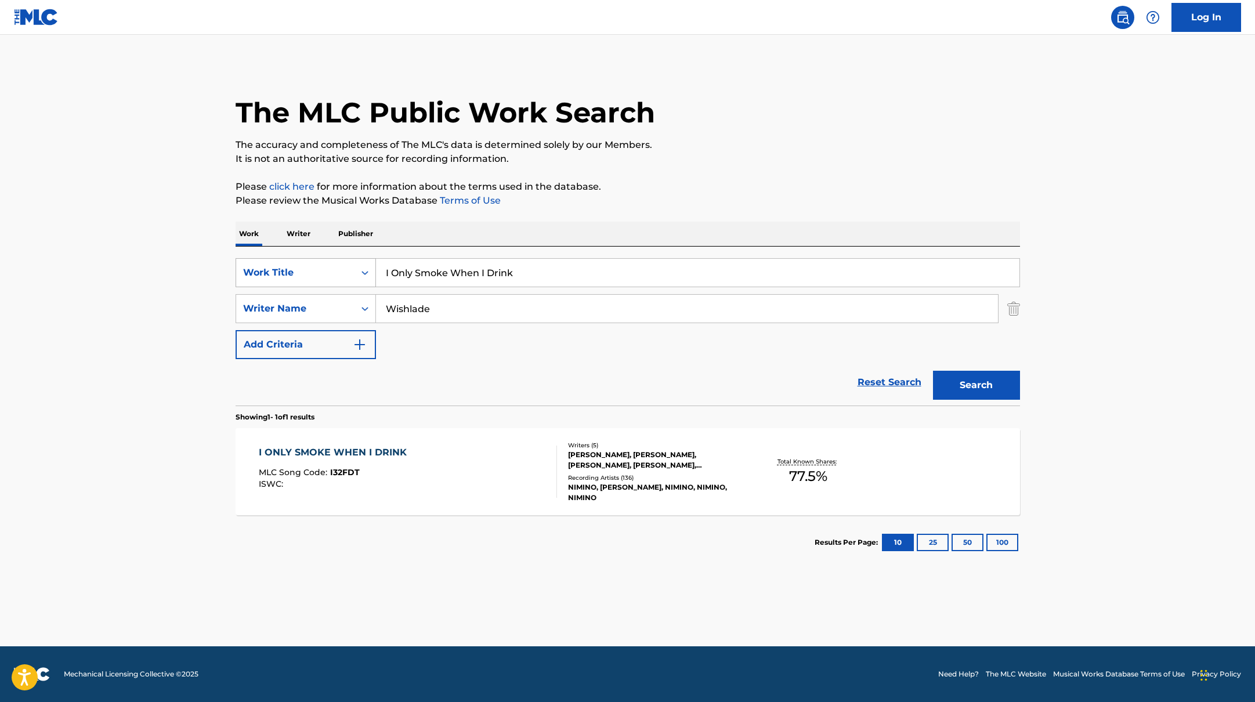
drag, startPoint x: 523, startPoint y: 274, endPoint x: 361, endPoint y: 260, distance: 161.9
click at [360, 260] on div "SearchWithCriteria10771601-4324-4cc8-ab46-06b0d7057aec Work Title I Only Smoke …" at bounding box center [628, 272] width 784 height 29
paste input "No One Else Like Me"
type input "No One Else Like Me"
click at [787, 107] on div "The MLC Public Work Search" at bounding box center [628, 106] width 784 height 85
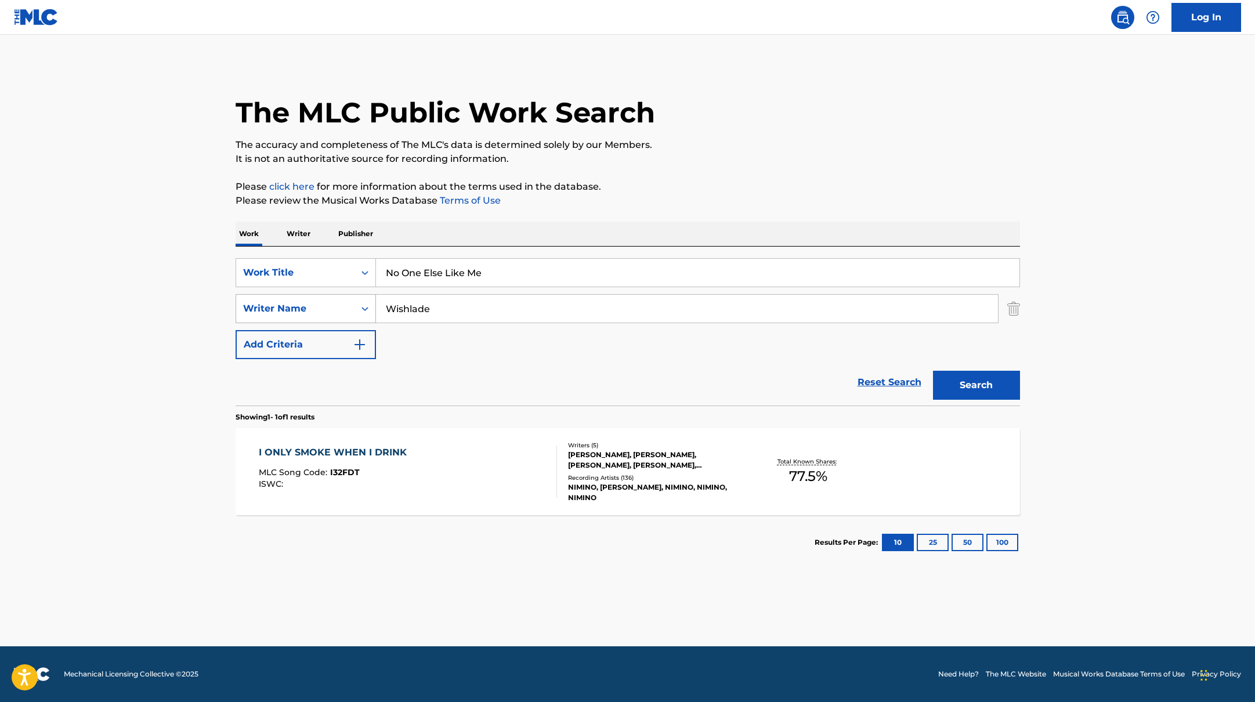
paste input "[PERSON_NAME]"
drag, startPoint x: 444, startPoint y: 306, endPoint x: 717, endPoint y: 175, distance: 302.3
click at [715, 176] on div "The MLC Public Work Search The accuracy and completeness of The MLC's data is d…" at bounding box center [628, 317] width 812 height 506
type input "[PERSON_NAME]"
click at [717, 175] on div "The MLC Public Work Search The accuracy and completeness of The MLC's data is d…" at bounding box center [628, 317] width 812 height 506
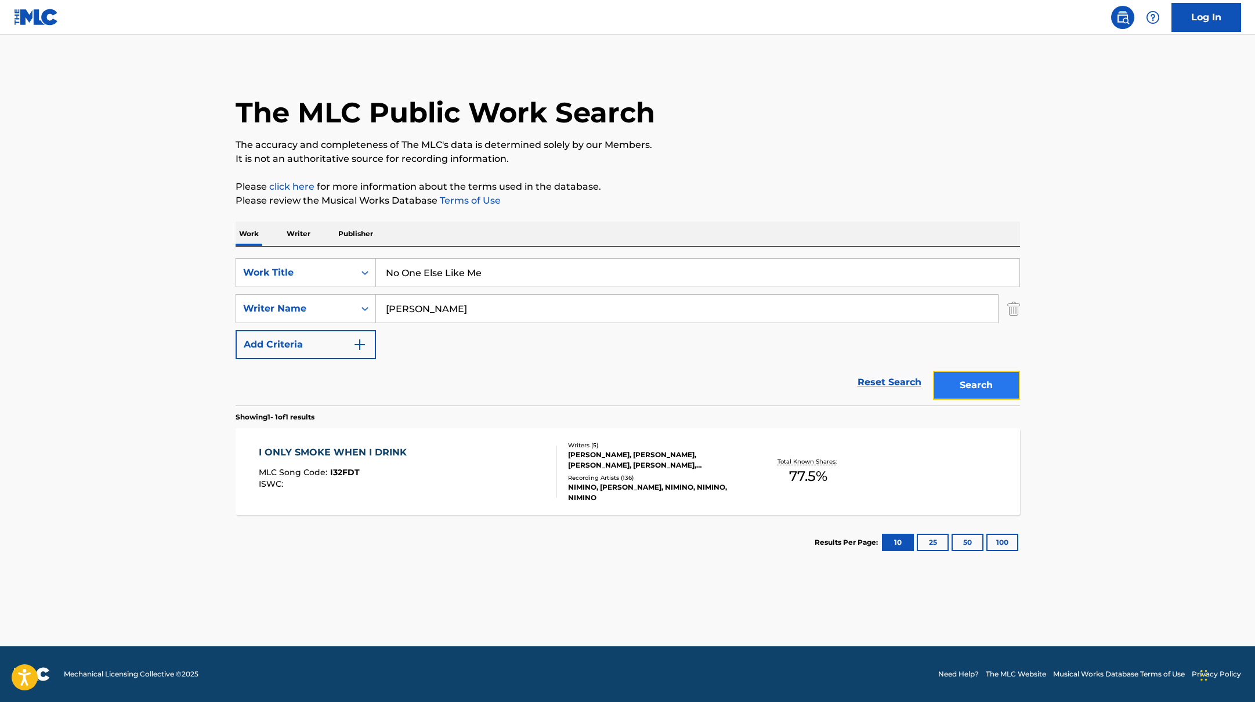
click at [977, 382] on button "Search" at bounding box center [976, 385] width 87 height 29
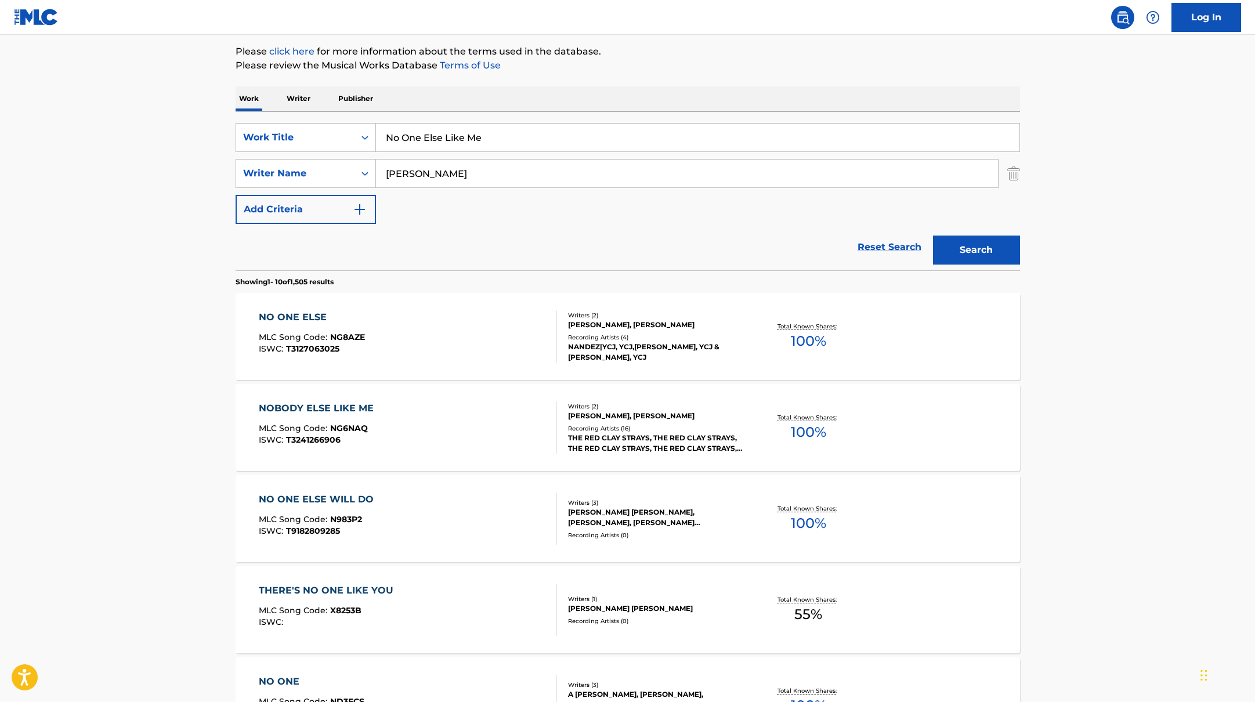
scroll to position [163, 0]
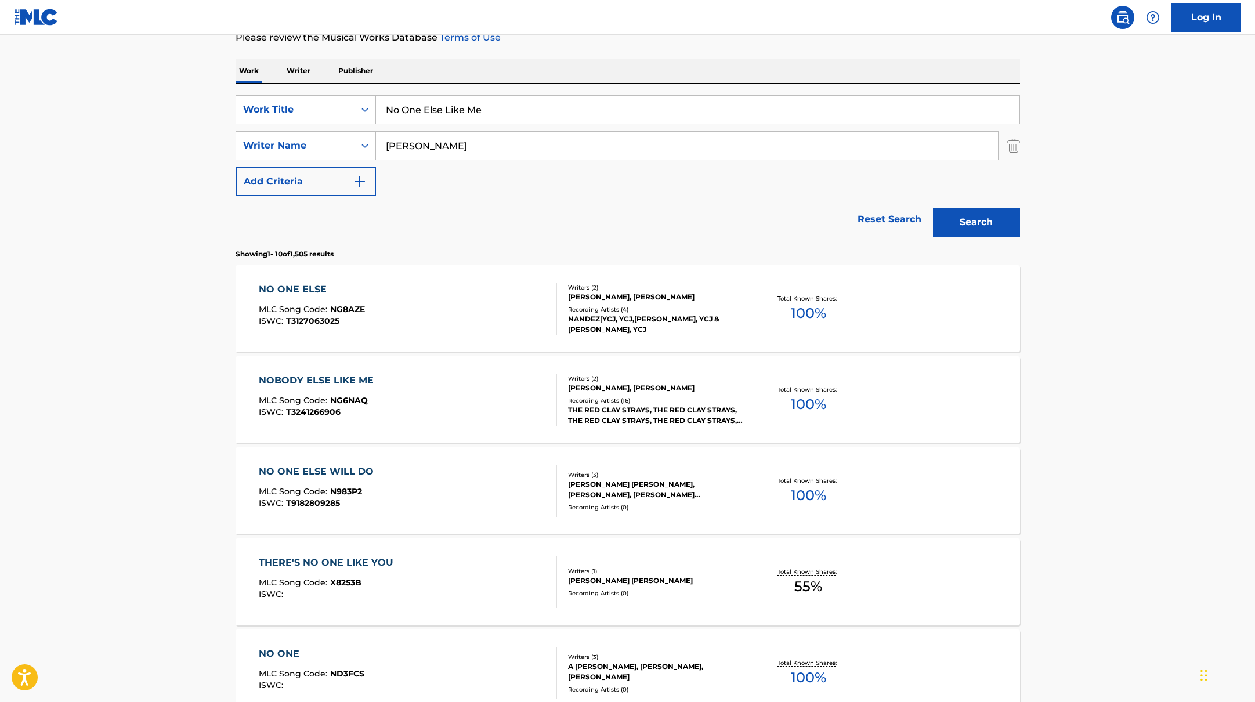
drag, startPoint x: 498, startPoint y: 113, endPoint x: 394, endPoint y: 104, distance: 104.2
click at [394, 104] on input "No One Else Like Me" at bounding box center [697, 110] width 643 height 28
paste input "Disaster"
type input "Disaster"
click at [617, 49] on div "The MLC Public Work Search The accuracy and completeness of The MLC's data is d…" at bounding box center [628, 566] width 812 height 1331
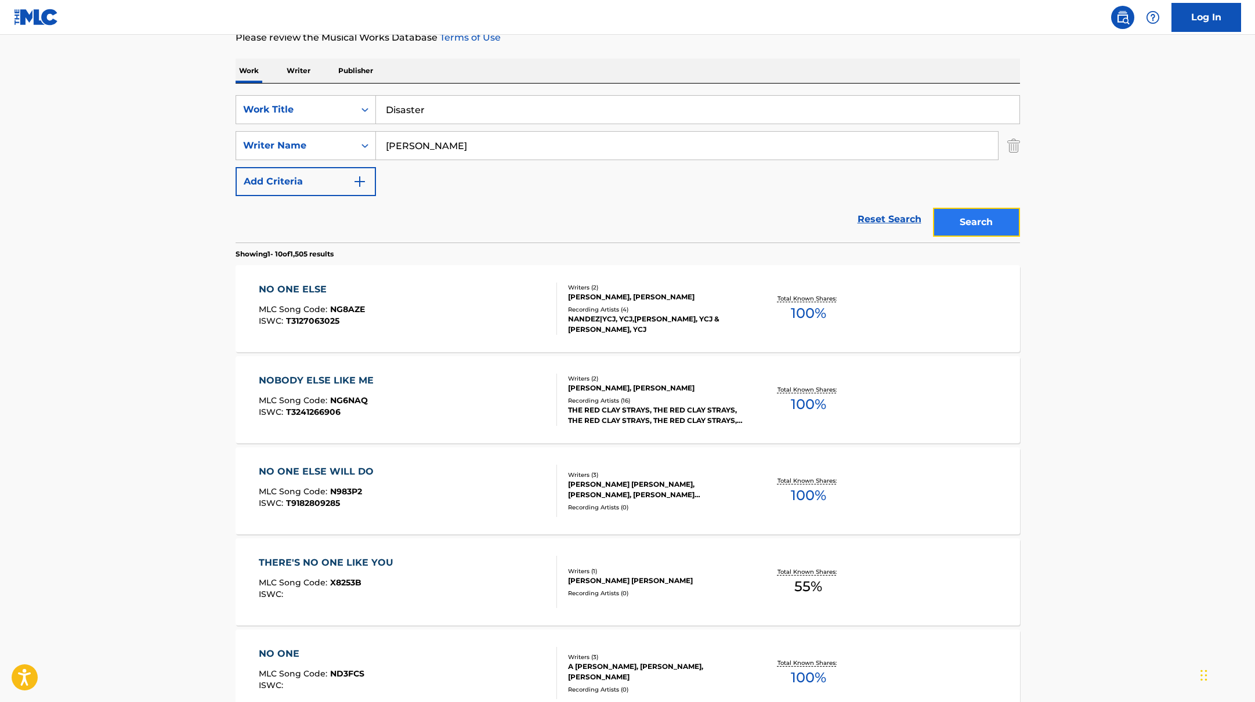
click at [959, 231] on button "Search" at bounding box center [976, 222] width 87 height 29
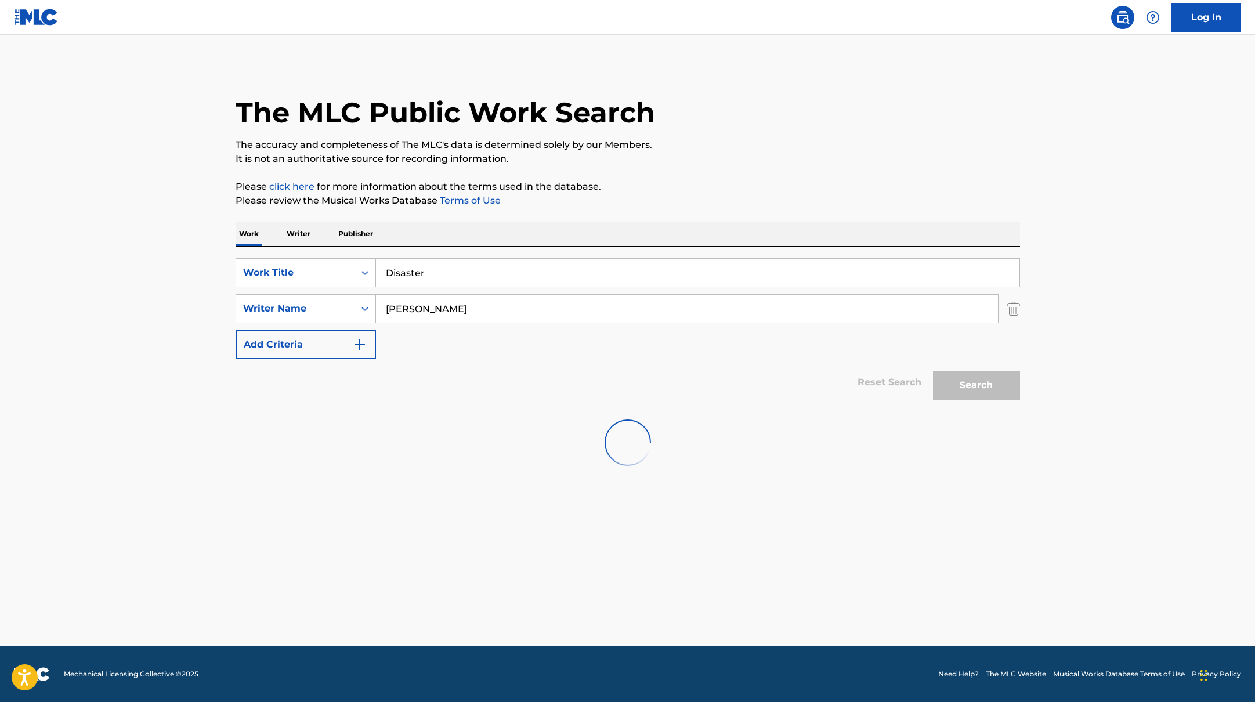
scroll to position [0, 0]
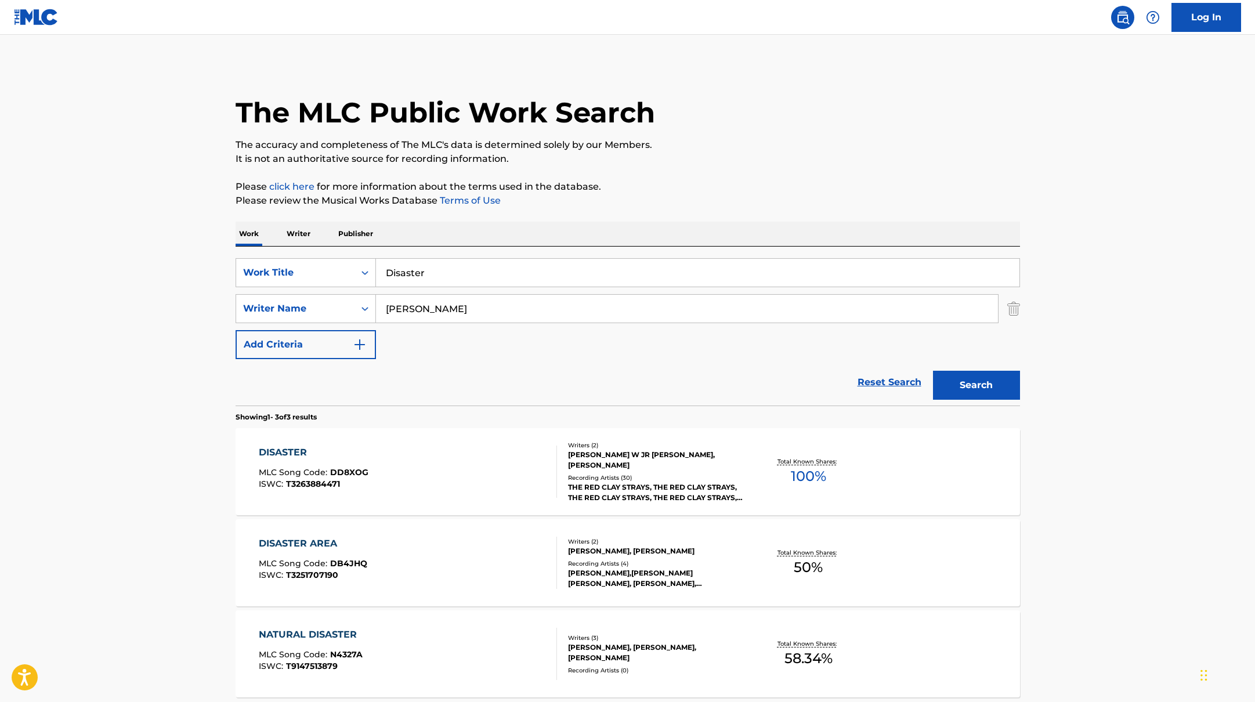
click at [510, 470] on div "DISASTER MLC Song Code : DD8XOG ISWC : T3263884471" at bounding box center [408, 471] width 298 height 52
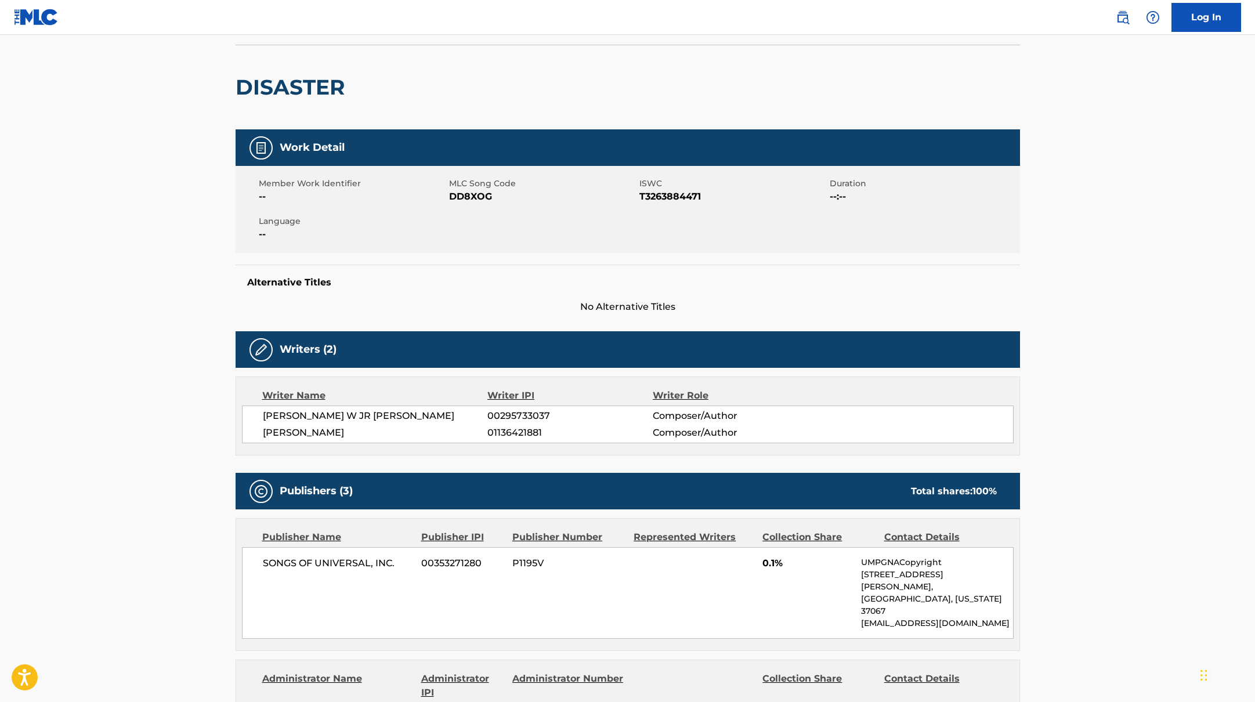
scroll to position [84, 0]
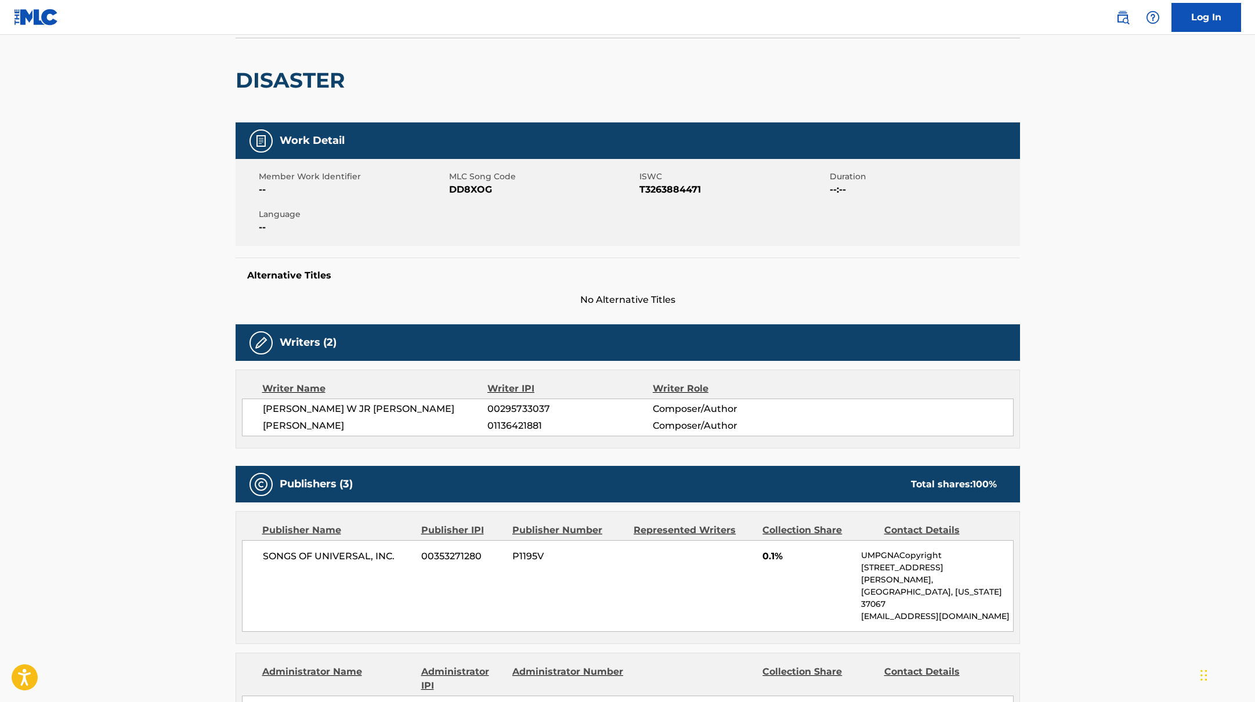
drag, startPoint x: 377, startPoint y: 423, endPoint x: 263, endPoint y: 424, distance: 113.7
click at [263, 424] on span "[PERSON_NAME]" at bounding box center [375, 426] width 225 height 14
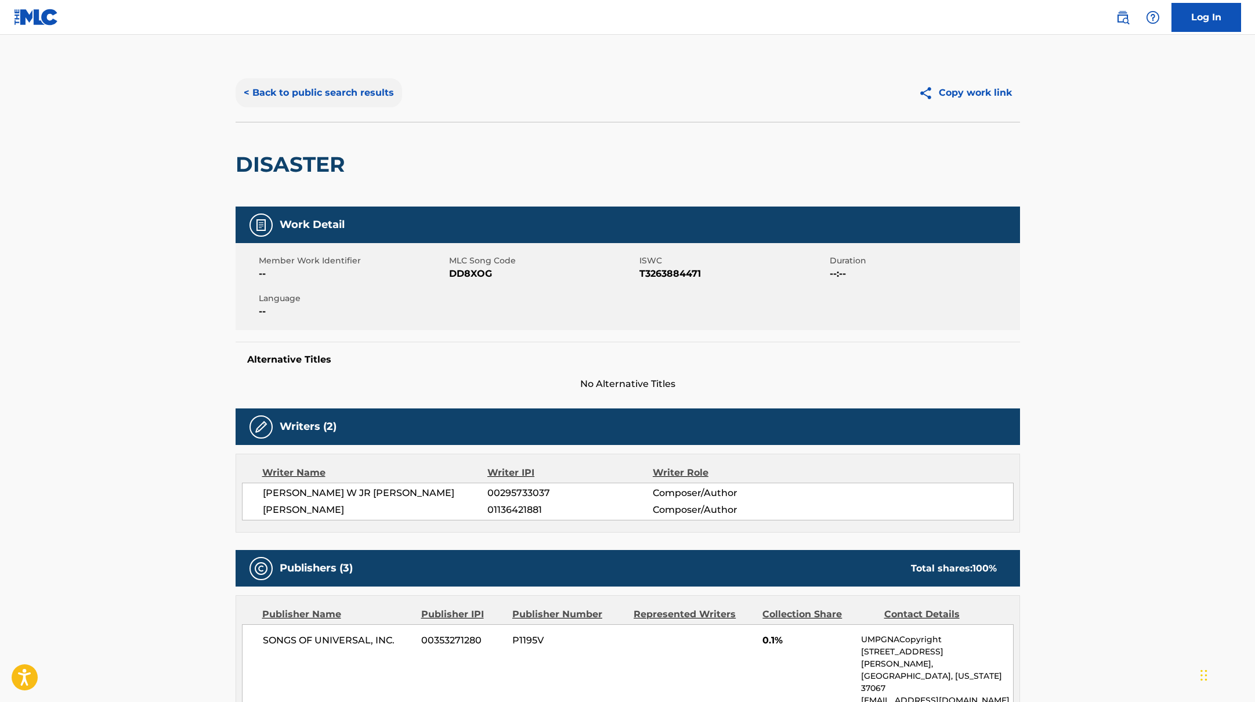
click at [336, 96] on button "< Back to public search results" at bounding box center [319, 92] width 166 height 29
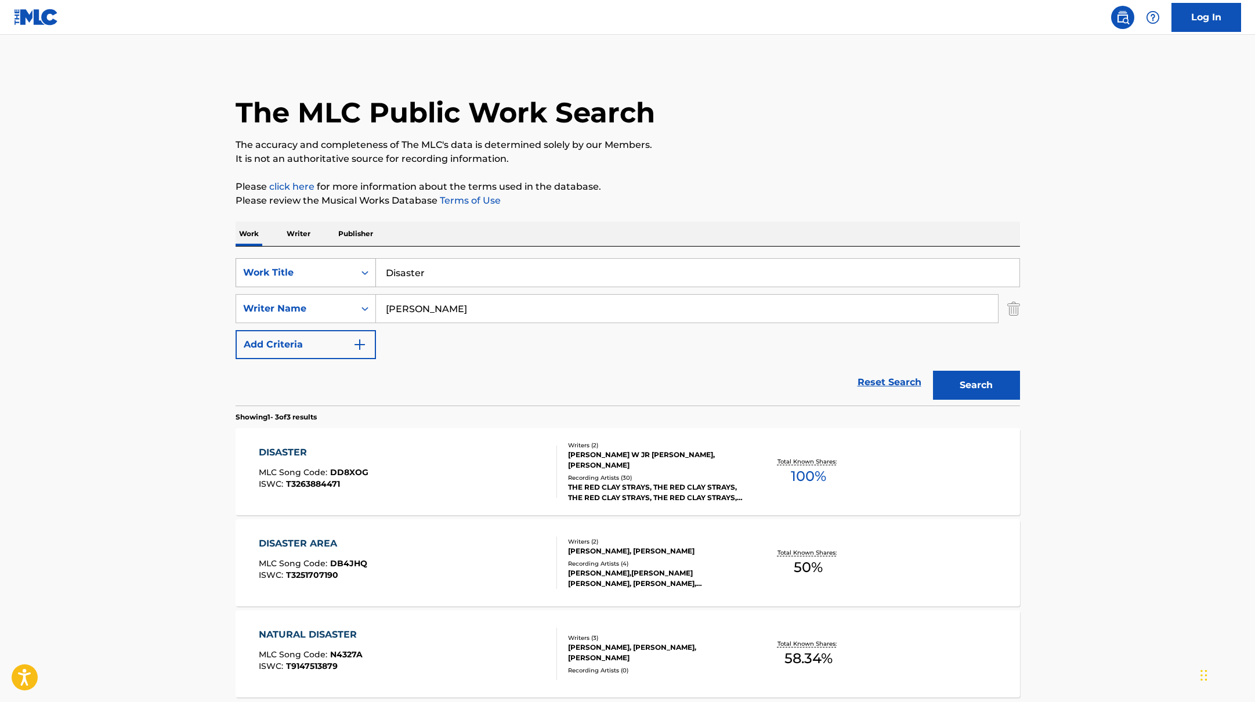
drag, startPoint x: 443, startPoint y: 273, endPoint x: 334, endPoint y: 265, distance: 108.8
click at [334, 265] on div "SearchWithCriteria10771601-4324-4cc8-ab46-06b0d7057aec Work Title Disaster" at bounding box center [628, 272] width 784 height 29
paste input "Speed Gang Anthem"
type input "Speed Gang Anthem"
click at [730, 155] on p "It is not an authoritative source for recording information." at bounding box center [628, 159] width 784 height 14
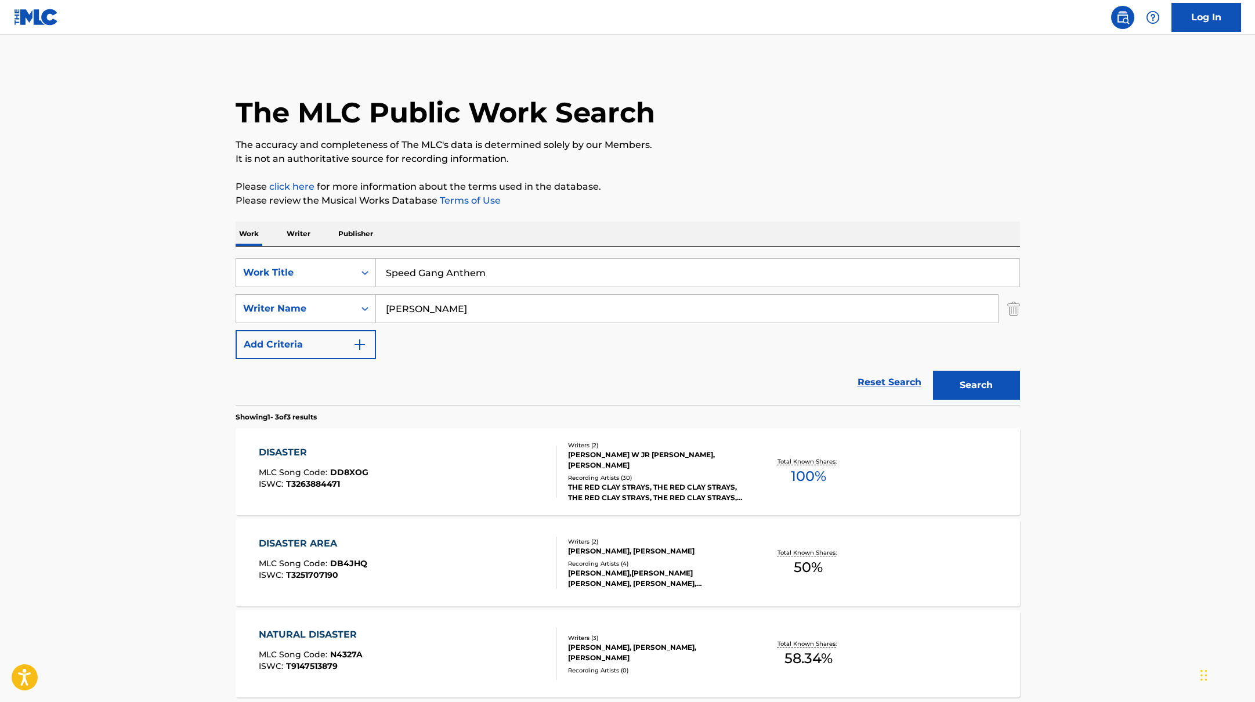
paste input "[PERSON_NAME]"
drag, startPoint x: 436, startPoint y: 311, endPoint x: 744, endPoint y: 168, distance: 340.0
click at [744, 168] on div "The MLC Public Work Search The accuracy and completeness of The MLC's data is d…" at bounding box center [628, 408] width 812 height 688
type input "[PERSON_NAME]"
click at [744, 168] on div "The MLC Public Work Search The accuracy and completeness of The MLC's data is d…" at bounding box center [628, 408] width 812 height 688
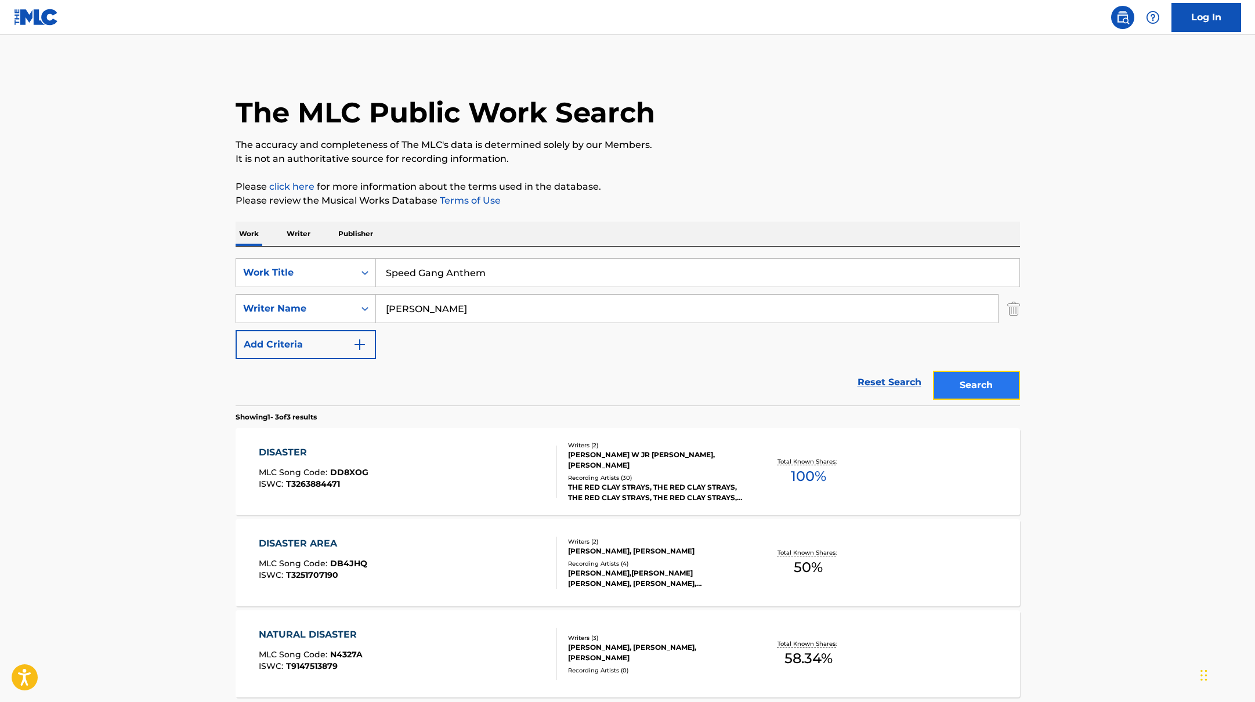
click at [973, 382] on button "Search" at bounding box center [976, 385] width 87 height 29
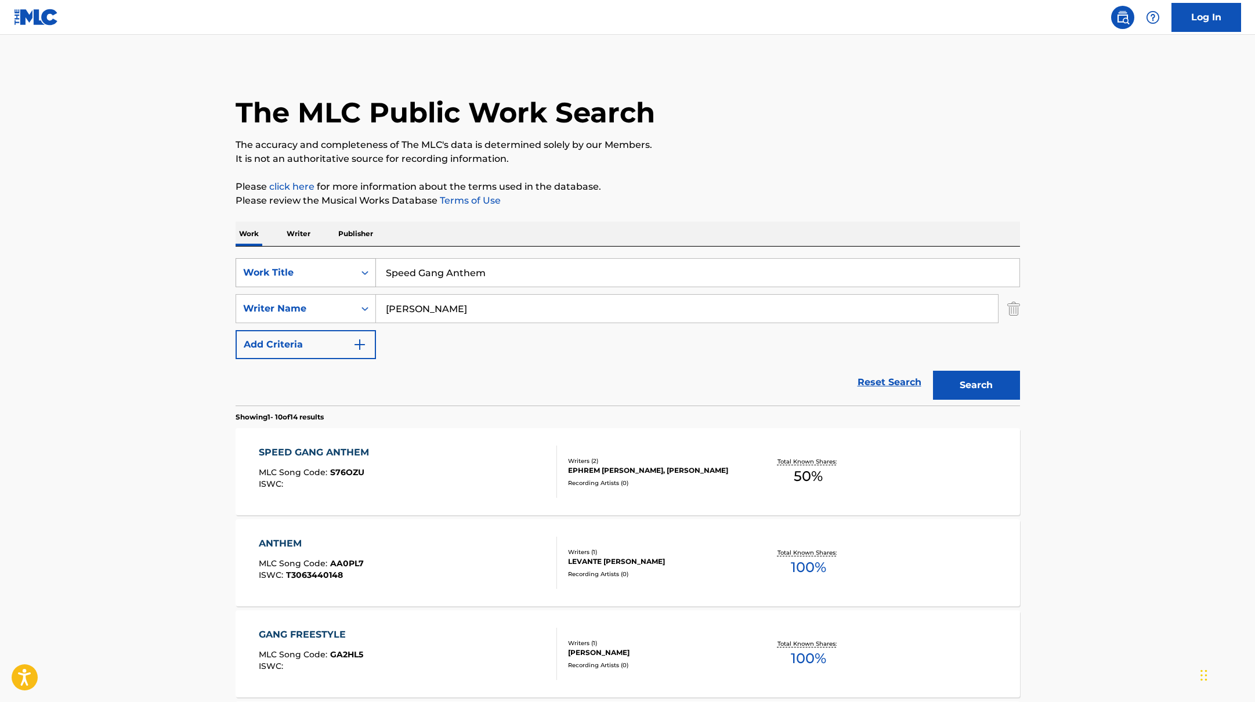
drag, startPoint x: 515, startPoint y: 272, endPoint x: 375, endPoint y: 264, distance: 140.6
click at [375, 264] on div "SearchWithCriteria10771601-4324-4cc8-ab46-06b0d7057aec Work Title Speed Gang An…" at bounding box center [628, 272] width 784 height 29
click at [430, 469] on div "SPEED GANG ANTHEM MLC Song Code : S76OZU ISWC :" at bounding box center [408, 471] width 298 height 52
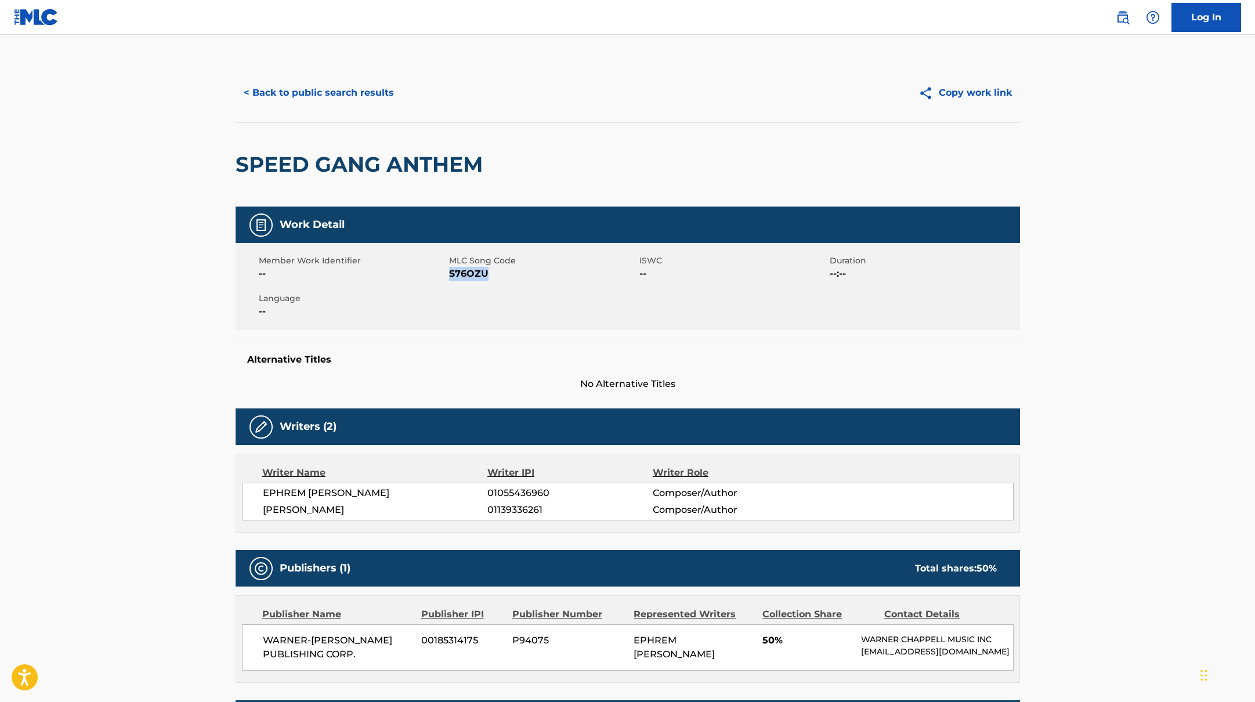
drag, startPoint x: 449, startPoint y: 273, endPoint x: 518, endPoint y: 274, distance: 69.0
click at [518, 274] on span "S76OZU" at bounding box center [542, 274] width 187 height 14
click at [306, 93] on button "< Back to public search results" at bounding box center [319, 92] width 166 height 29
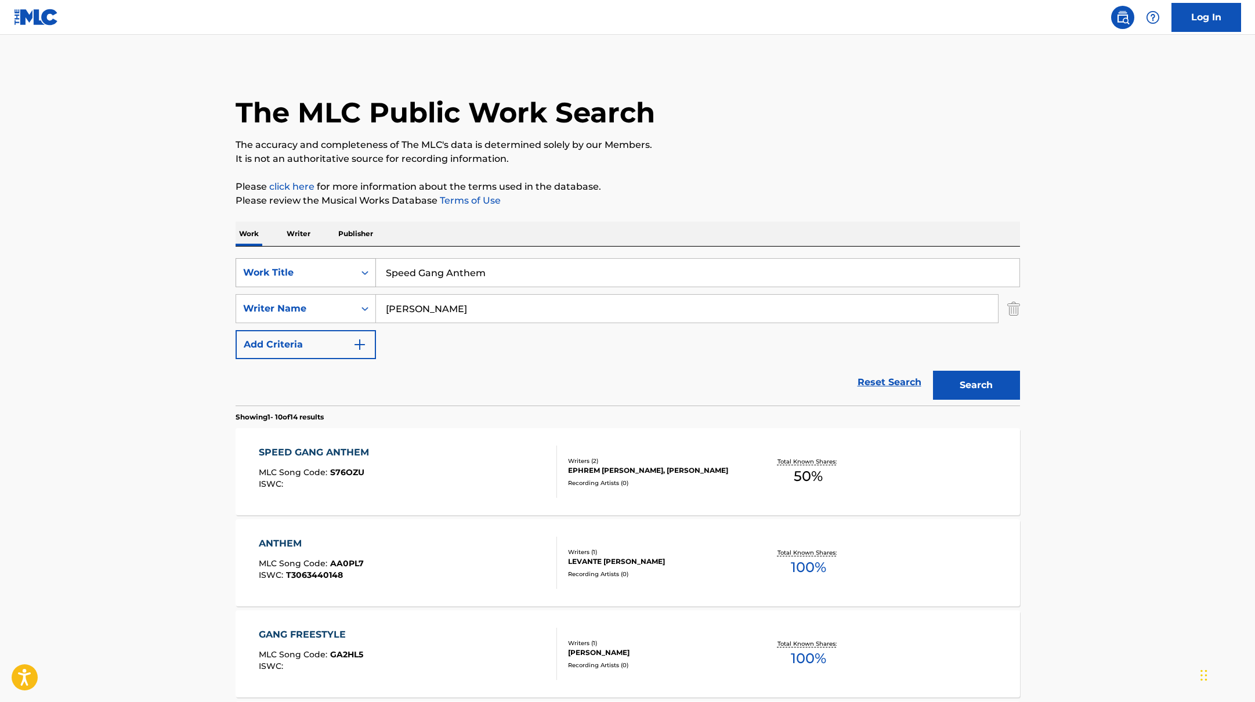
drag, startPoint x: 494, startPoint y: 271, endPoint x: 356, endPoint y: 258, distance: 138.6
click at [356, 259] on div "SearchWithCriteria10771601-4324-4cc8-ab46-06b0d7057aec Work Title Speed Gang An…" at bounding box center [628, 272] width 784 height 29
paste input "IShowSpeed"
drag, startPoint x: 420, startPoint y: 267, endPoint x: 355, endPoint y: 259, distance: 65.5
click at [357, 259] on div "SearchWithCriteria10771601-4324-4cc8-ab46-06b0d7057aec Work Title IShowSpeed" at bounding box center [628, 272] width 784 height 29
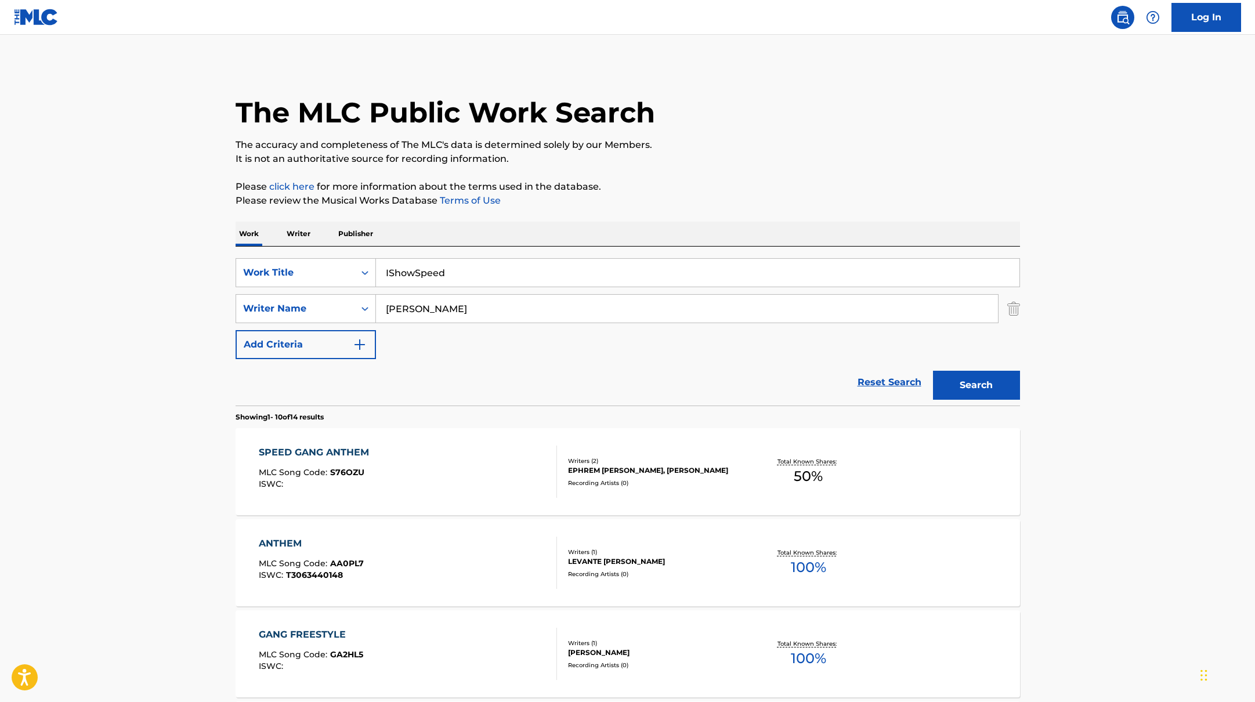
type input "IShowSpeed"
